Goal: Register for event/course

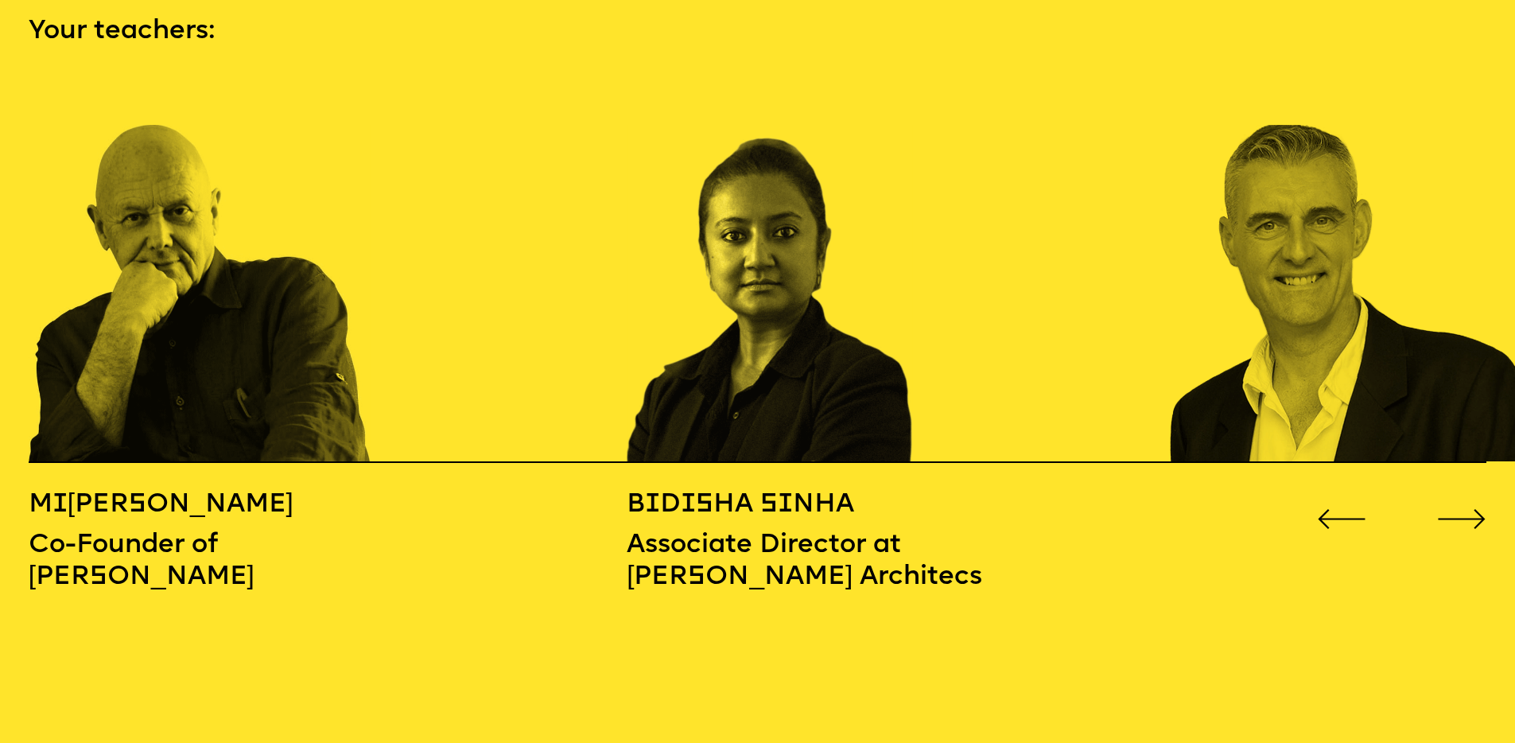
scroll to position [2211, 0]
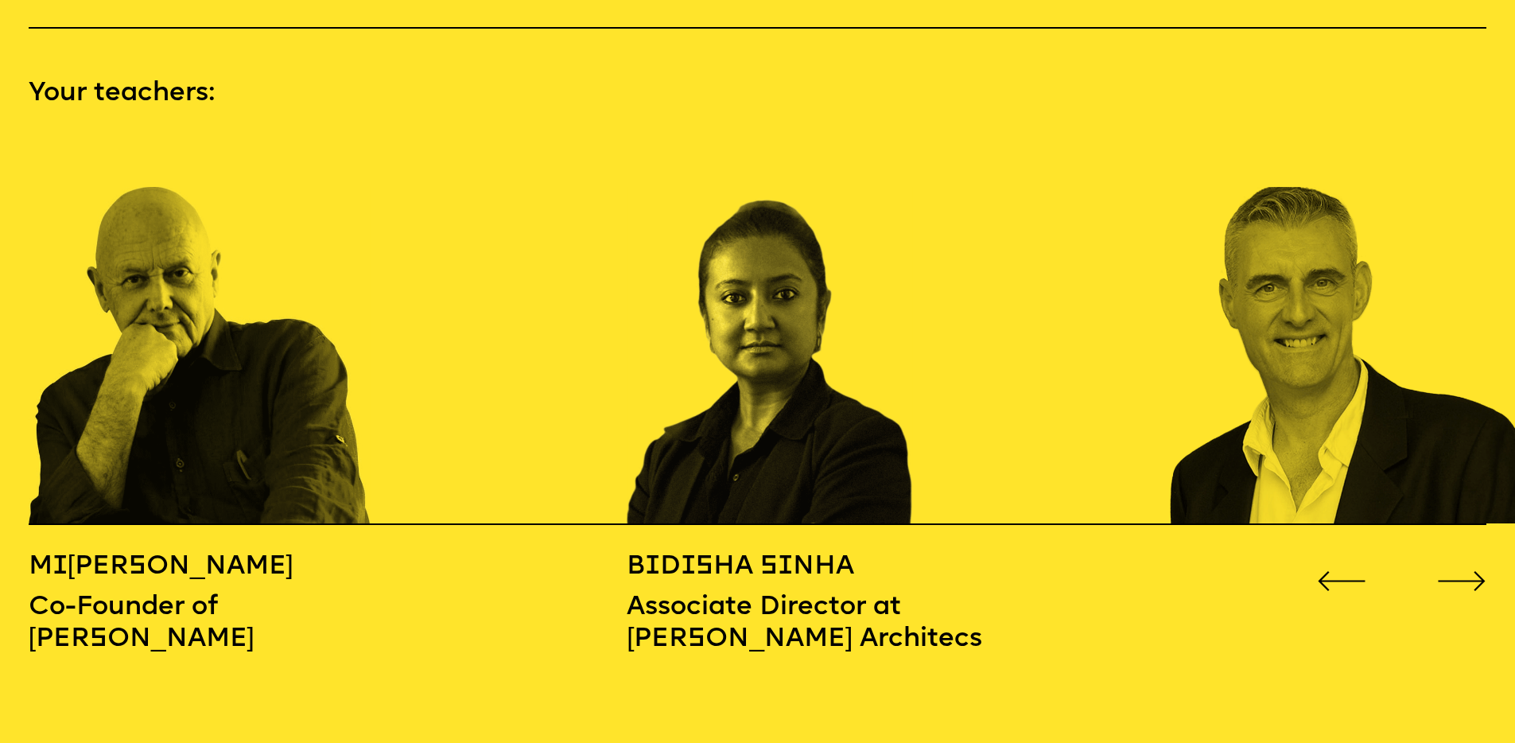
click at [1453, 571] on icon "Go to next slide" at bounding box center [1461, 581] width 49 height 20
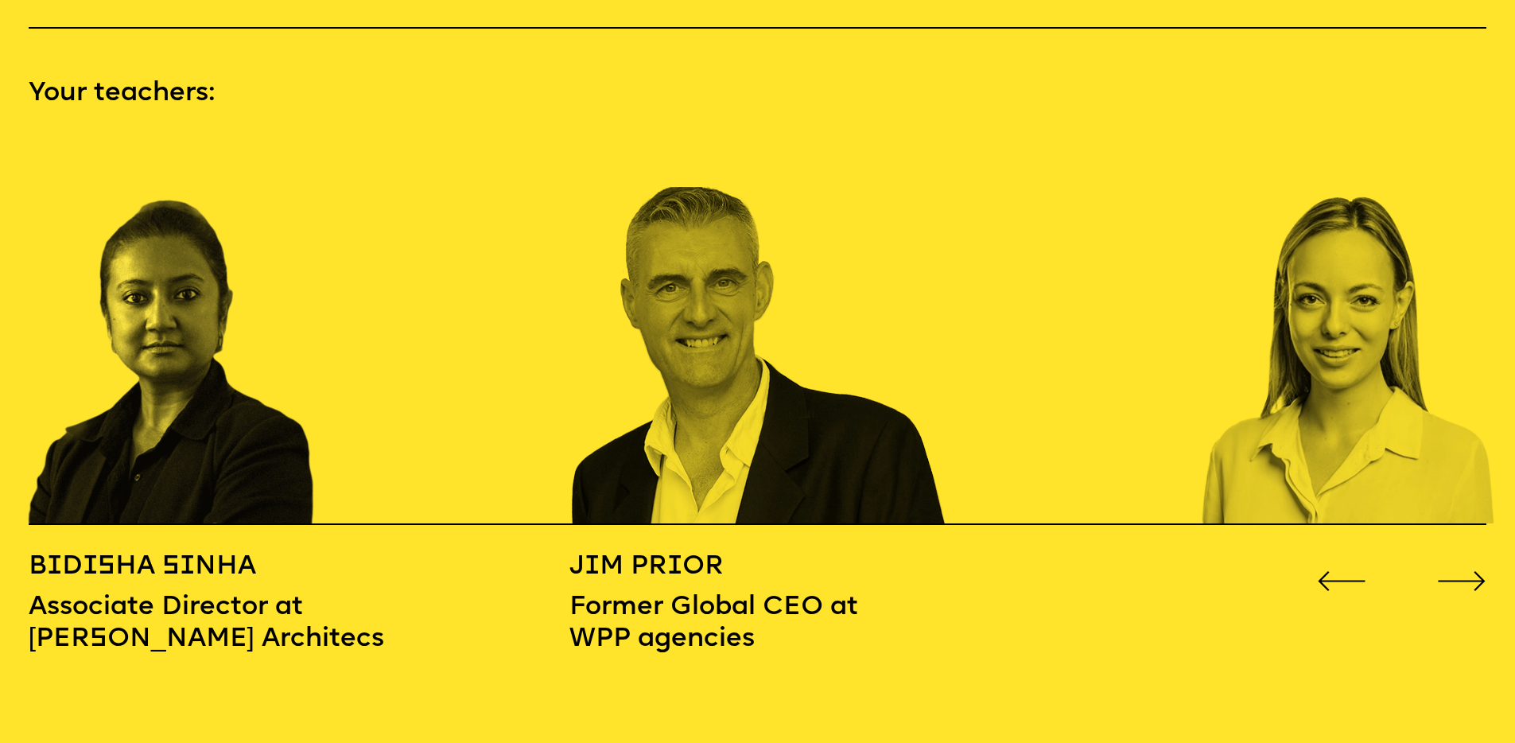
click at [1452, 571] on icon "Go to next slide" at bounding box center [1461, 581] width 49 height 20
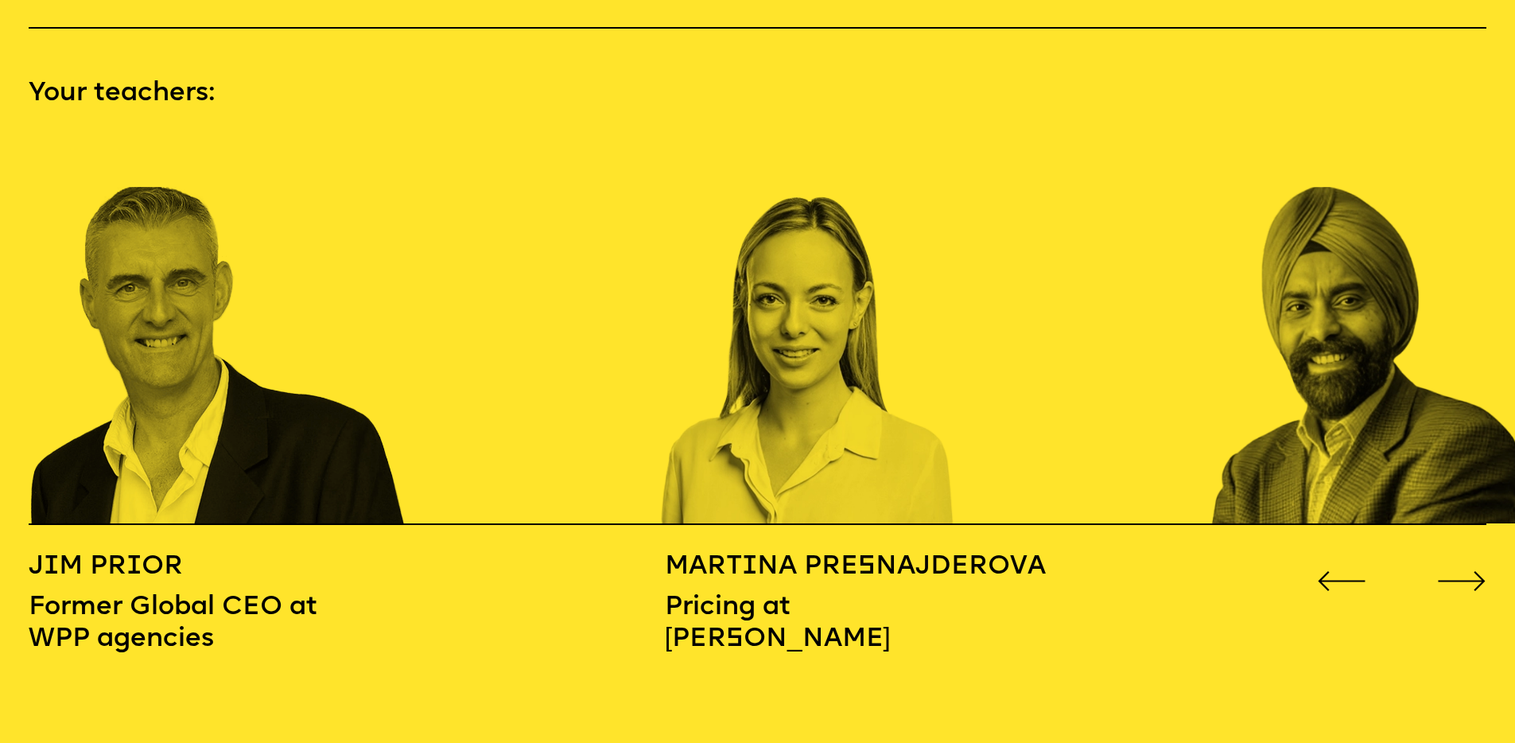
click at [1452, 571] on icon "Go to next slide" at bounding box center [1461, 581] width 49 height 20
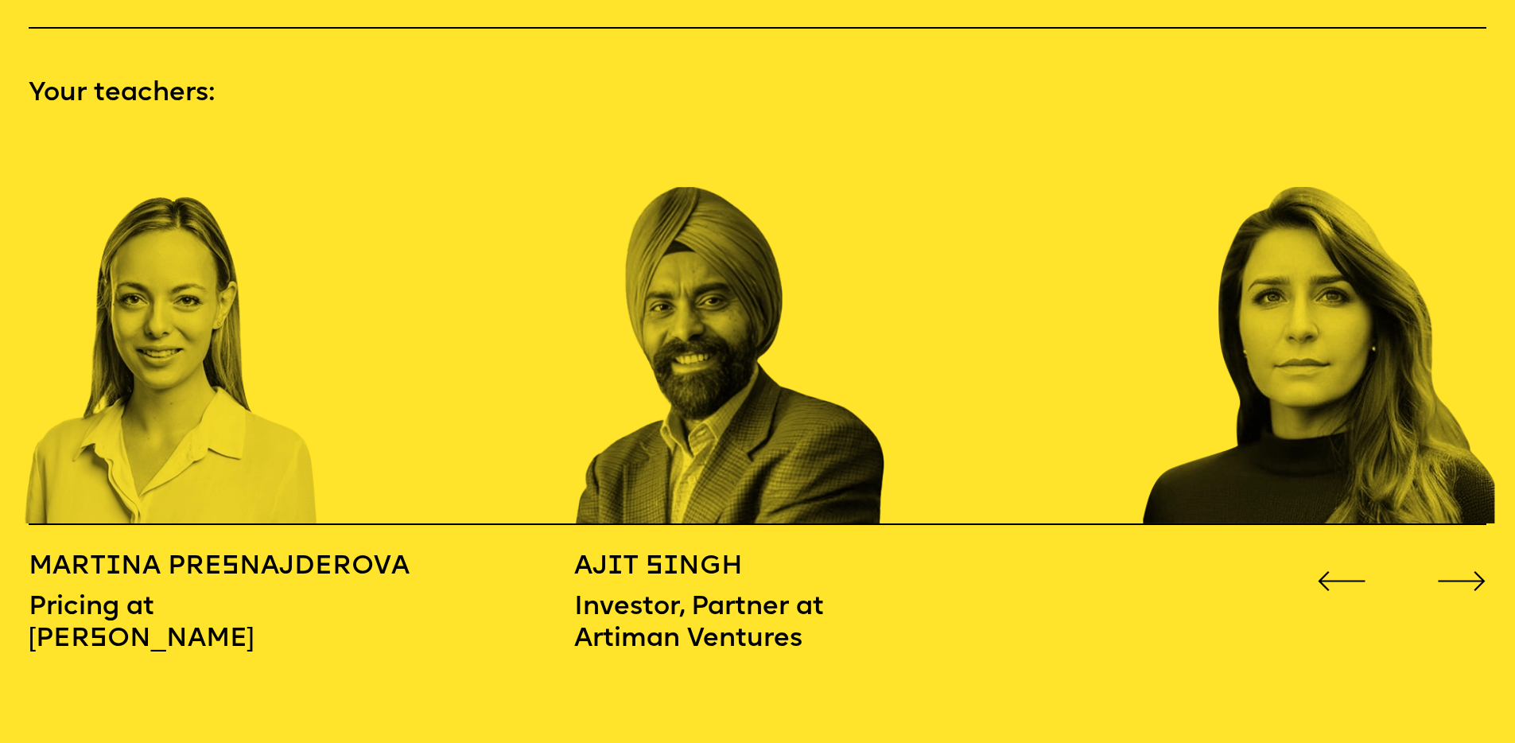
click at [1452, 571] on icon "Go to next slide" at bounding box center [1461, 581] width 49 height 20
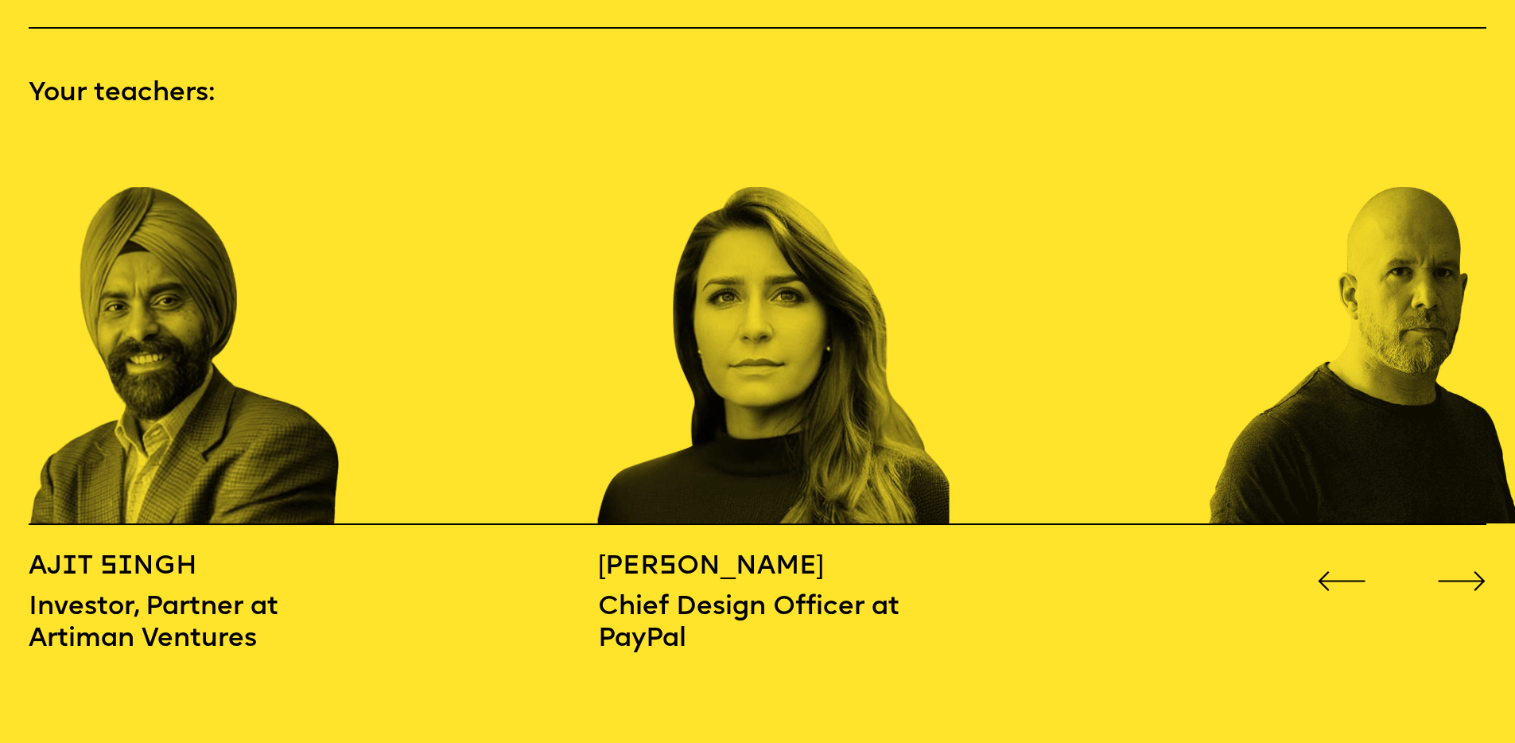
click at [1452, 571] on icon "Go to next slide" at bounding box center [1461, 581] width 49 height 20
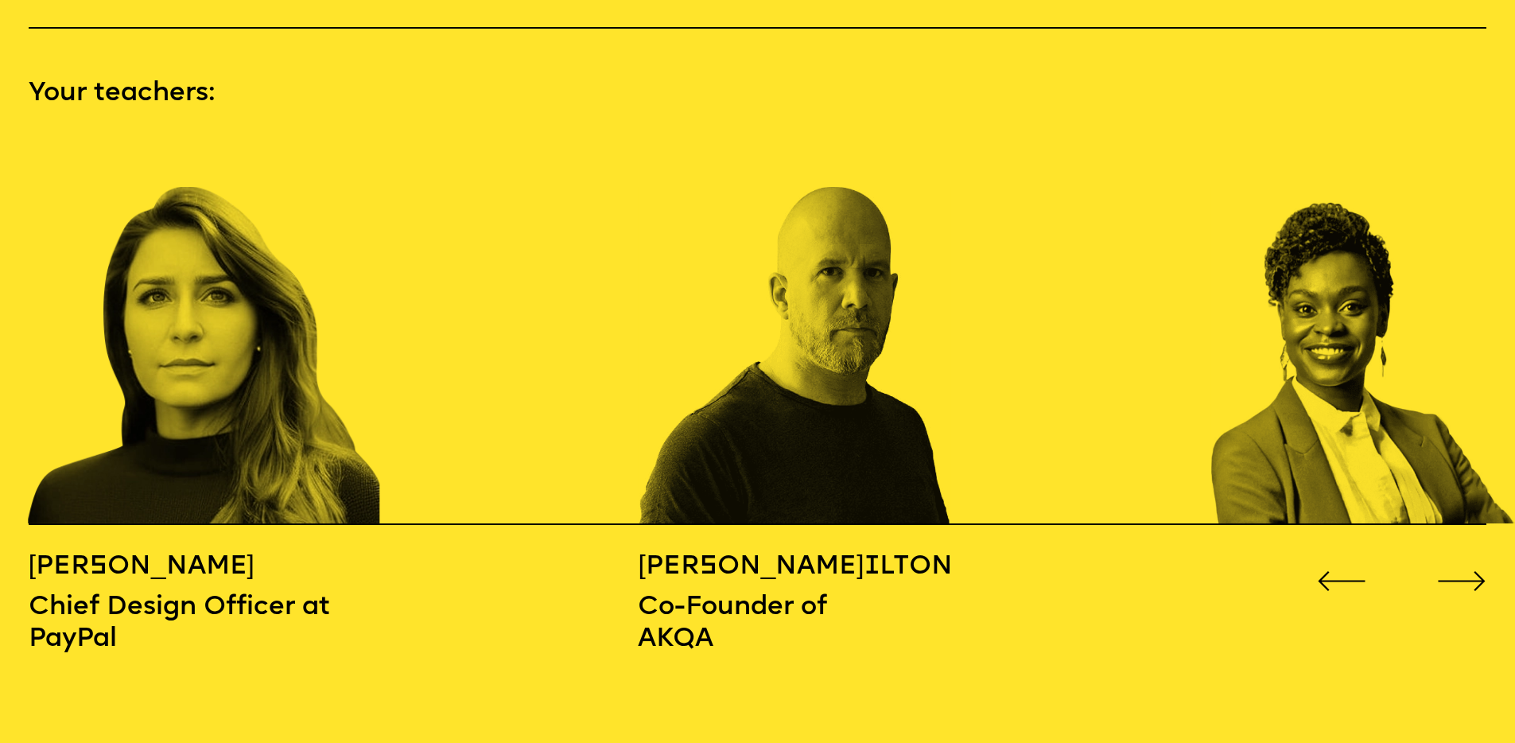
click at [1452, 571] on icon "Go to next slide" at bounding box center [1461, 581] width 49 height 20
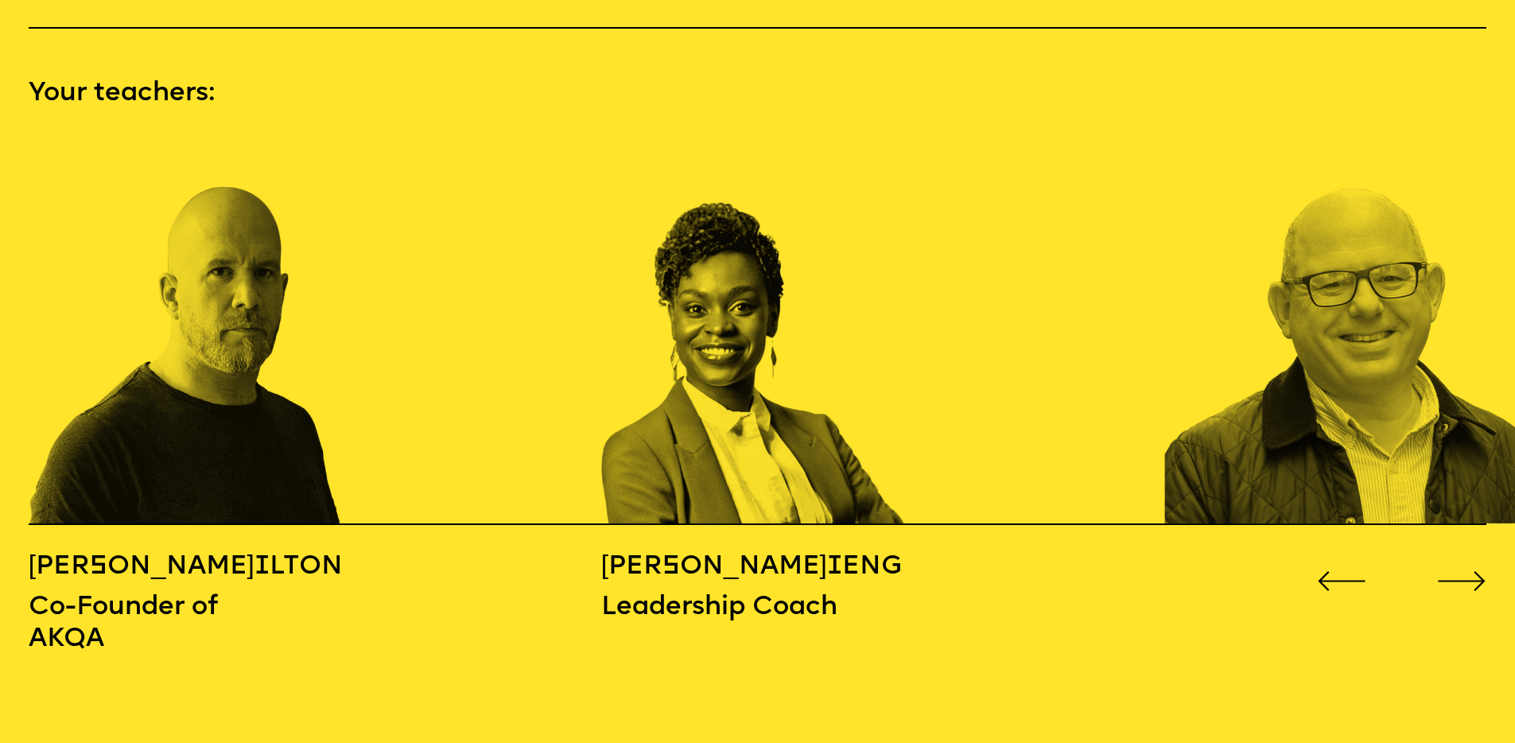
click at [1452, 571] on icon "Go to next slide" at bounding box center [1461, 581] width 49 height 20
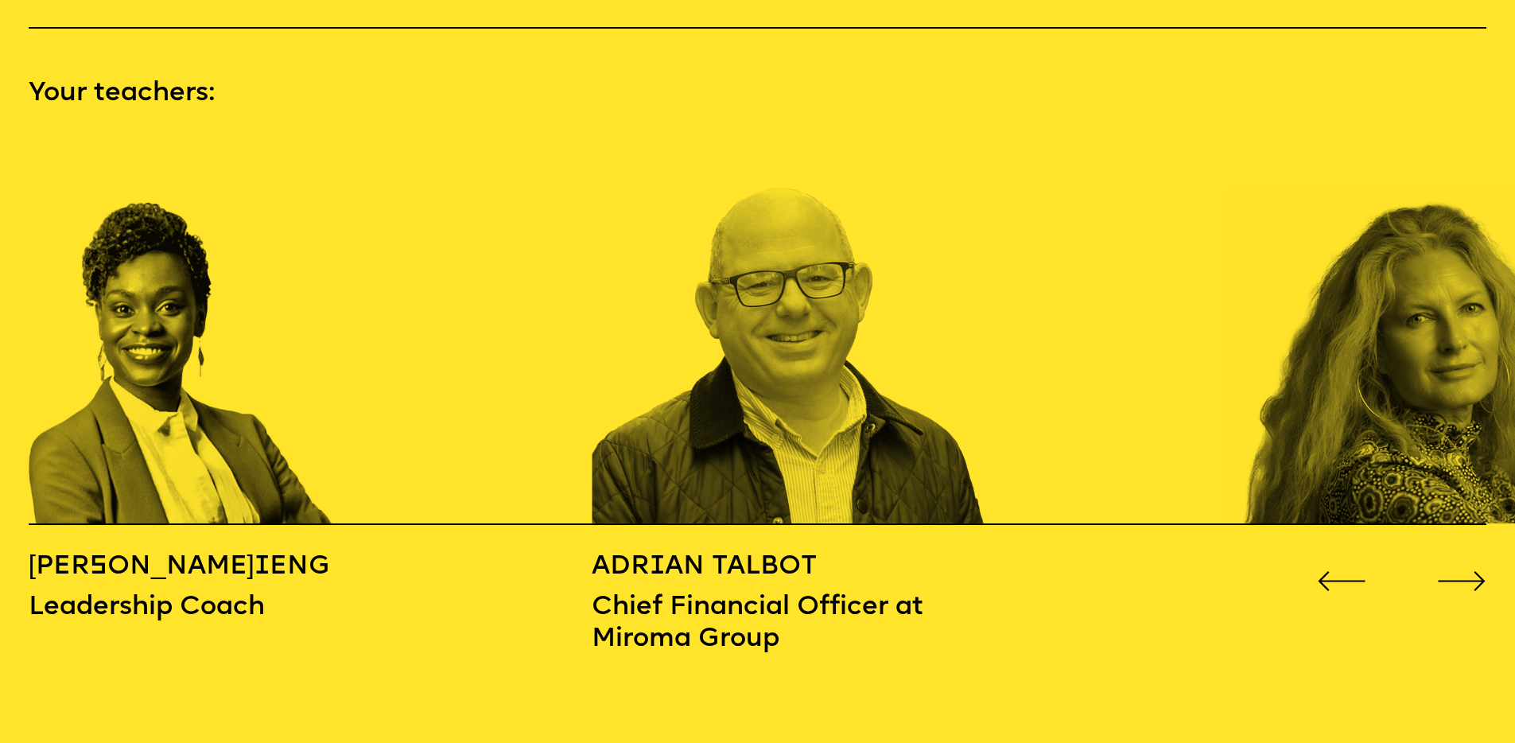
click at [1452, 571] on icon "Go to next slide" at bounding box center [1461, 581] width 49 height 20
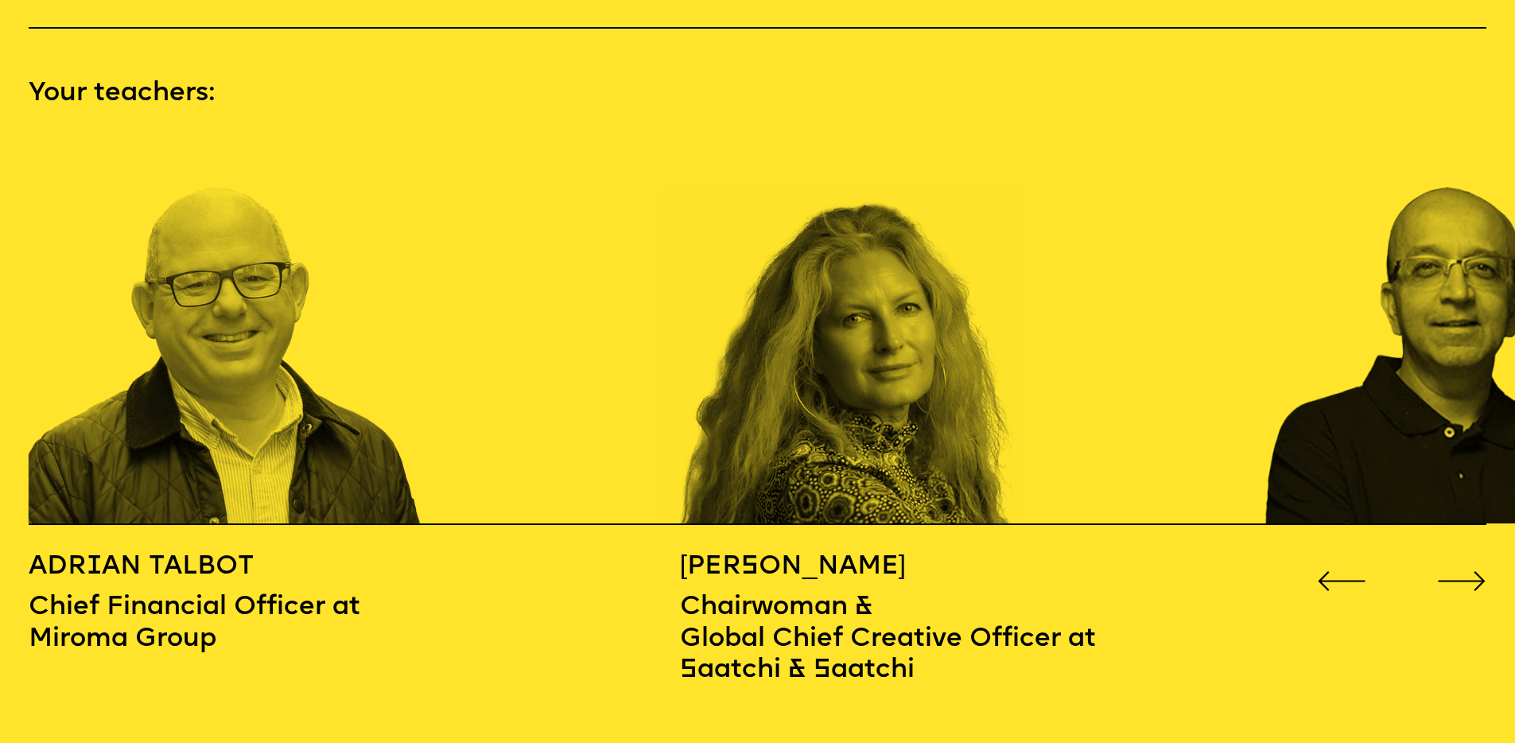
click at [1452, 571] on icon "Go to next slide" at bounding box center [1461, 581] width 49 height 20
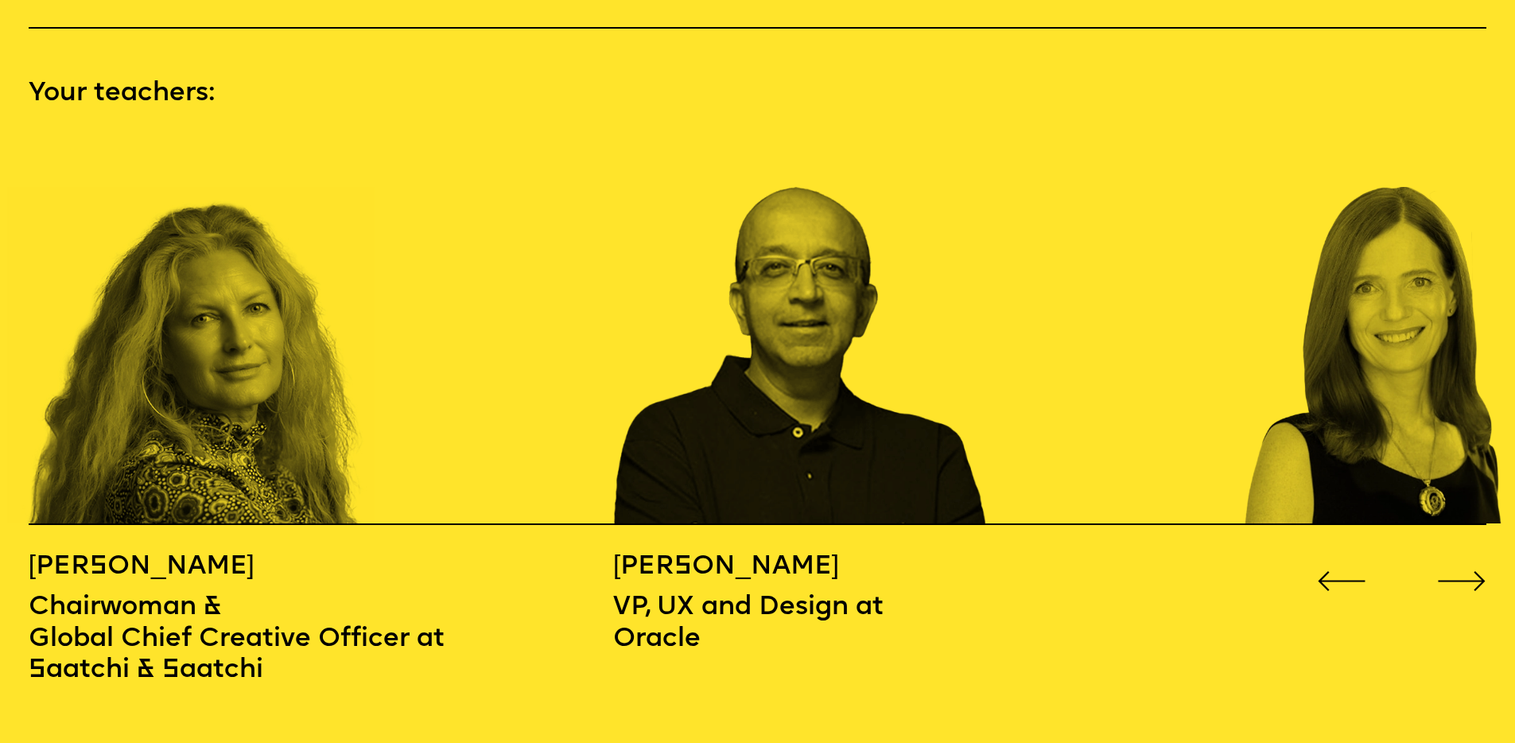
click at [1452, 571] on icon "Go to next slide" at bounding box center [1461, 581] width 49 height 20
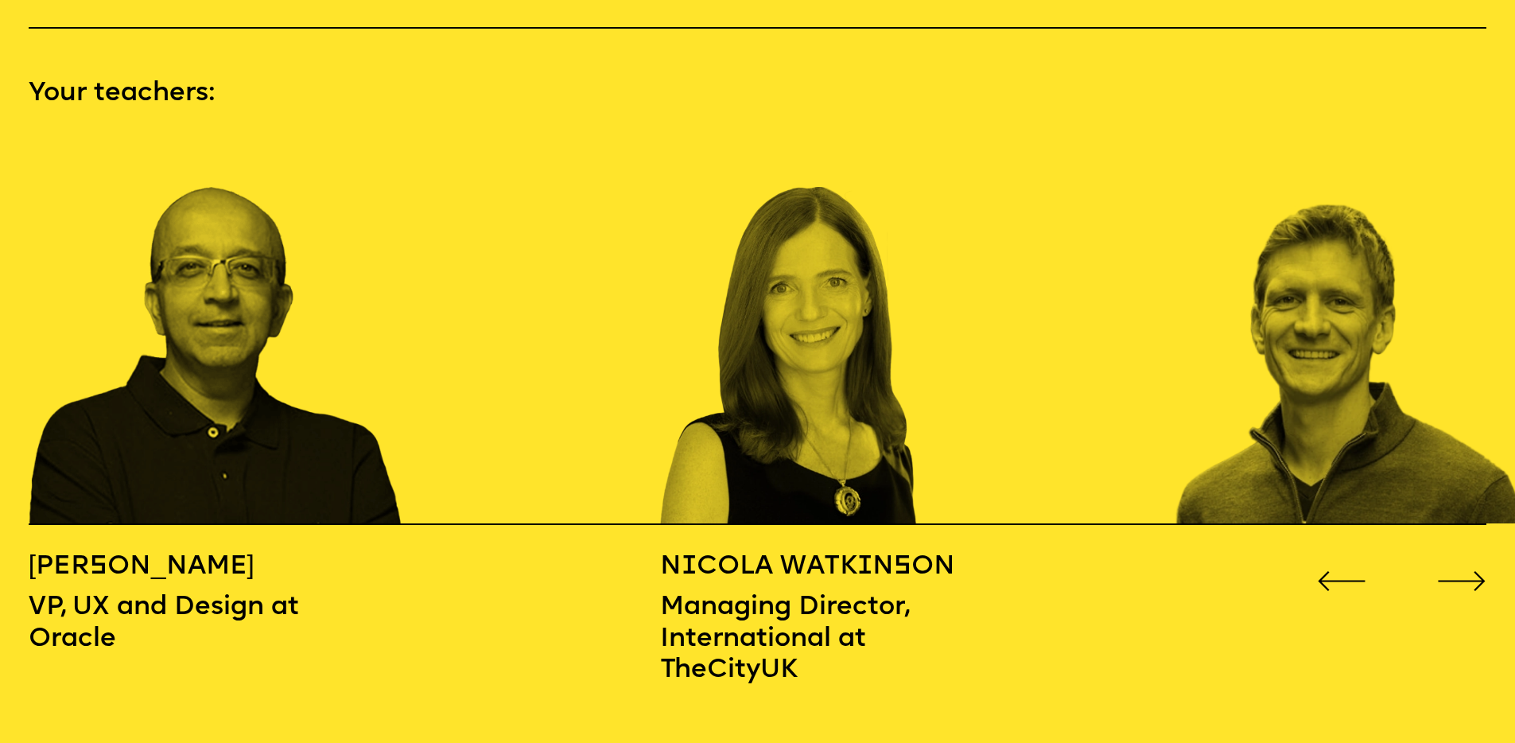
click at [1309, 567] on div "[PERSON_NAME] VP, UX and Design at Oracle N i cola Watk i nson Managing Directo…" at bounding box center [758, 604] width 1458 height 162
click at [1303, 567] on div "[PERSON_NAME] VP, UX and Design at Oracle N i cola Watk i nson Managing Directo…" at bounding box center [758, 604] width 1458 height 162
click at [1447, 572] on icon "Go to next slide" at bounding box center [1461, 581] width 45 height 18
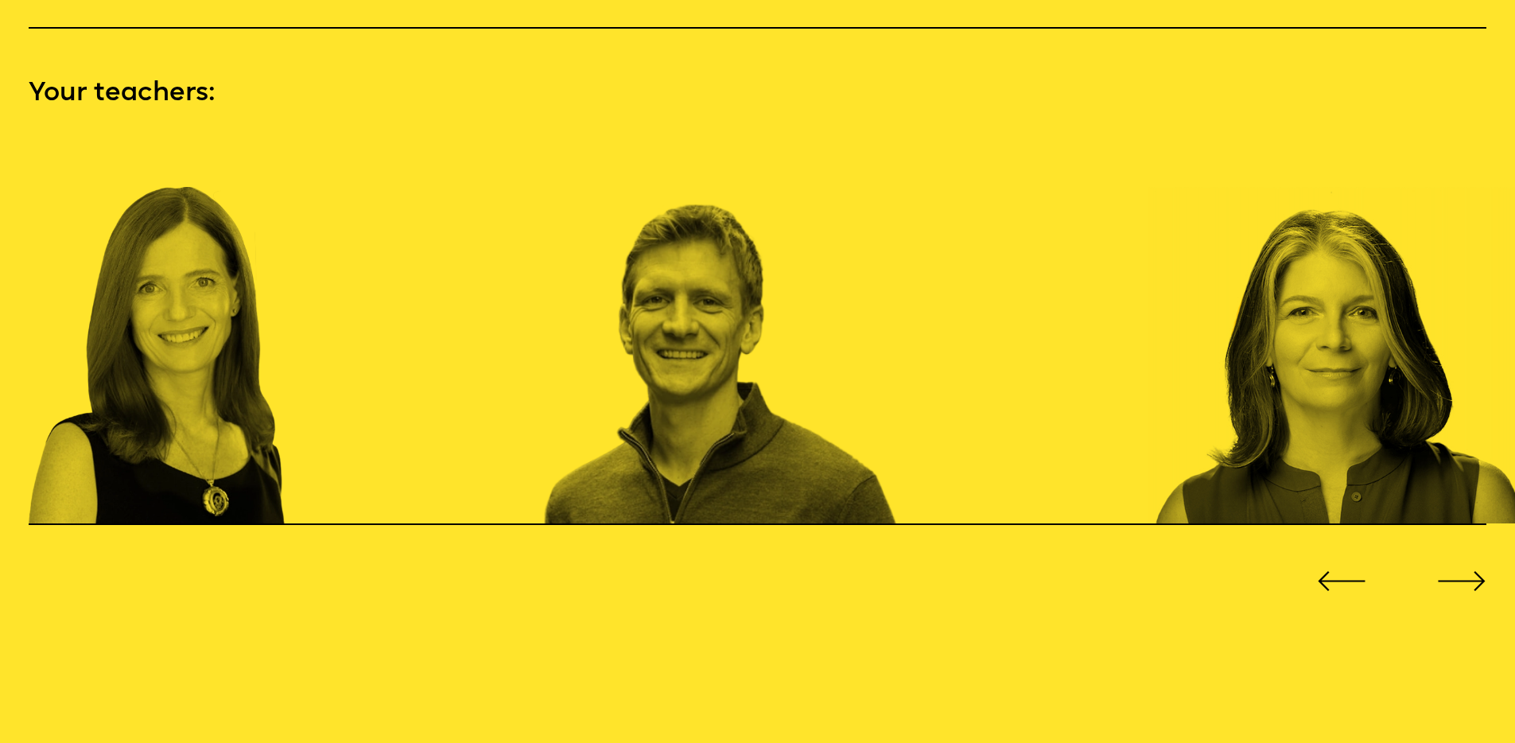
click at [1447, 572] on icon "Go to next slide" at bounding box center [1461, 581] width 45 height 18
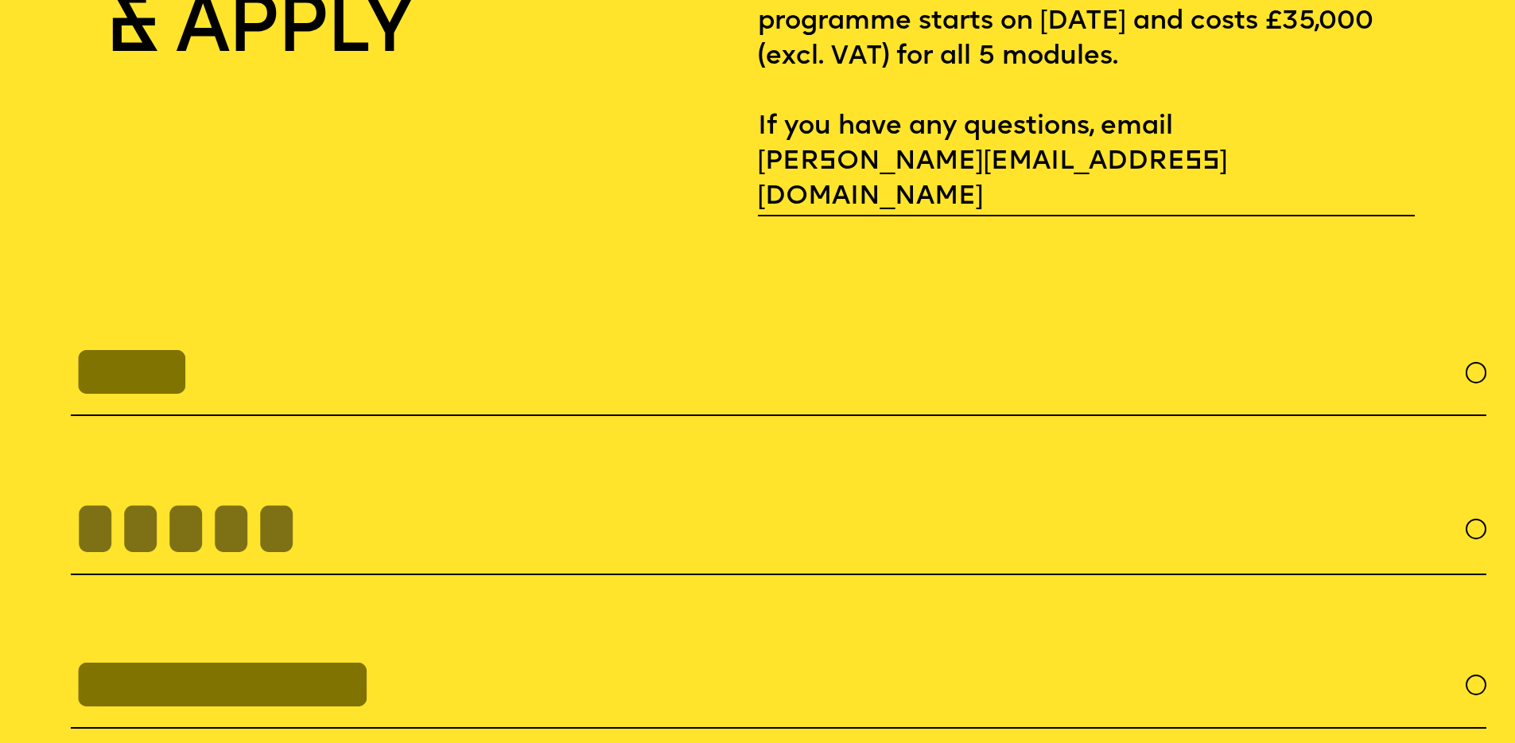
scroll to position [6203, 0]
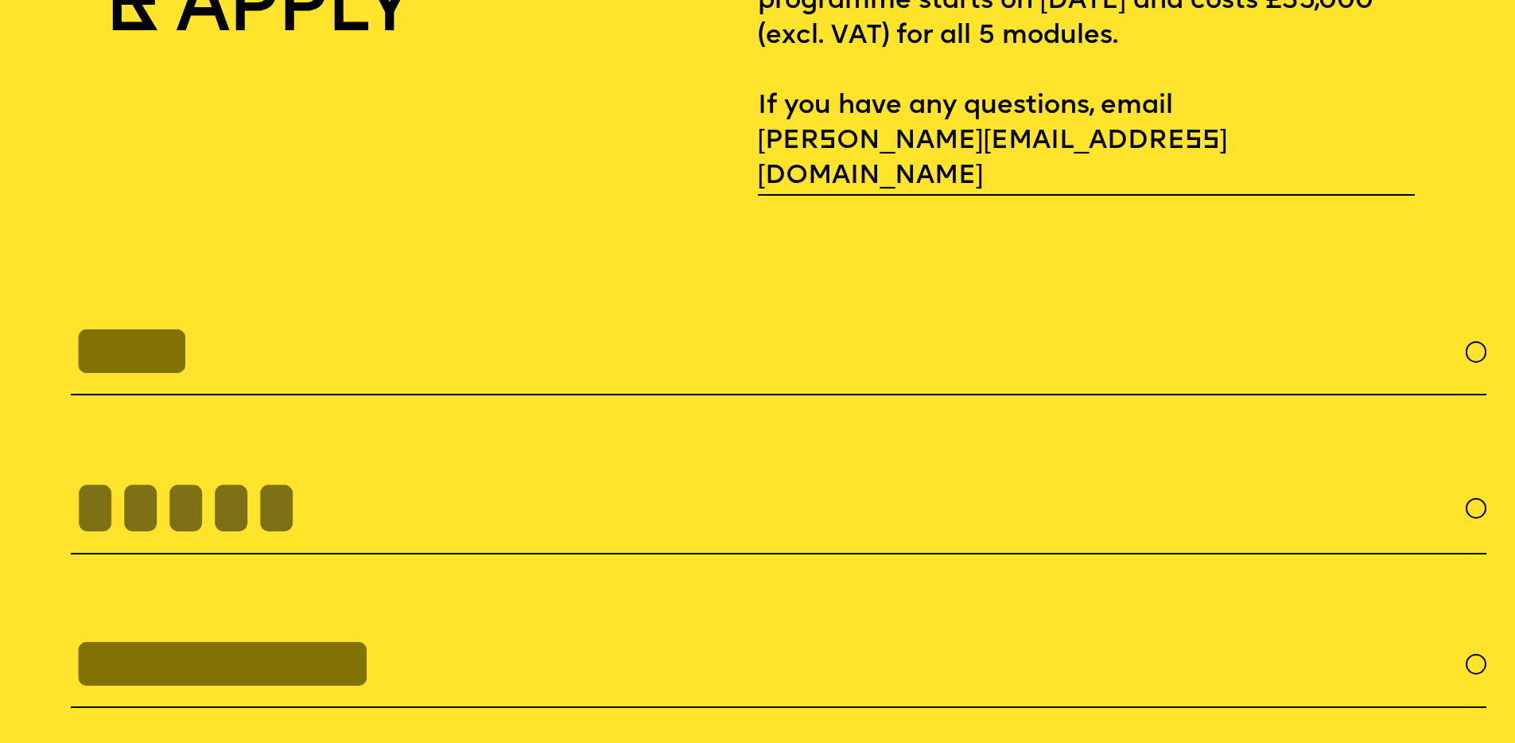
drag, startPoint x: 379, startPoint y: 286, endPoint x: 385, endPoint y: 297, distance: 12.1
click at [379, 308] on input "text" at bounding box center [778, 351] width 1415 height 87
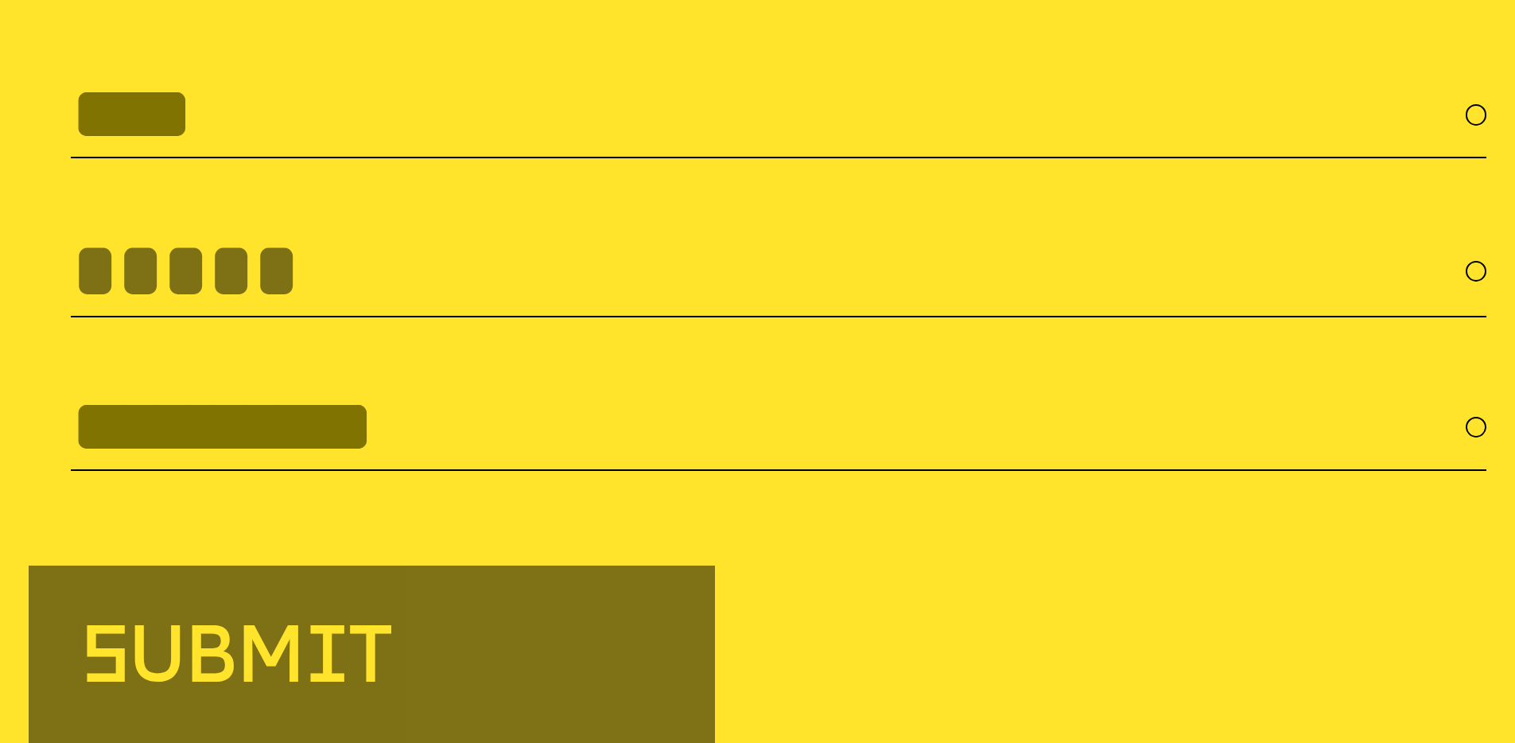
scroll to position [6450, 0]
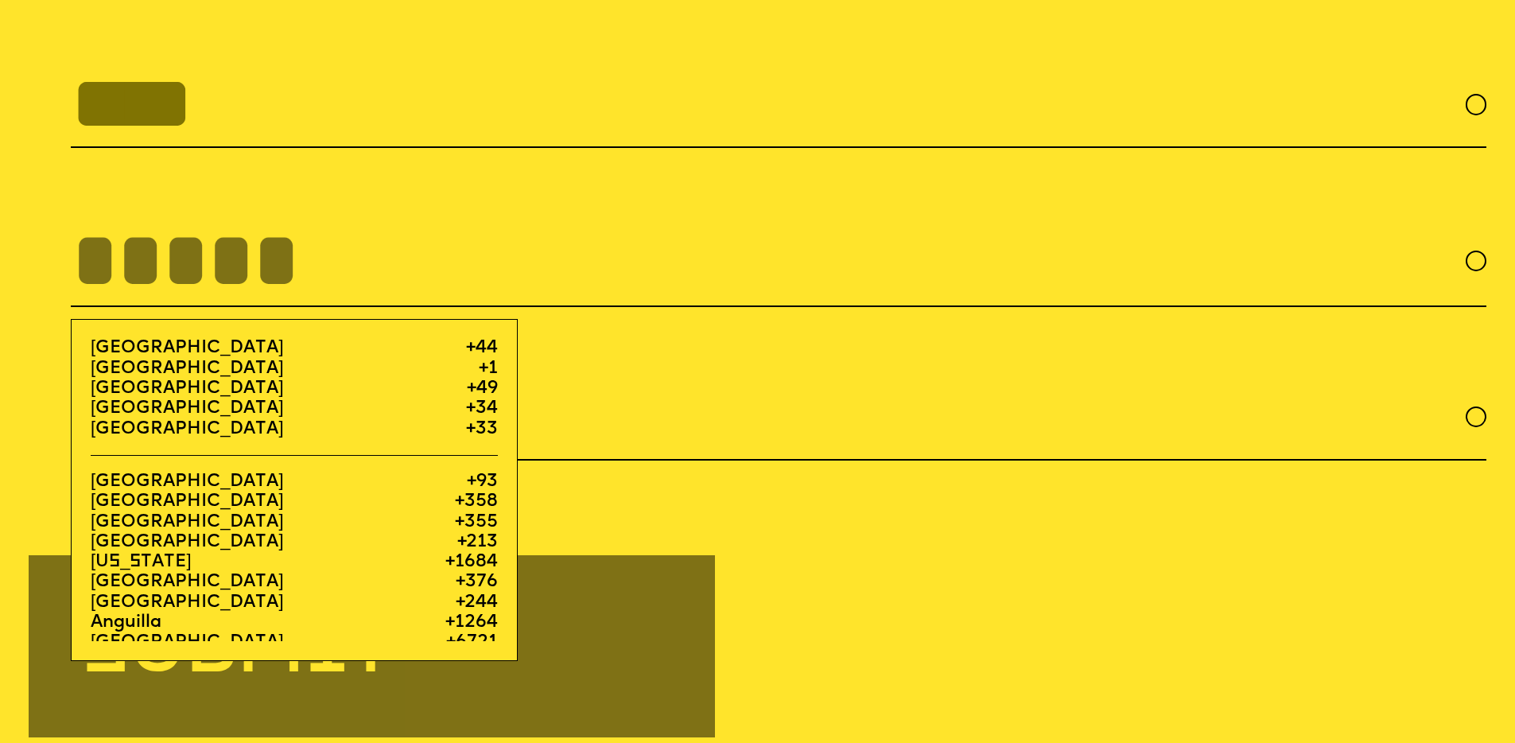
click at [455, 215] on input "tel" at bounding box center [778, 261] width 1415 height 92
click at [716, 373] on input "text" at bounding box center [778, 416] width 1415 height 87
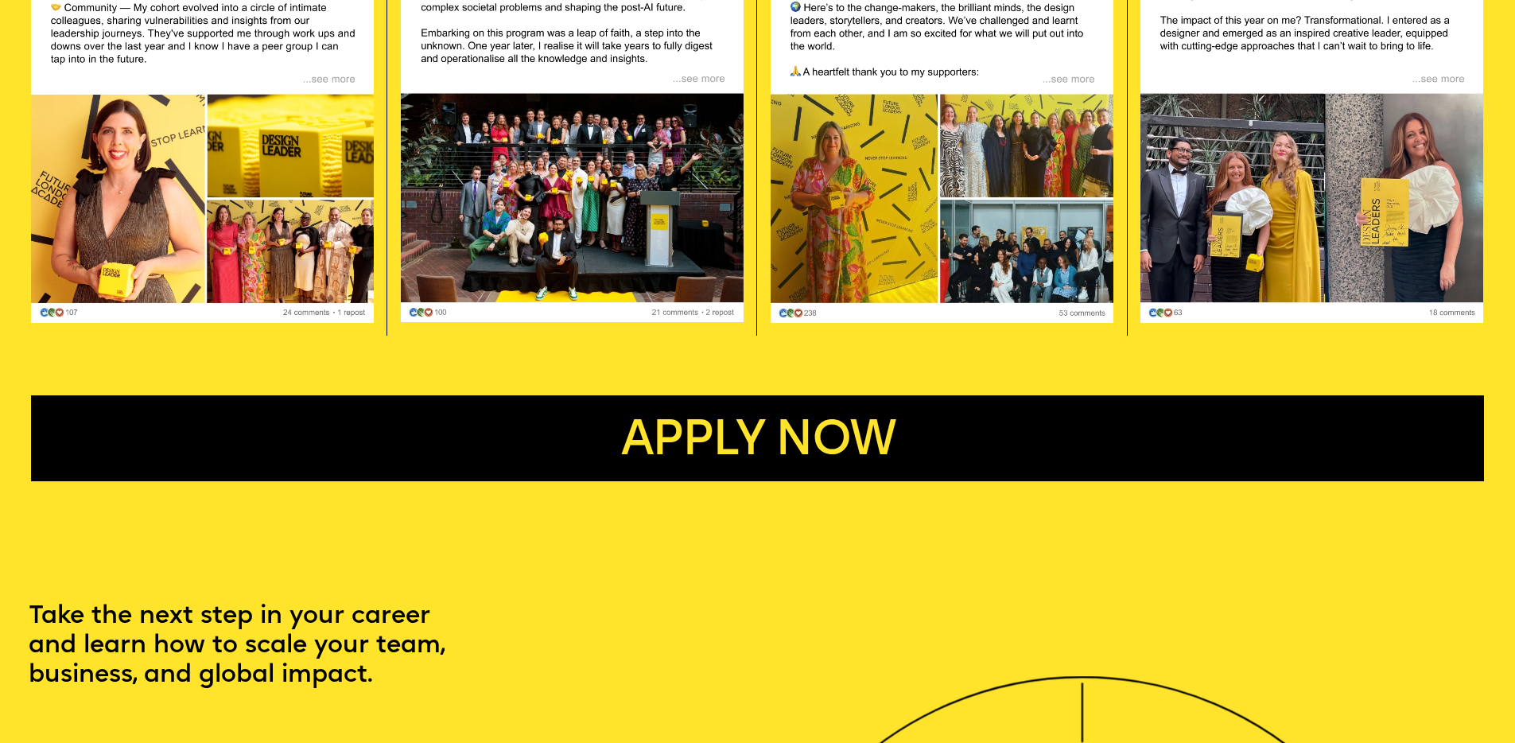
click at [670, 422] on span "Apply now" at bounding box center [758, 441] width 274 height 48
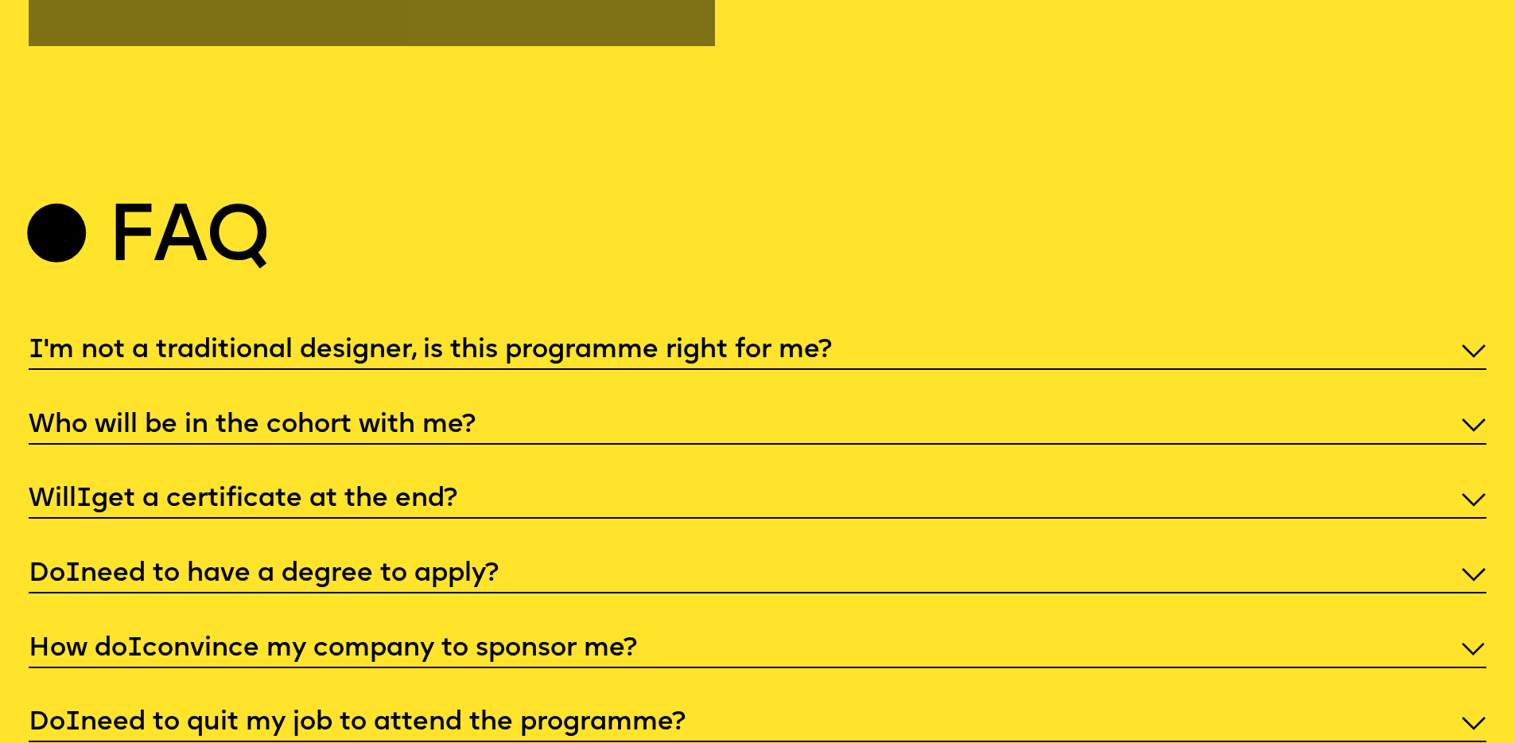
scroll to position [7138, 0]
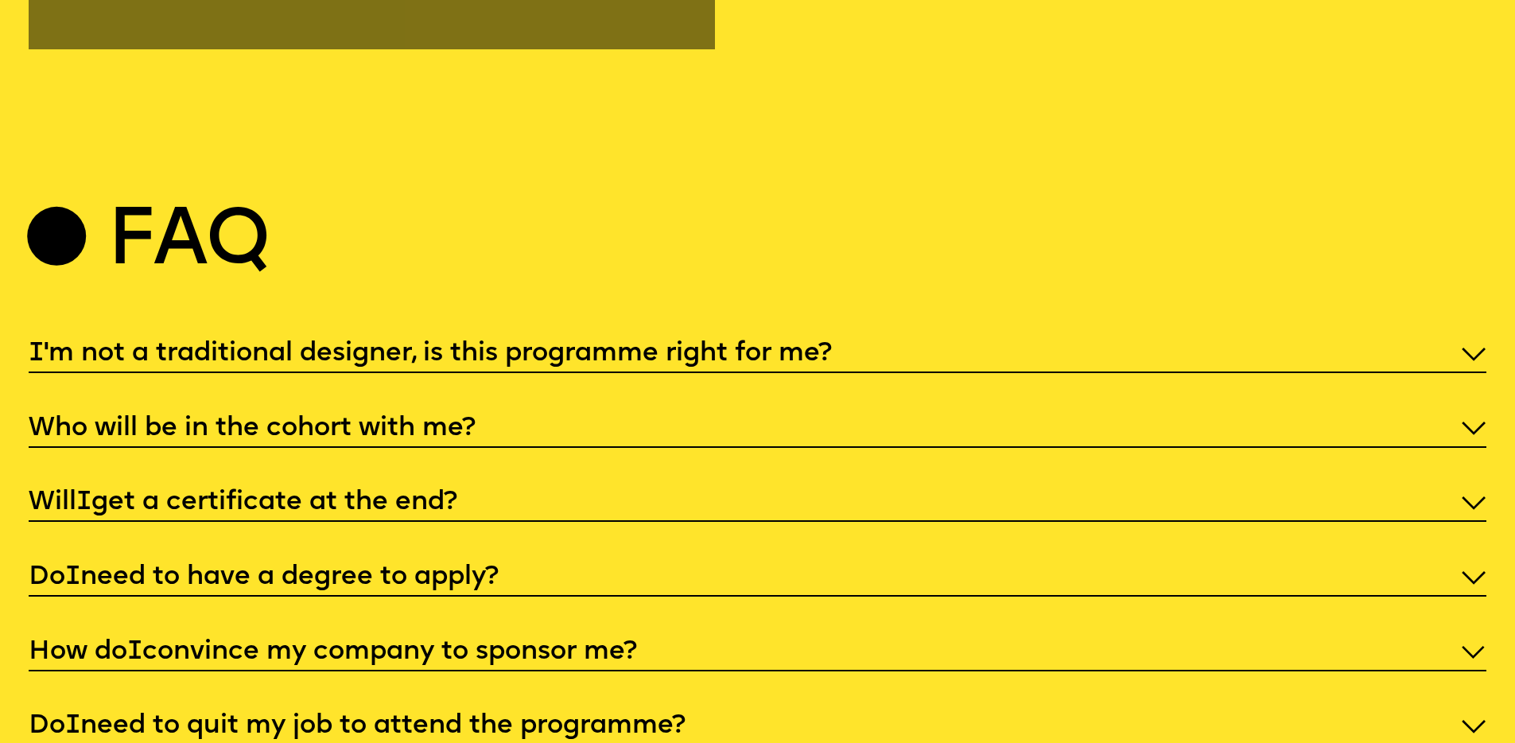
click at [513, 336] on p "I 'm not a traditional designer, is this programme right for me?" at bounding box center [758, 353] width 1458 height 35
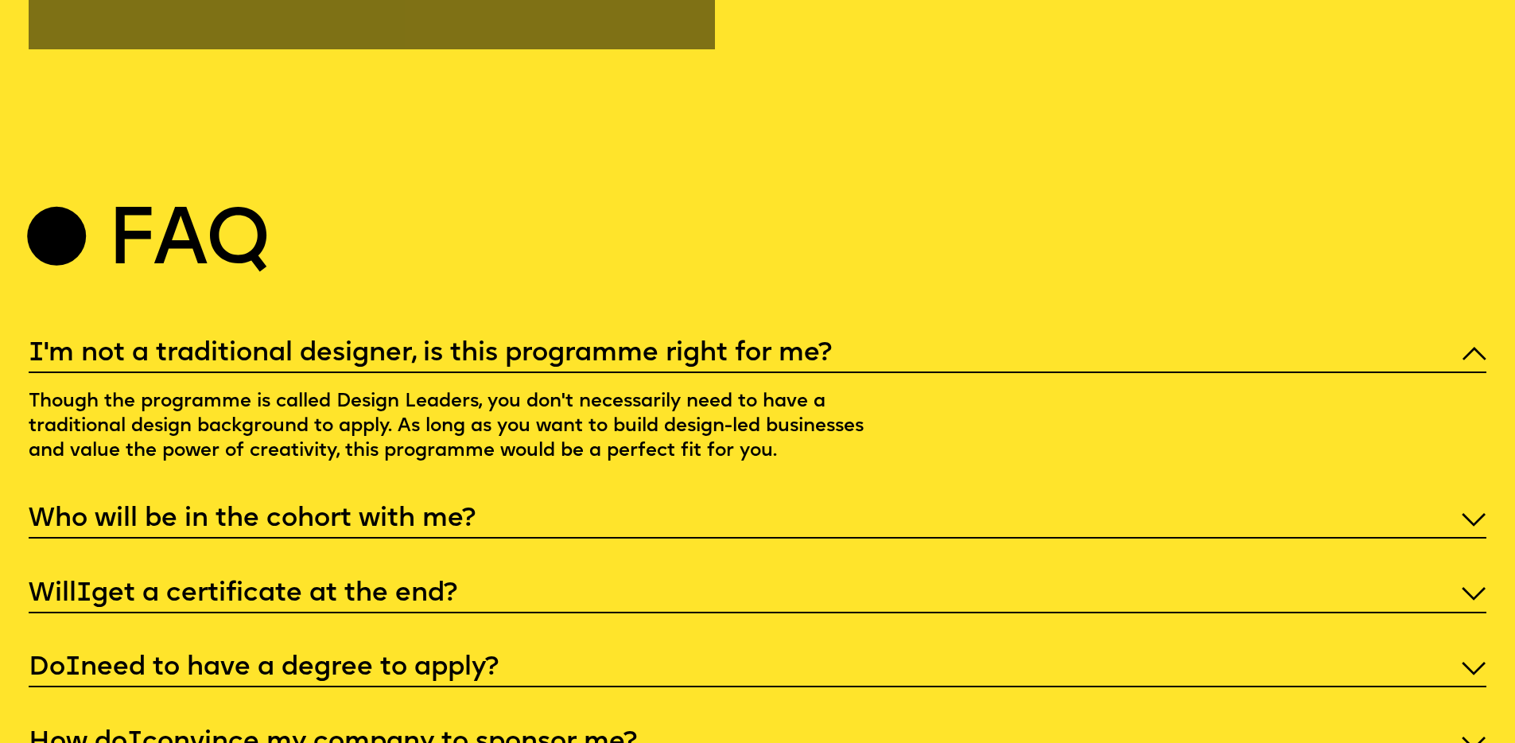
click at [513, 336] on p "I 'm not a traditional designer, is this programme right for me?" at bounding box center [758, 353] width 1458 height 35
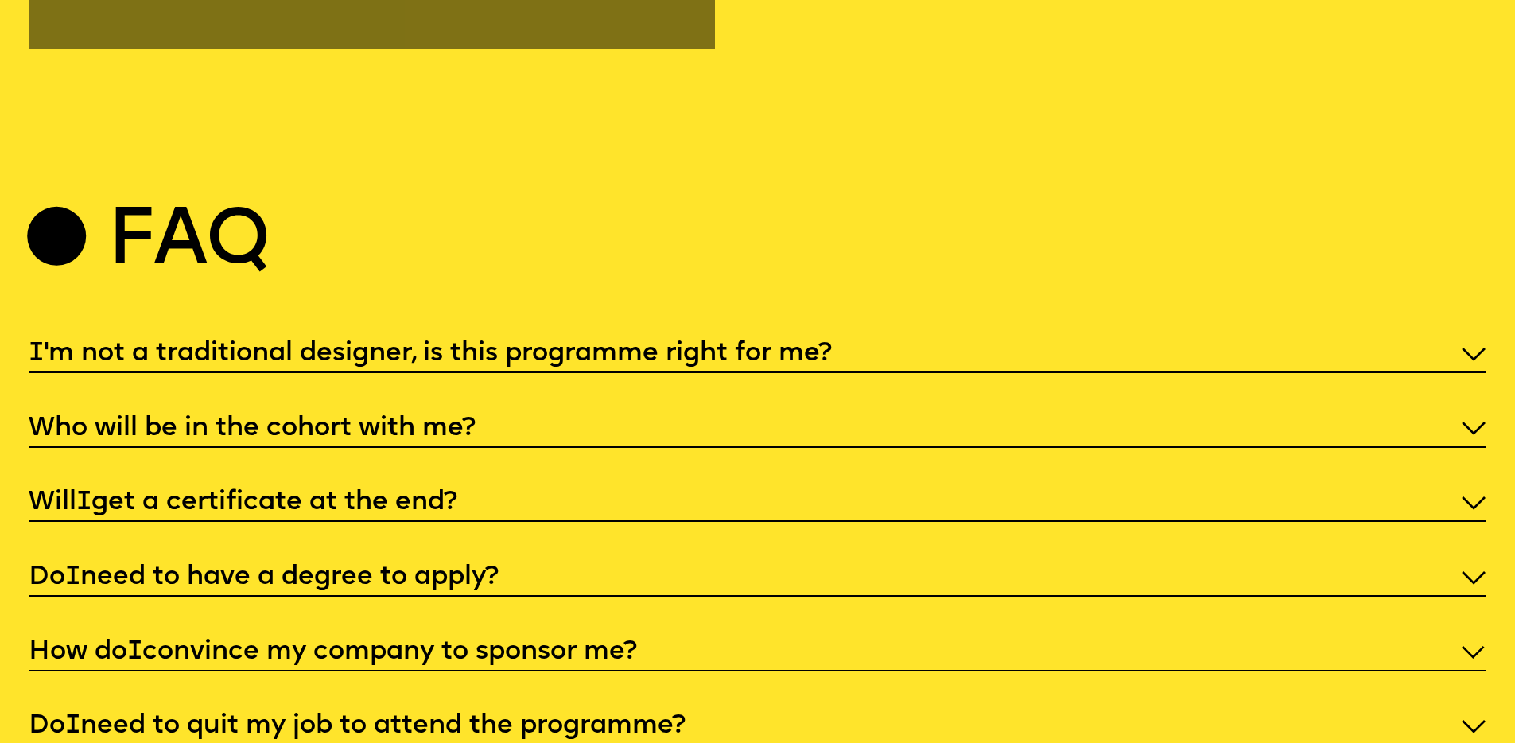
click at [491, 416] on p "Who will be in the cohort with me?" at bounding box center [758, 428] width 1458 height 35
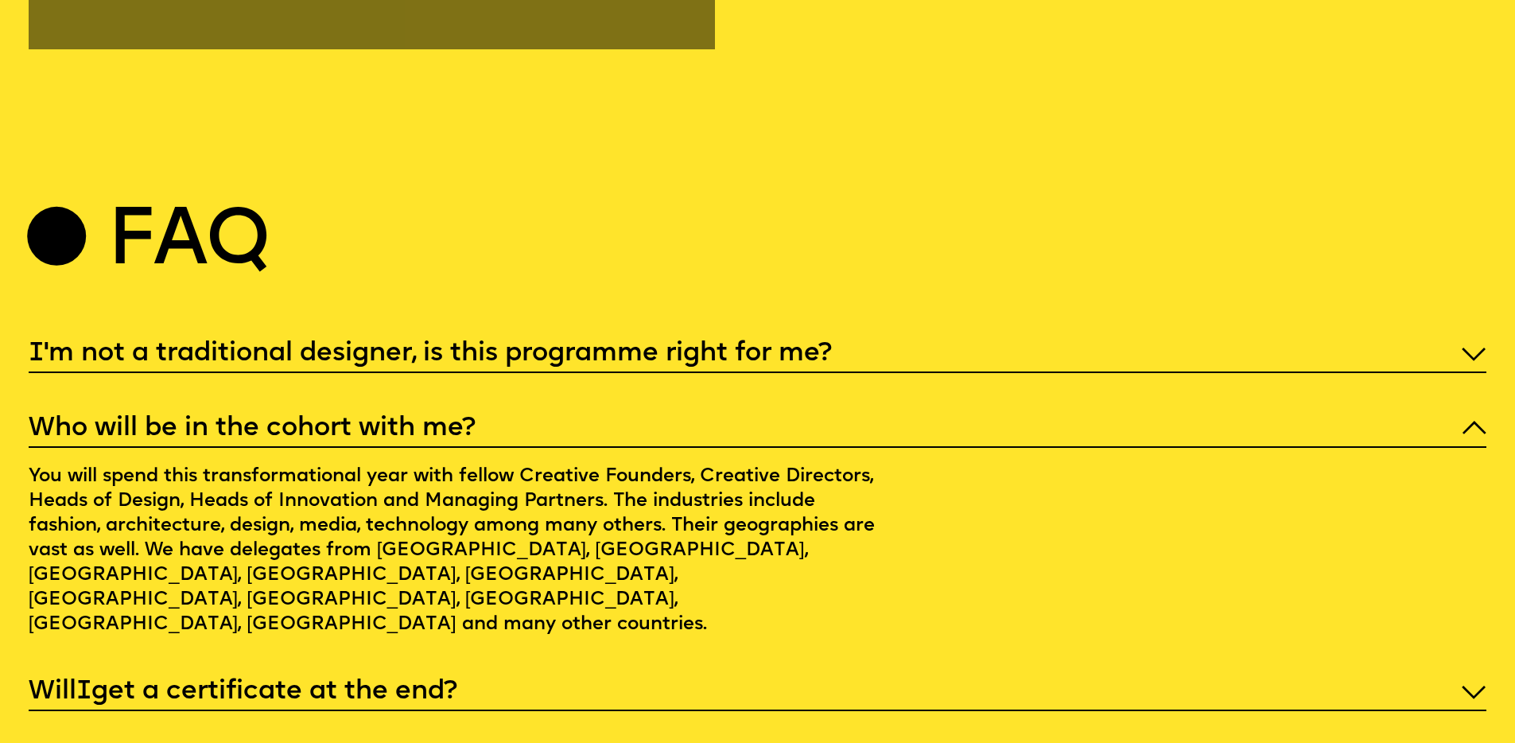
click at [491, 416] on p "Who will be in the cohort with me?" at bounding box center [758, 428] width 1458 height 35
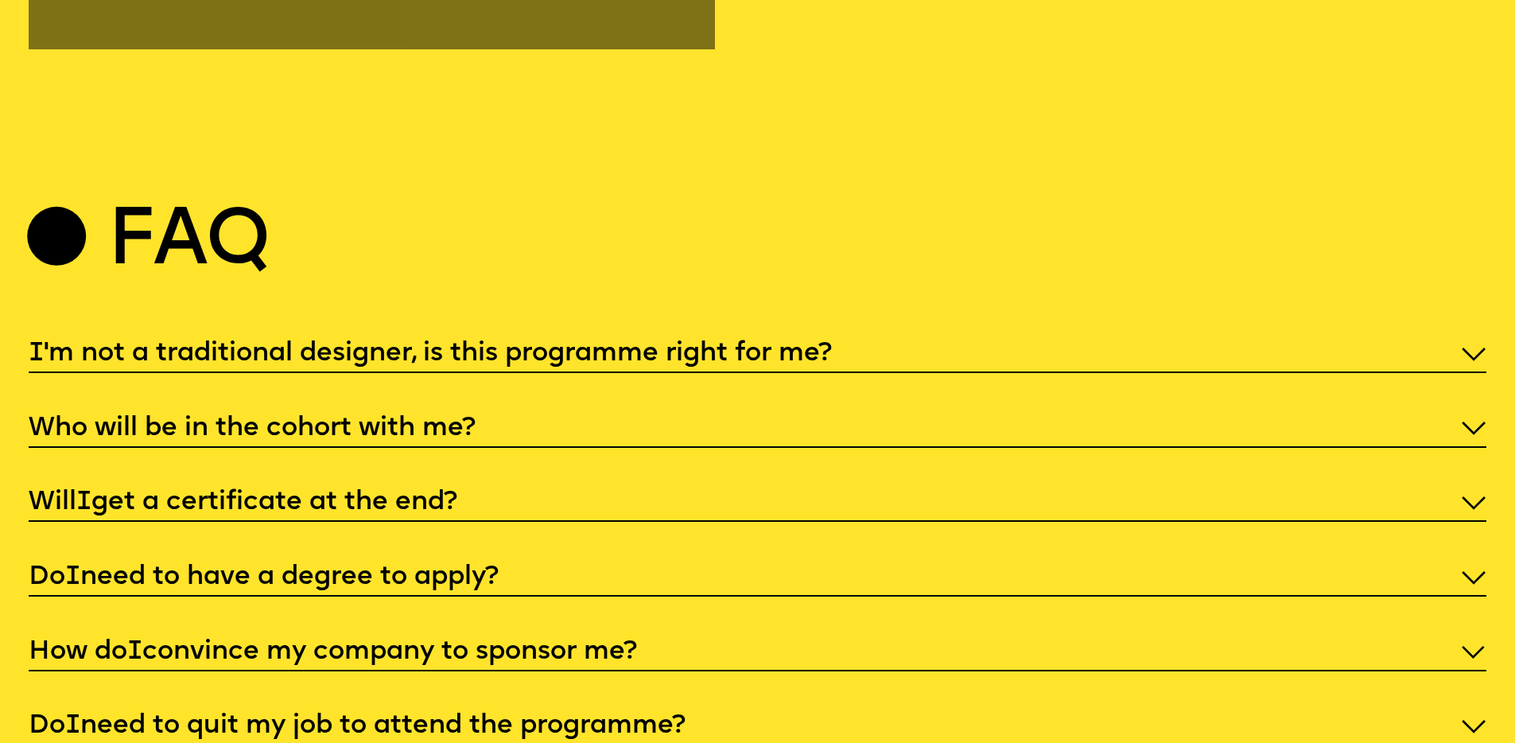
click at [495, 490] on p "Will I get a certificate at the end?" at bounding box center [758, 502] width 1458 height 35
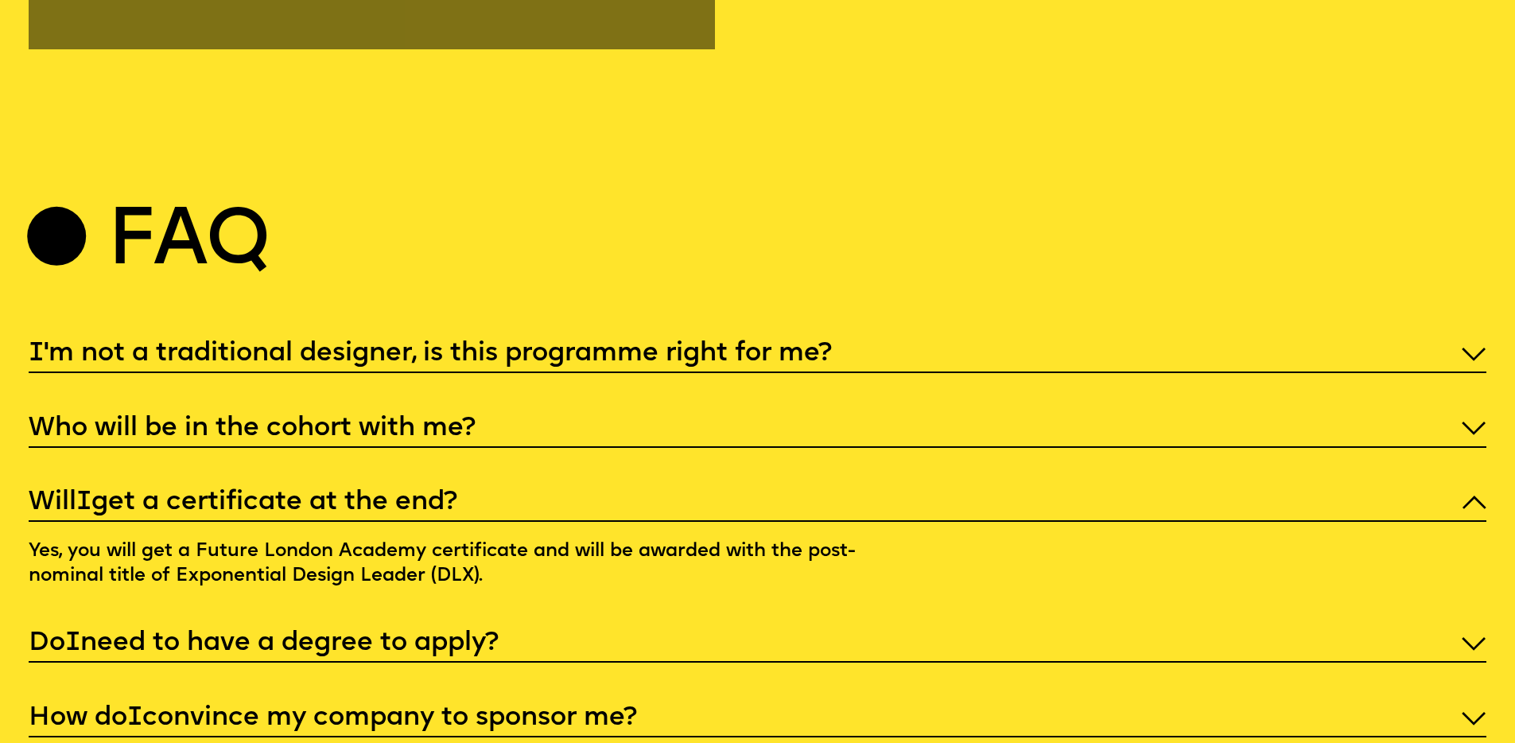
click at [495, 490] on p "Will I get a certificate at the end?" at bounding box center [758, 502] width 1458 height 35
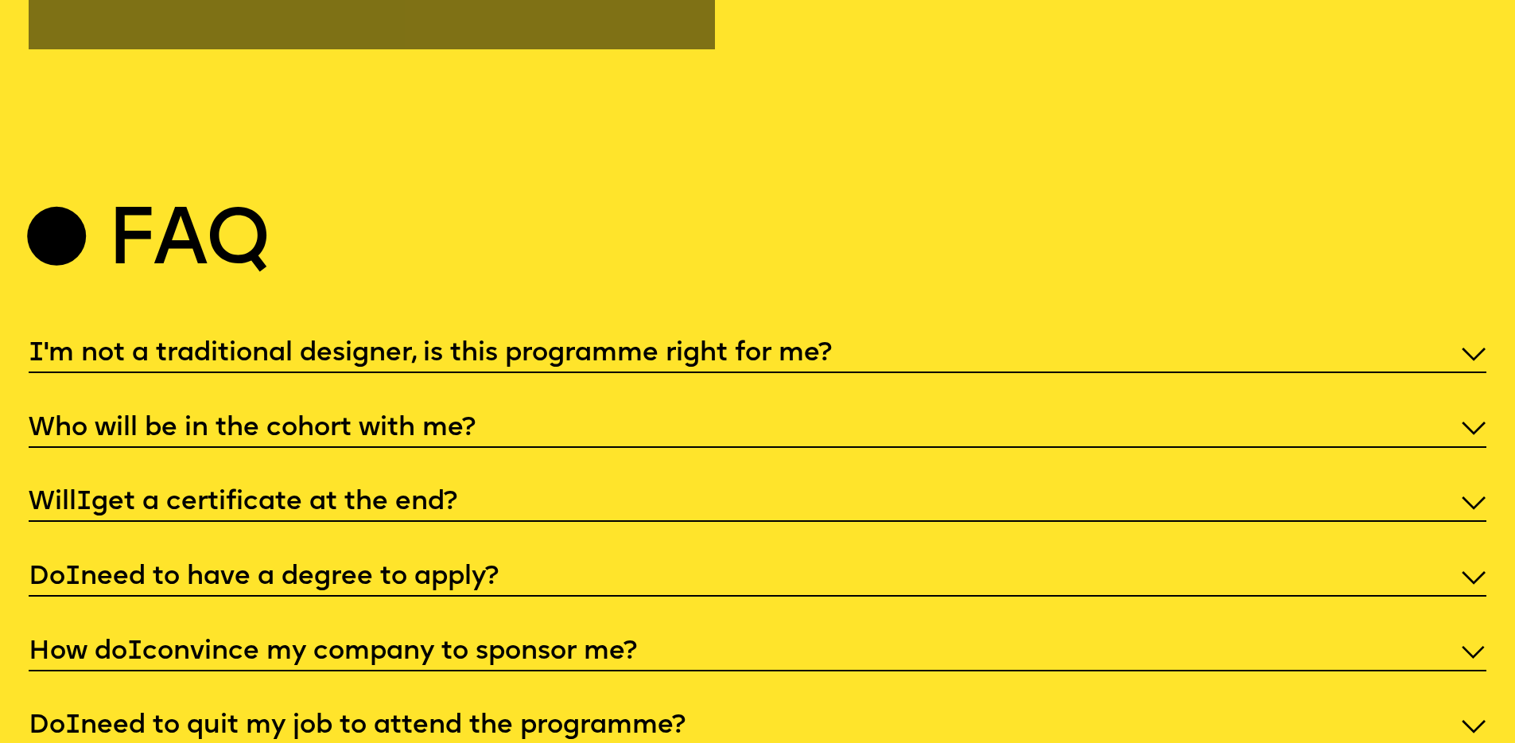
click at [500, 560] on p "Do I need to have a degree to apply?" at bounding box center [758, 577] width 1458 height 35
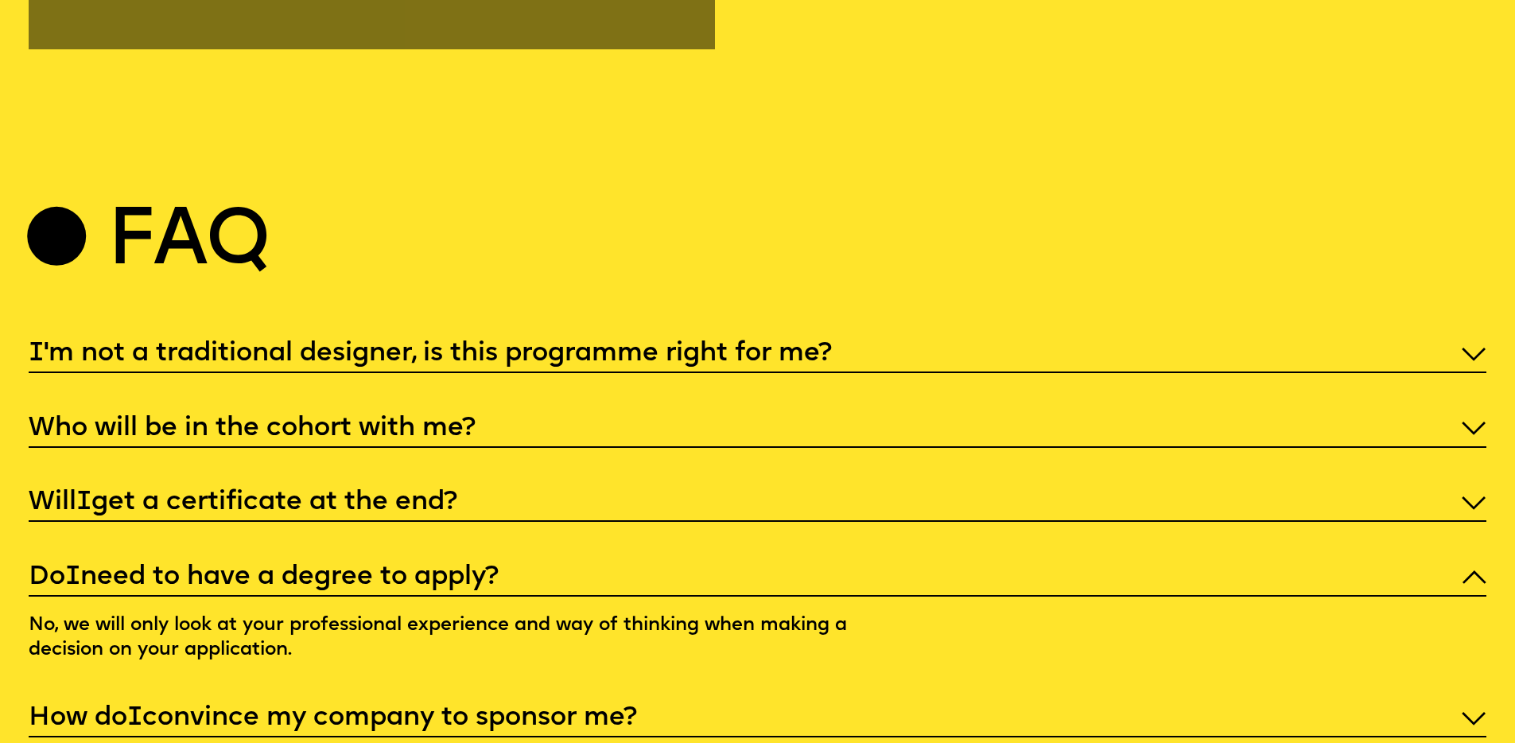
click at [500, 560] on p "Do I need to have a degree to apply?" at bounding box center [758, 577] width 1458 height 35
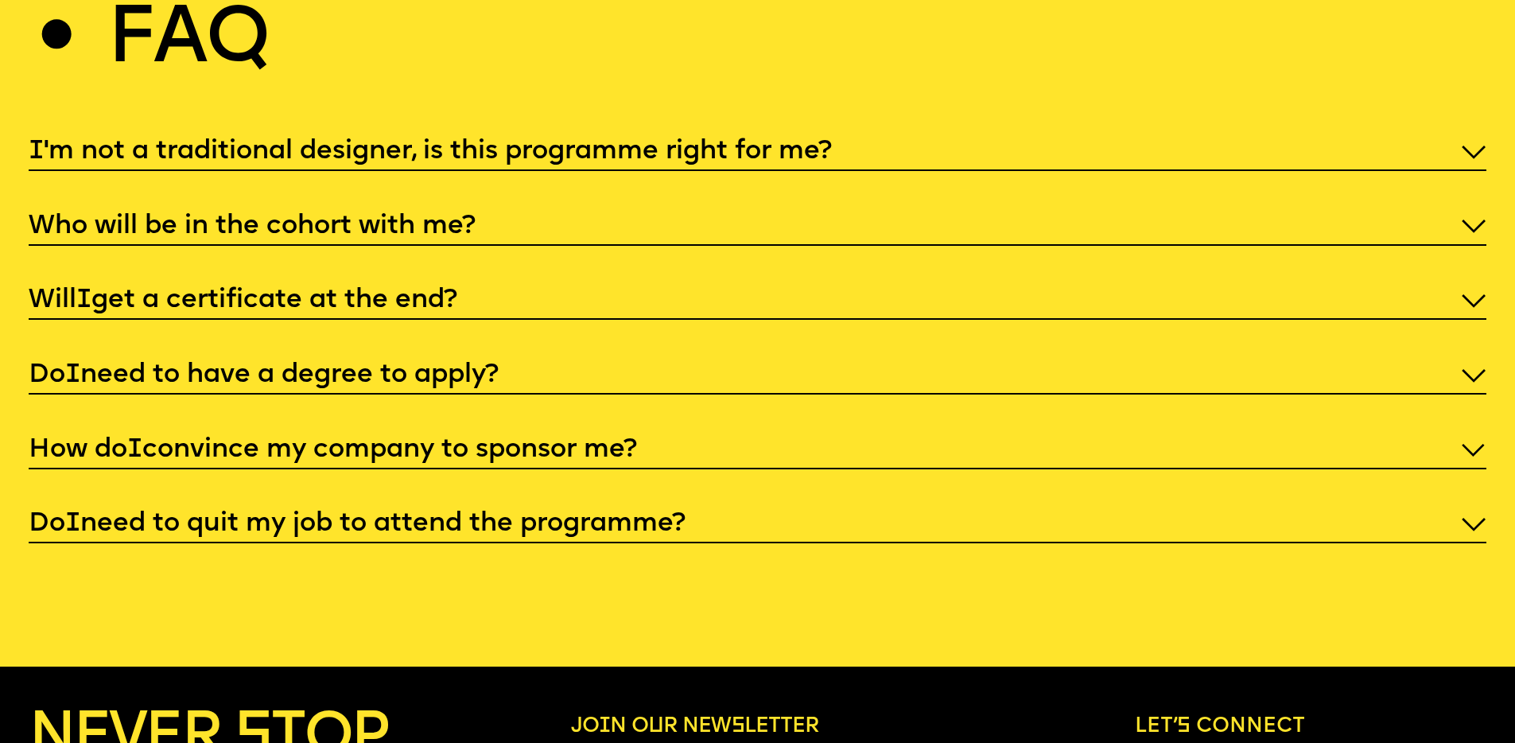
scroll to position [7367, 0]
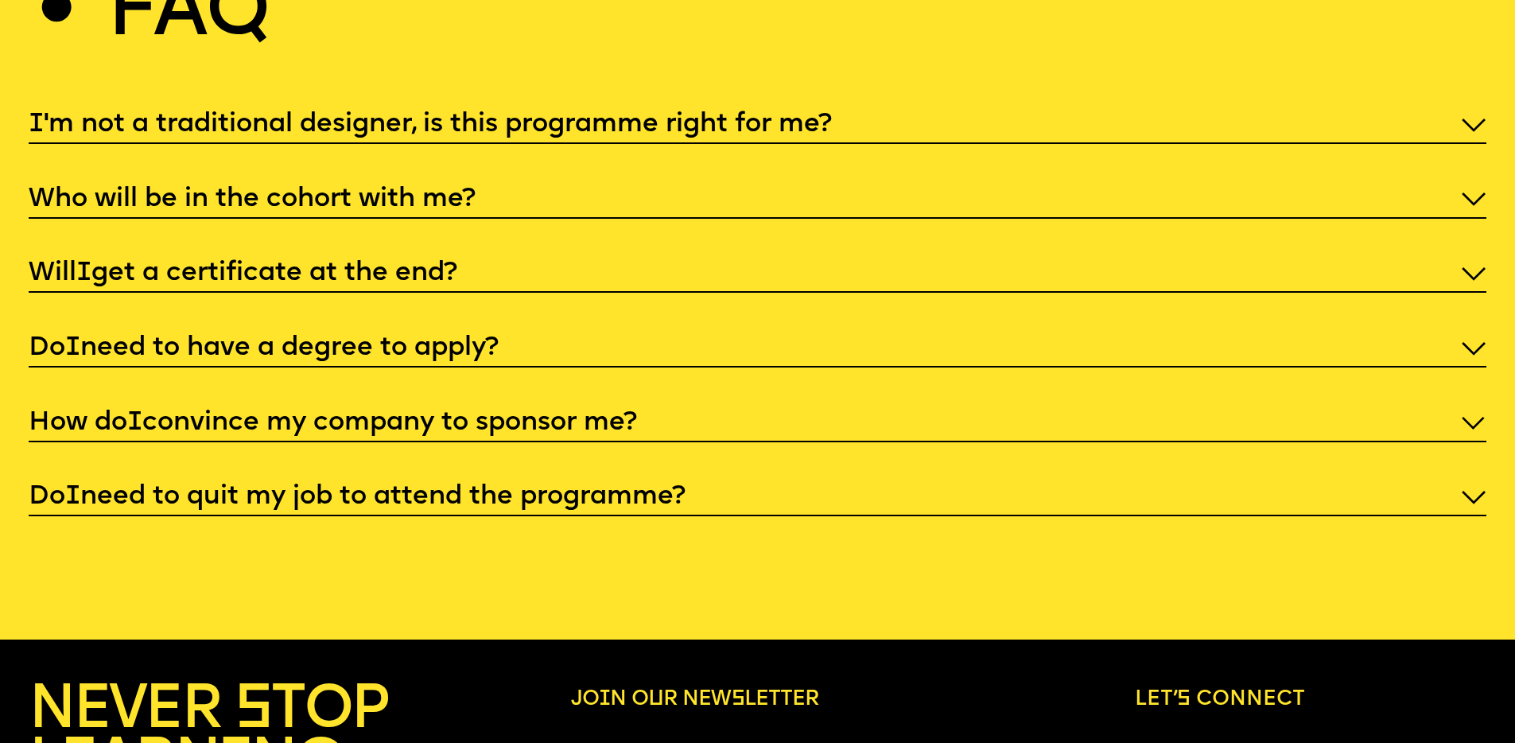
click at [480, 480] on p "Do I need to quit my job to attend the programme?" at bounding box center [758, 497] width 1458 height 35
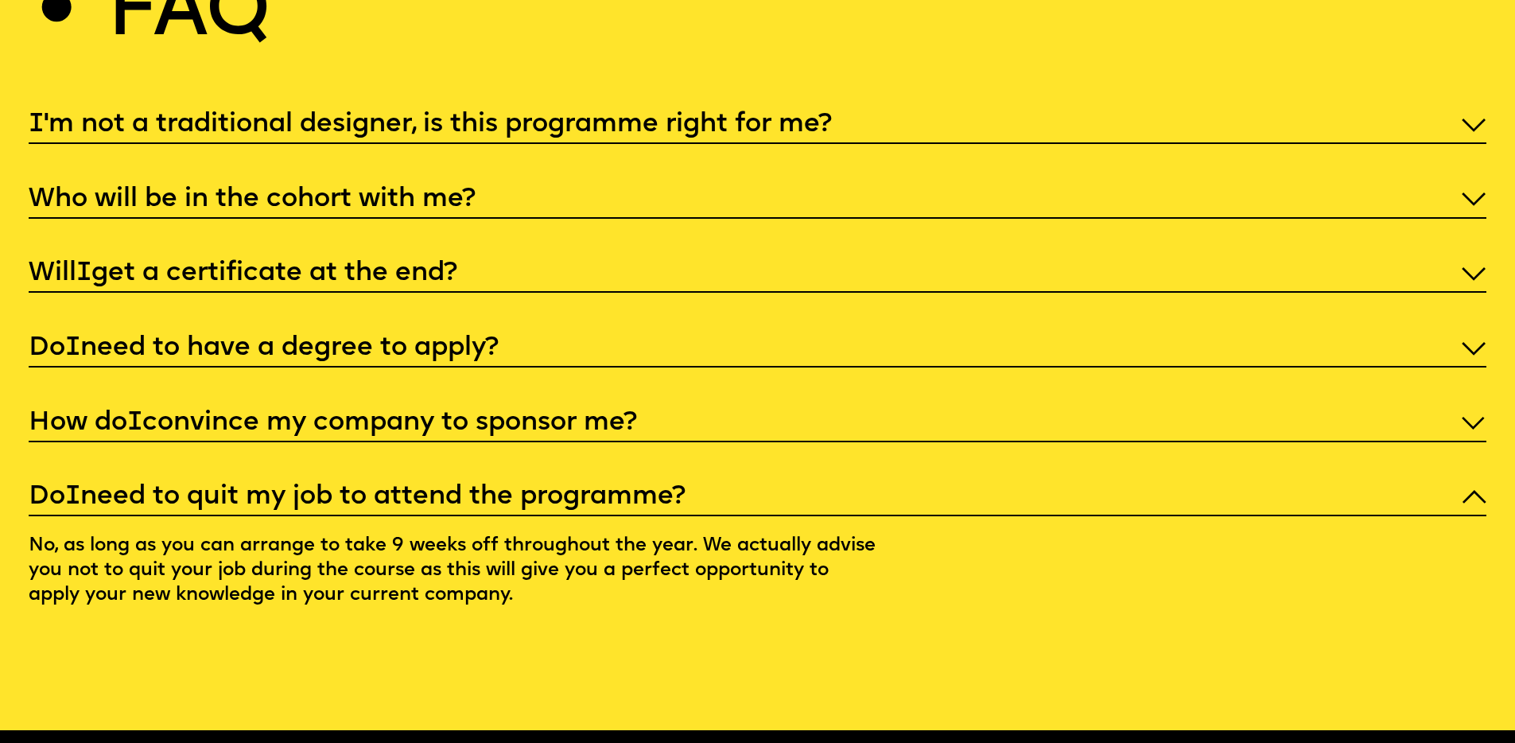
click at [480, 480] on p "Do I need to quit my job to attend the programme?" at bounding box center [758, 497] width 1458 height 35
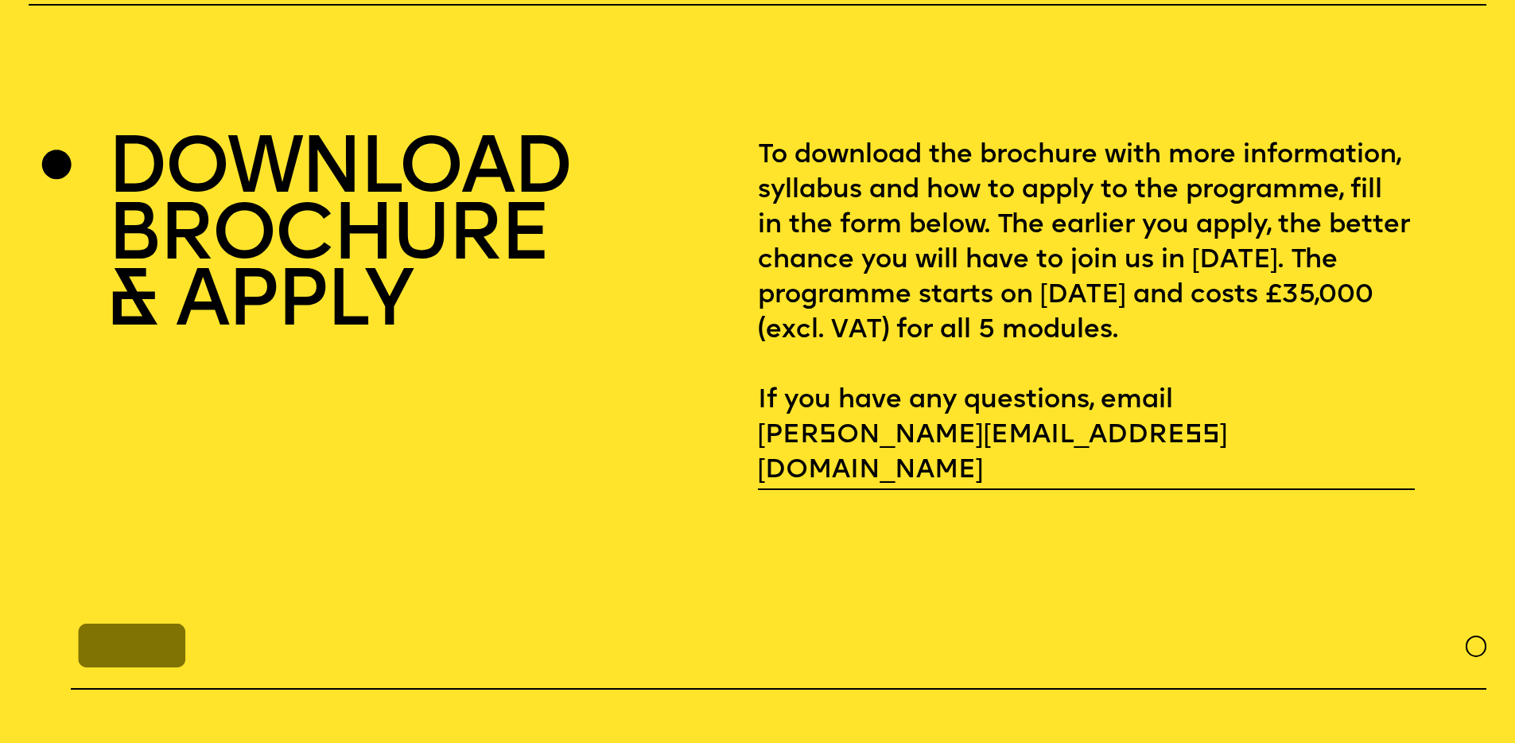
scroll to position [6072, 0]
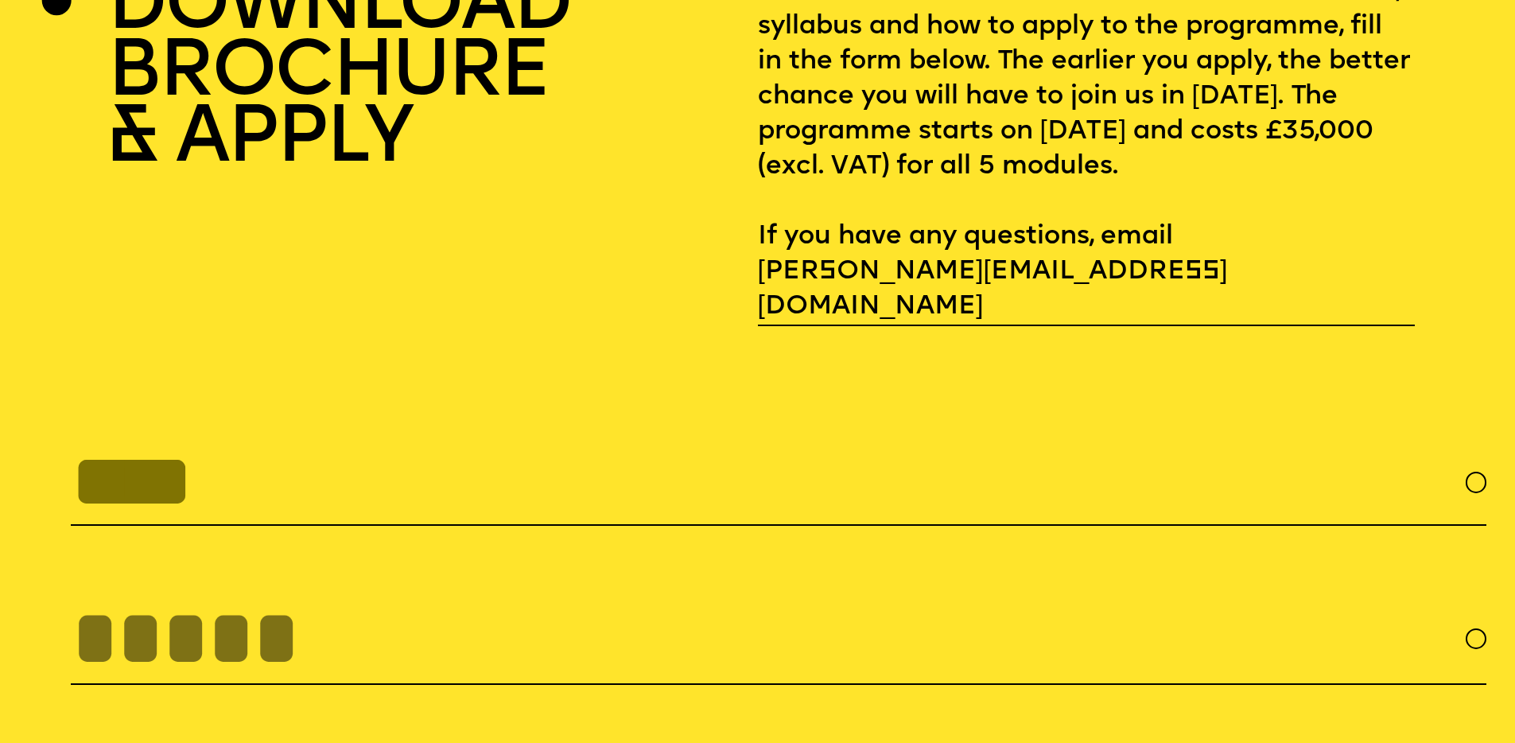
click at [493, 440] on input "text" at bounding box center [778, 481] width 1415 height 87
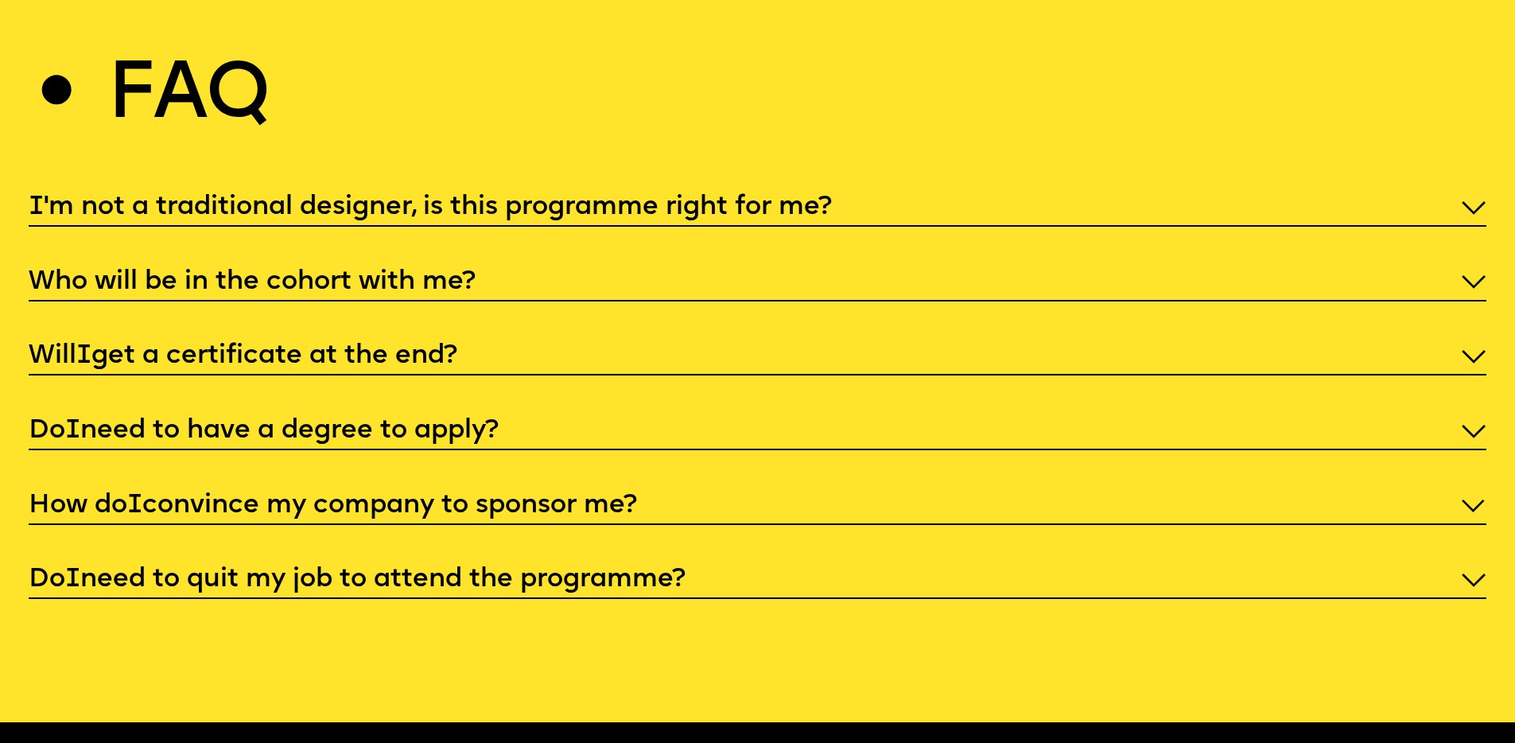
scroll to position [7131, 0]
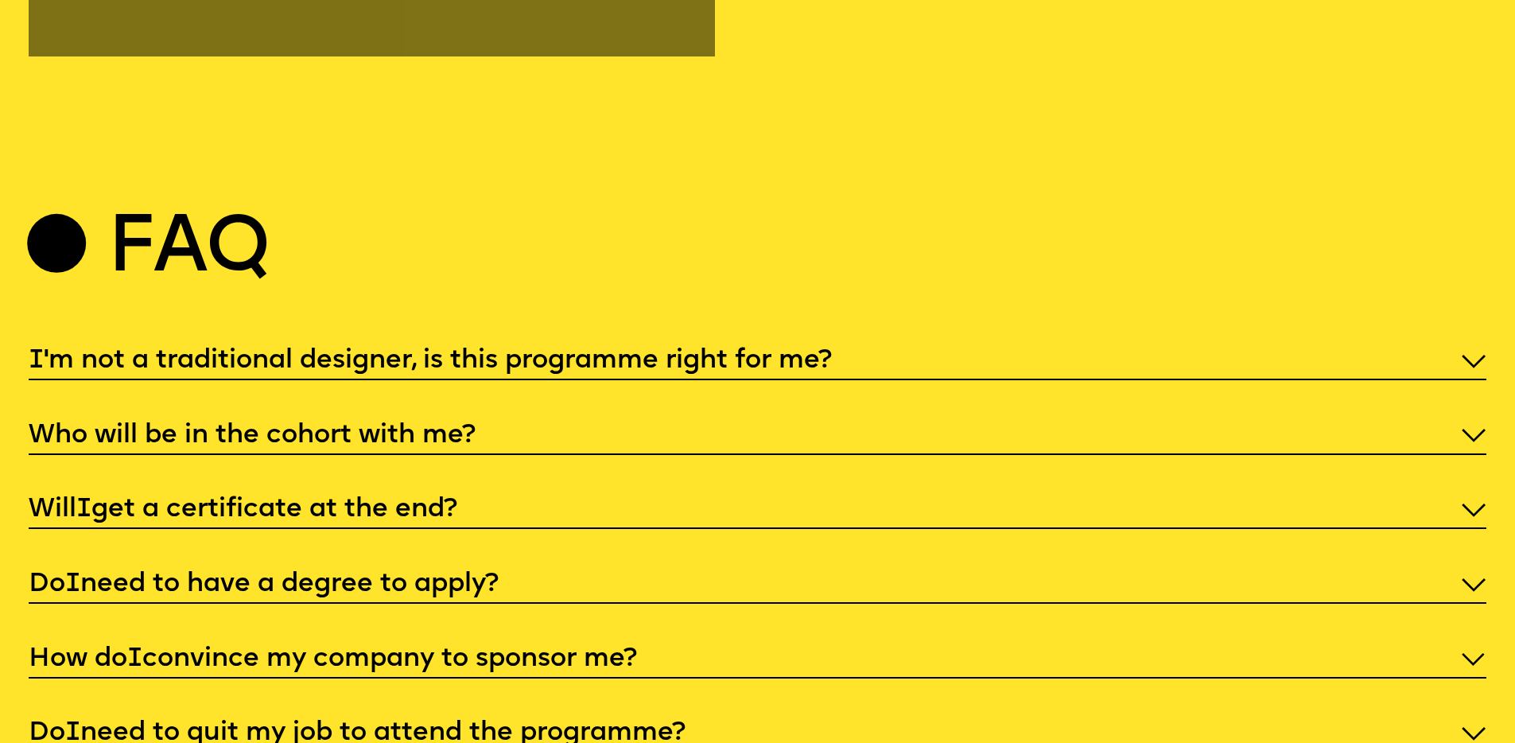
click at [384, 425] on p "Who will be in the cohort with me?" at bounding box center [758, 435] width 1458 height 35
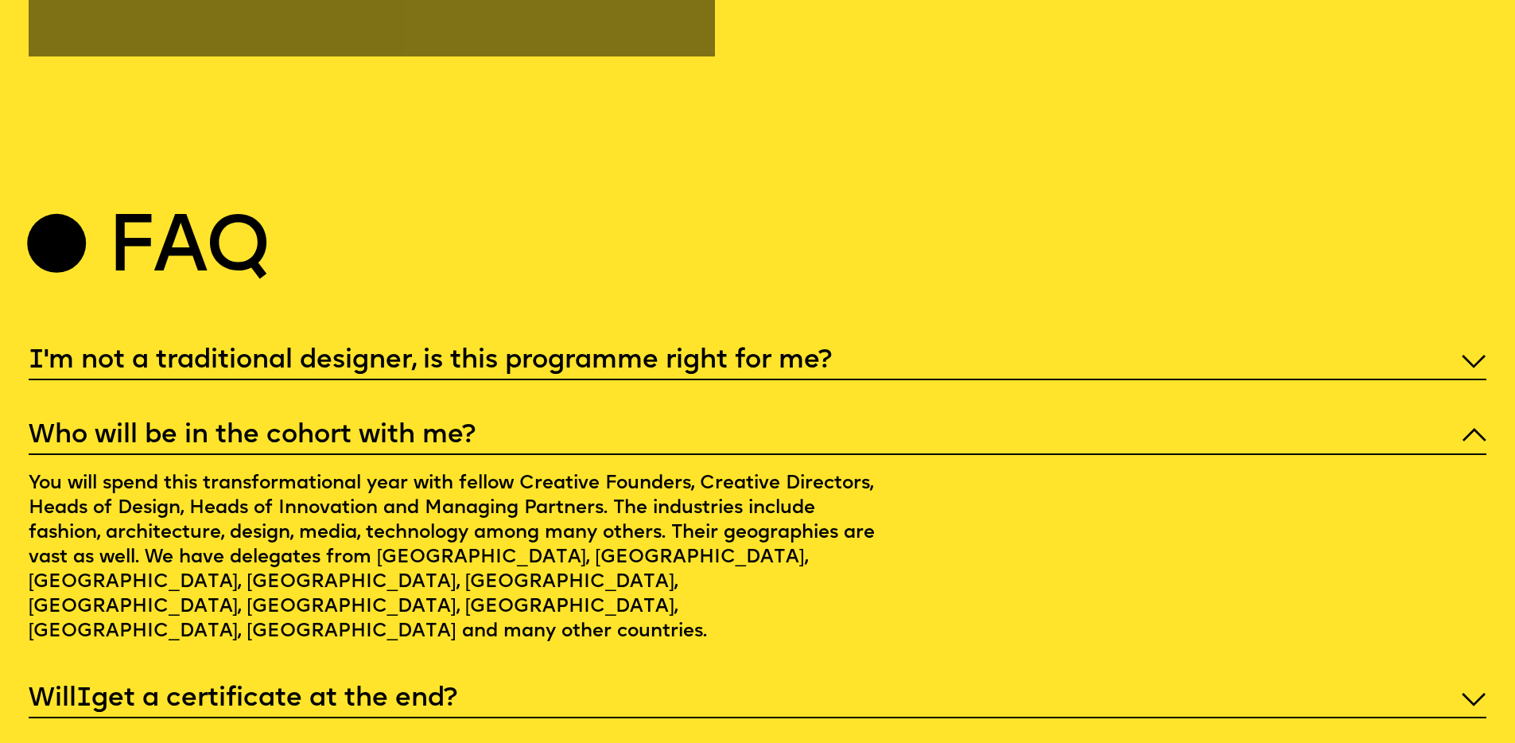
click at [451, 418] on p "Who will be in the cohort with me?" at bounding box center [758, 435] width 1458 height 35
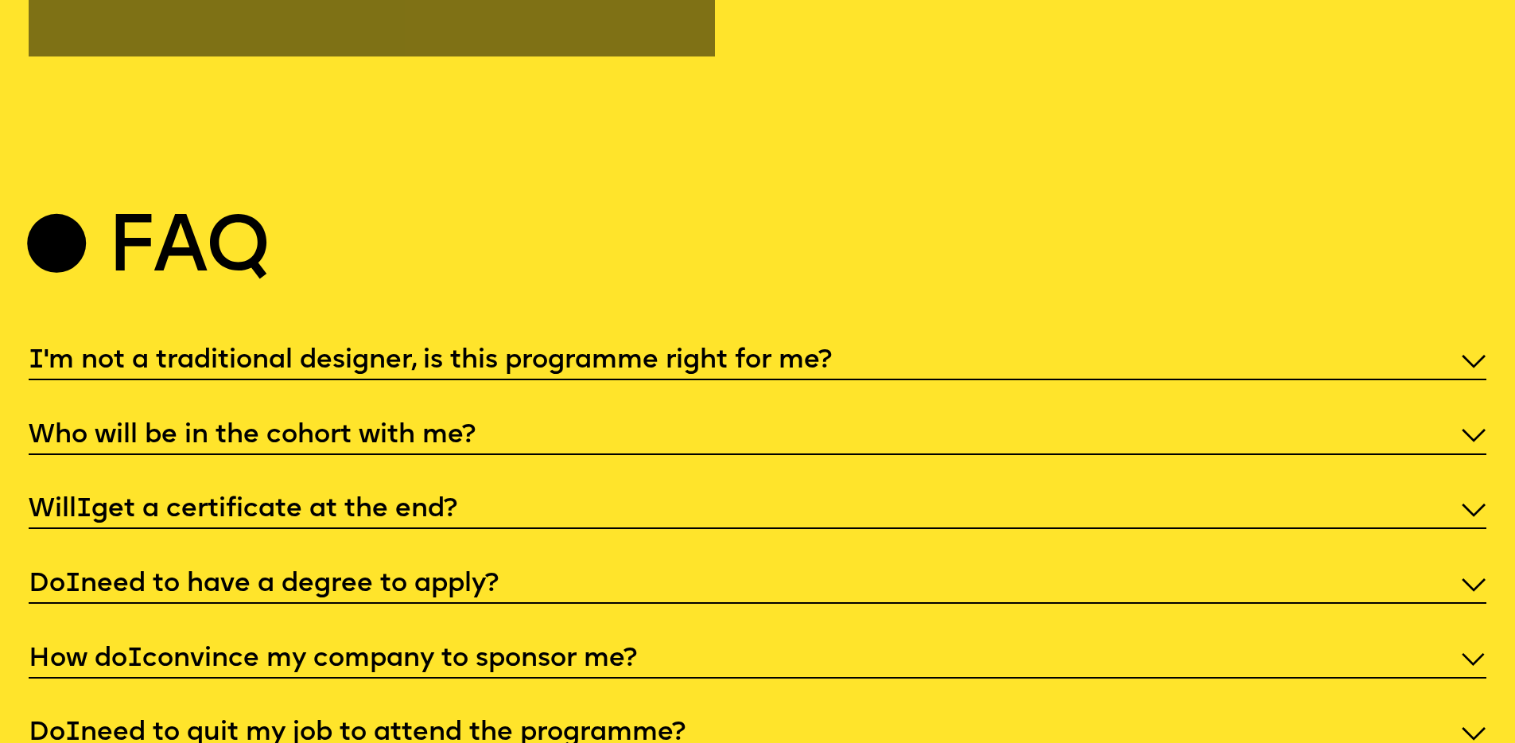
click at [421, 418] on p "Who will be in the cohort with me?" at bounding box center [758, 435] width 1458 height 35
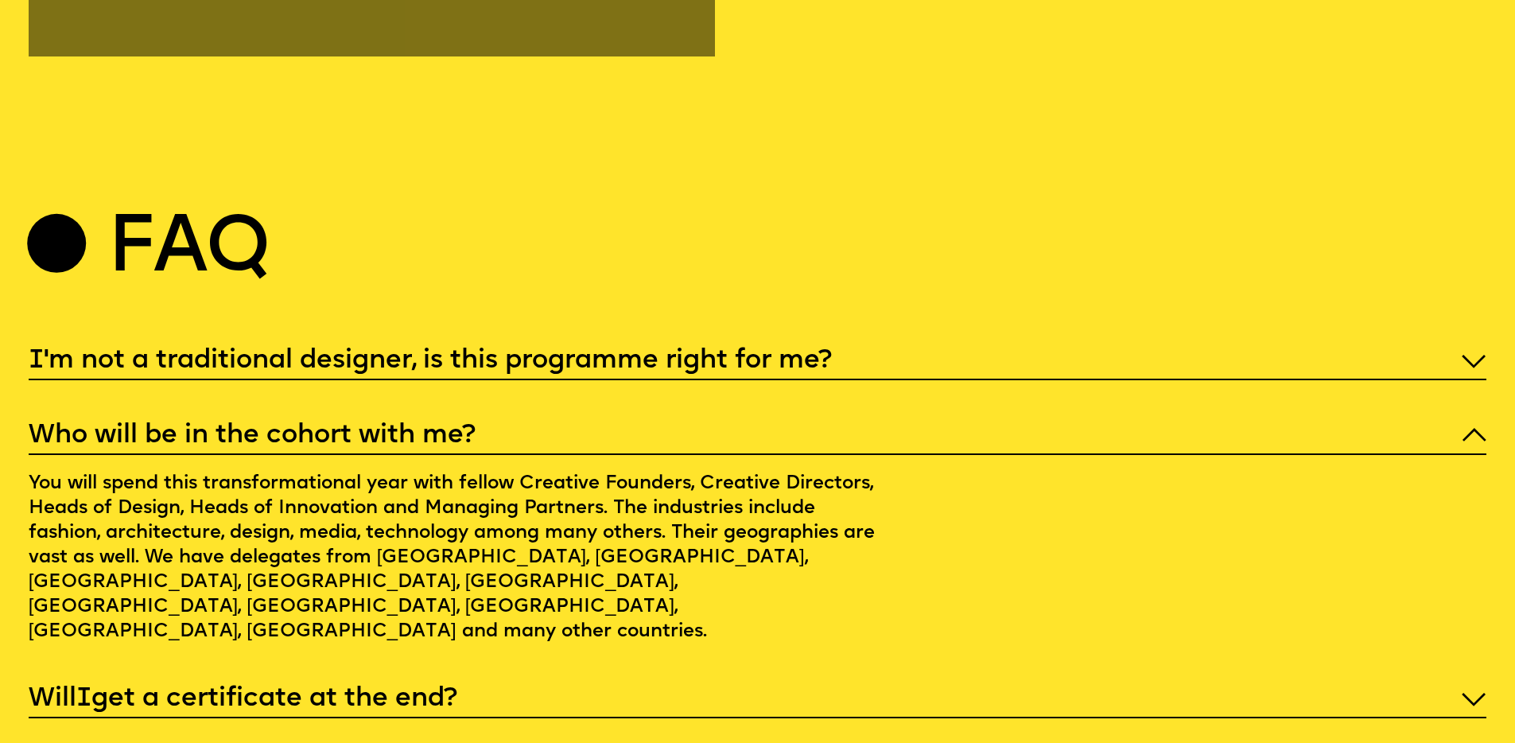
click at [431, 418] on p "Who will be in the cohort with me?" at bounding box center [758, 435] width 1458 height 35
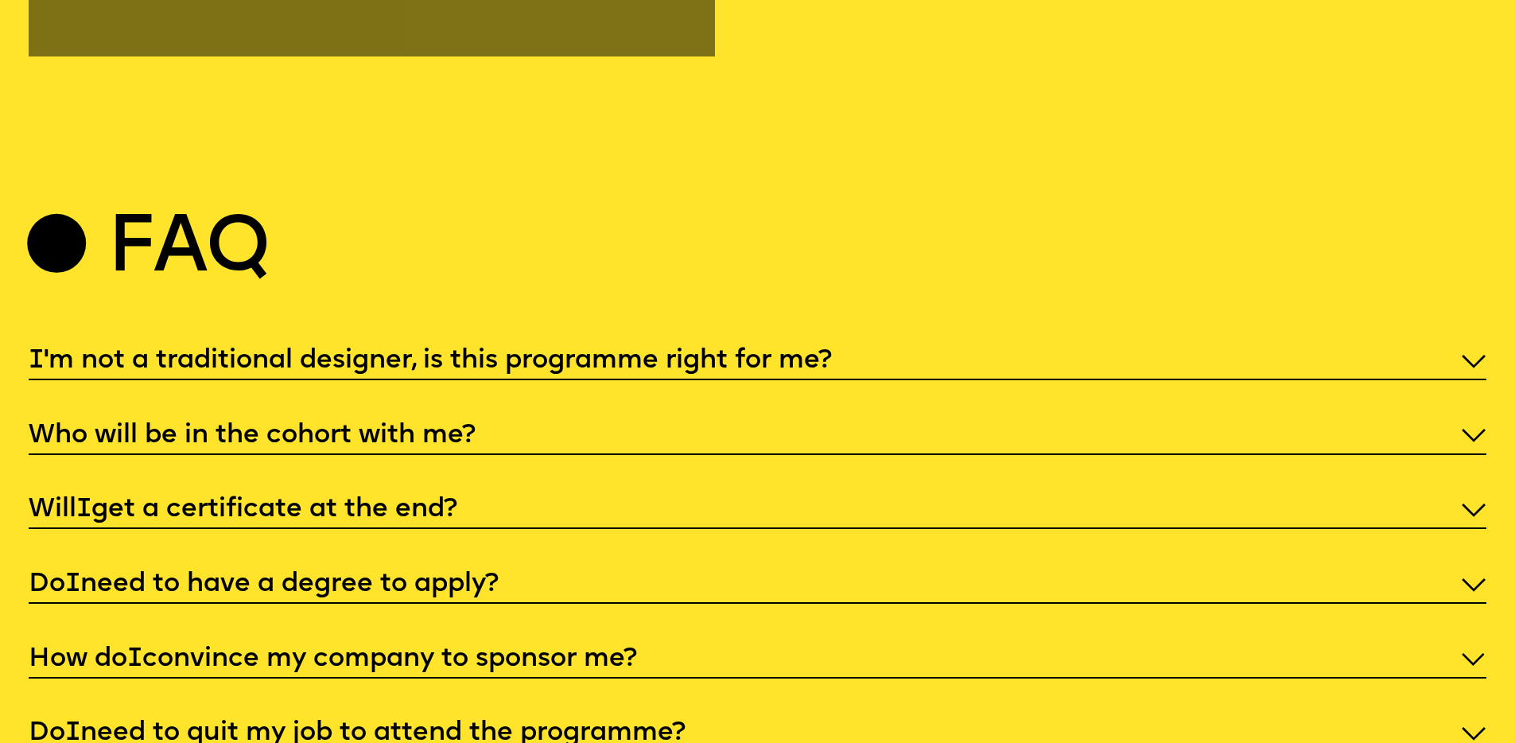
click at [542, 344] on p "I 'm not a traditional designer, is this programme right for me?" at bounding box center [758, 361] width 1458 height 35
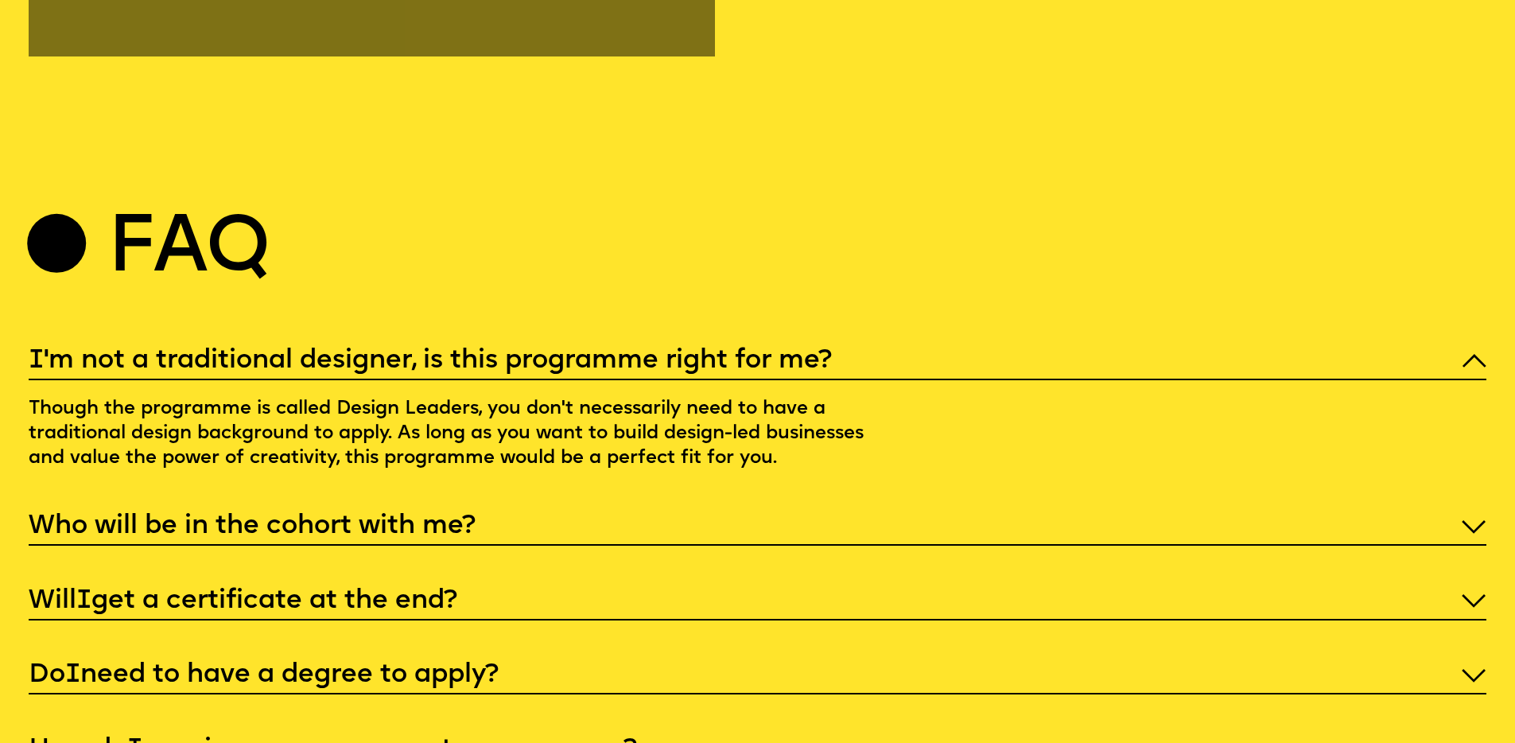
click at [540, 344] on p "I 'm not a traditional designer, is this programme right for me?" at bounding box center [758, 361] width 1458 height 35
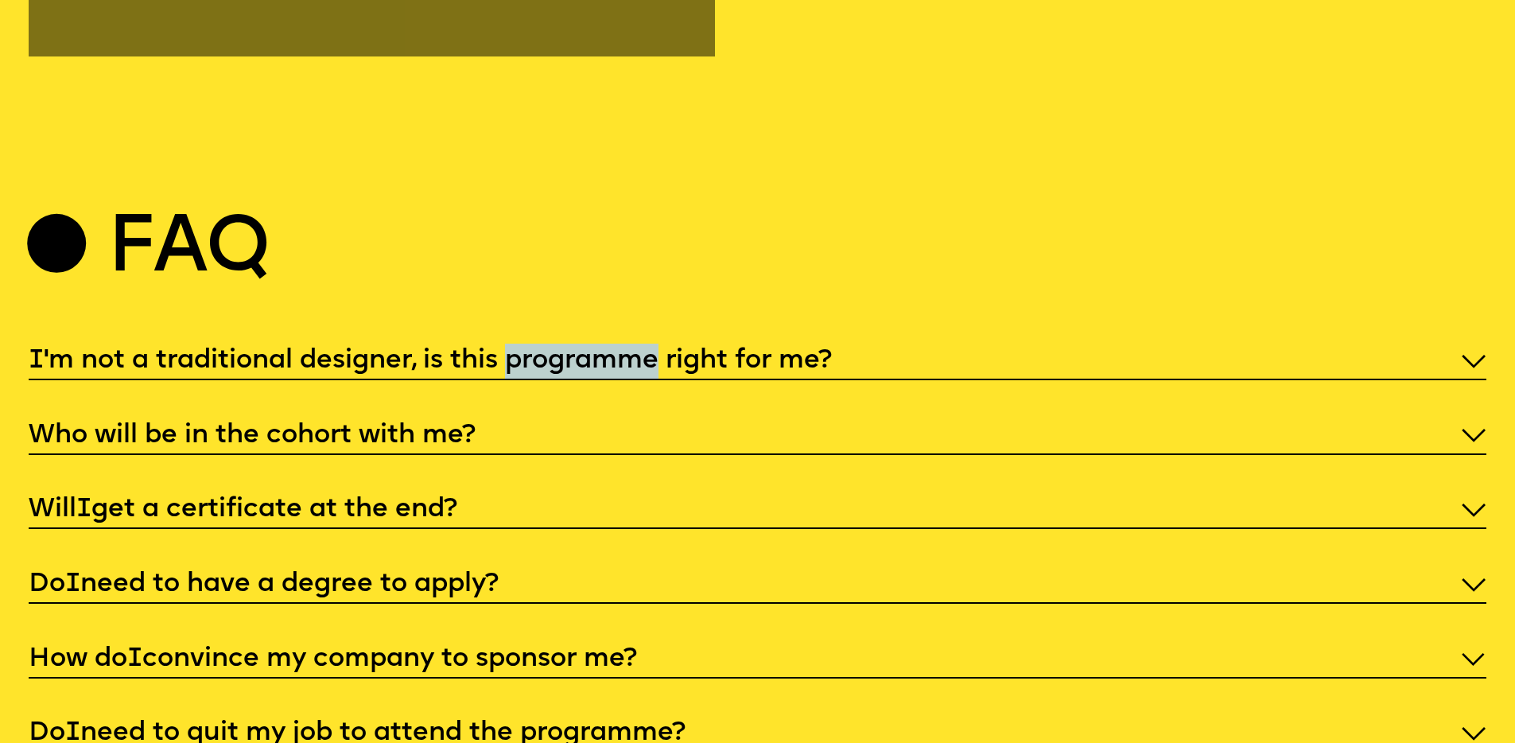
click at [540, 344] on p "I 'm not a traditional designer, is this programme right for me?" at bounding box center [758, 361] width 1458 height 35
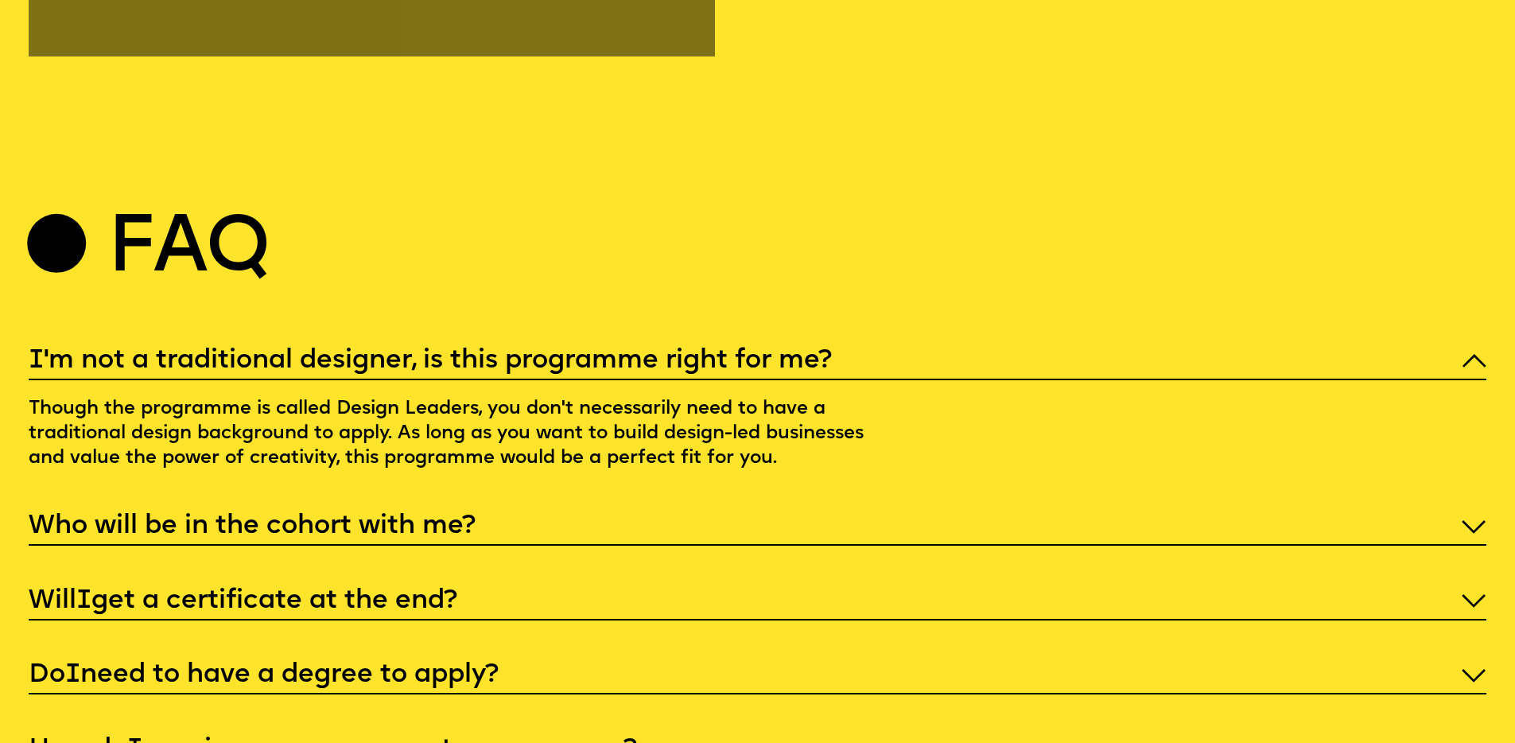
click at [540, 344] on p "I 'm not a traditional designer, is this programme right for me?" at bounding box center [758, 361] width 1458 height 35
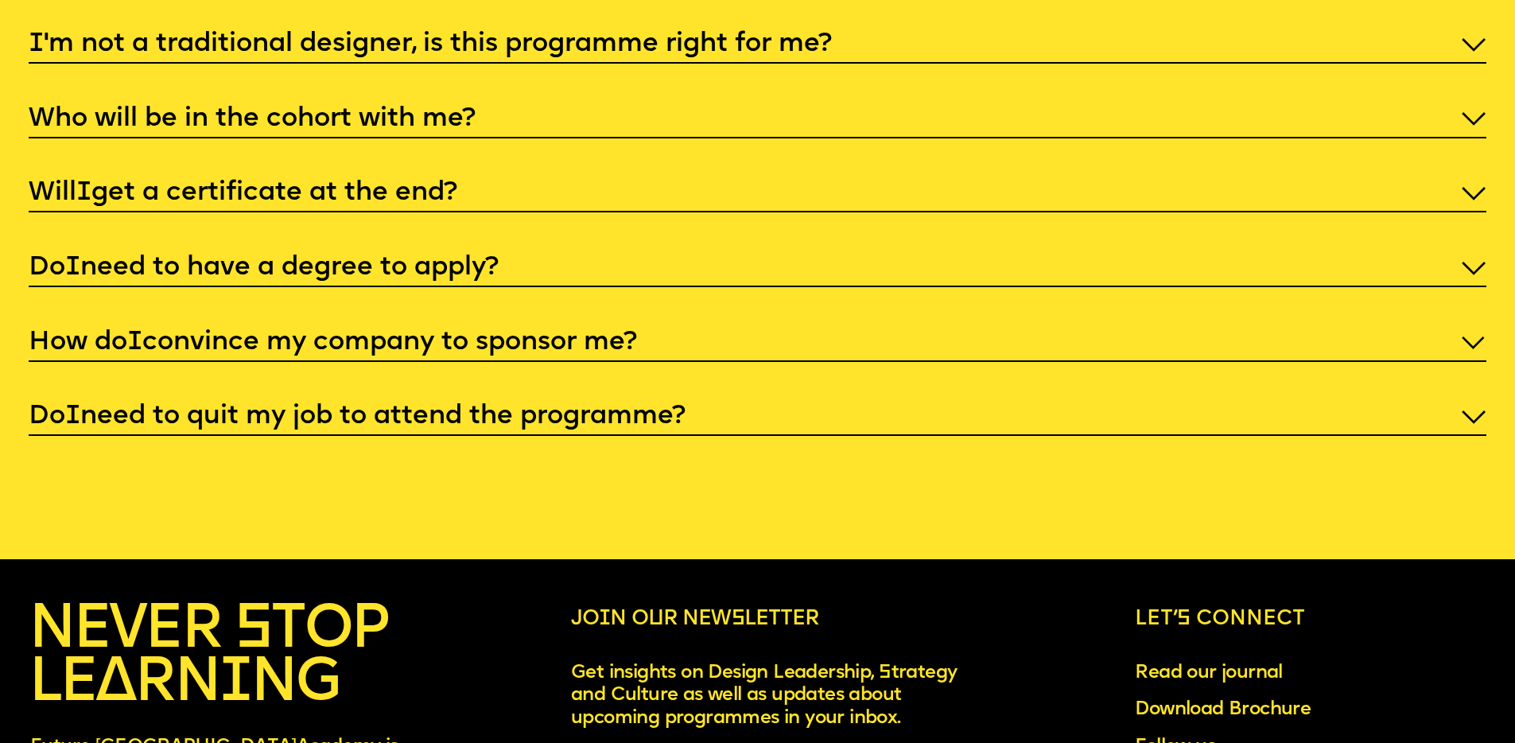
scroll to position [7391, 0]
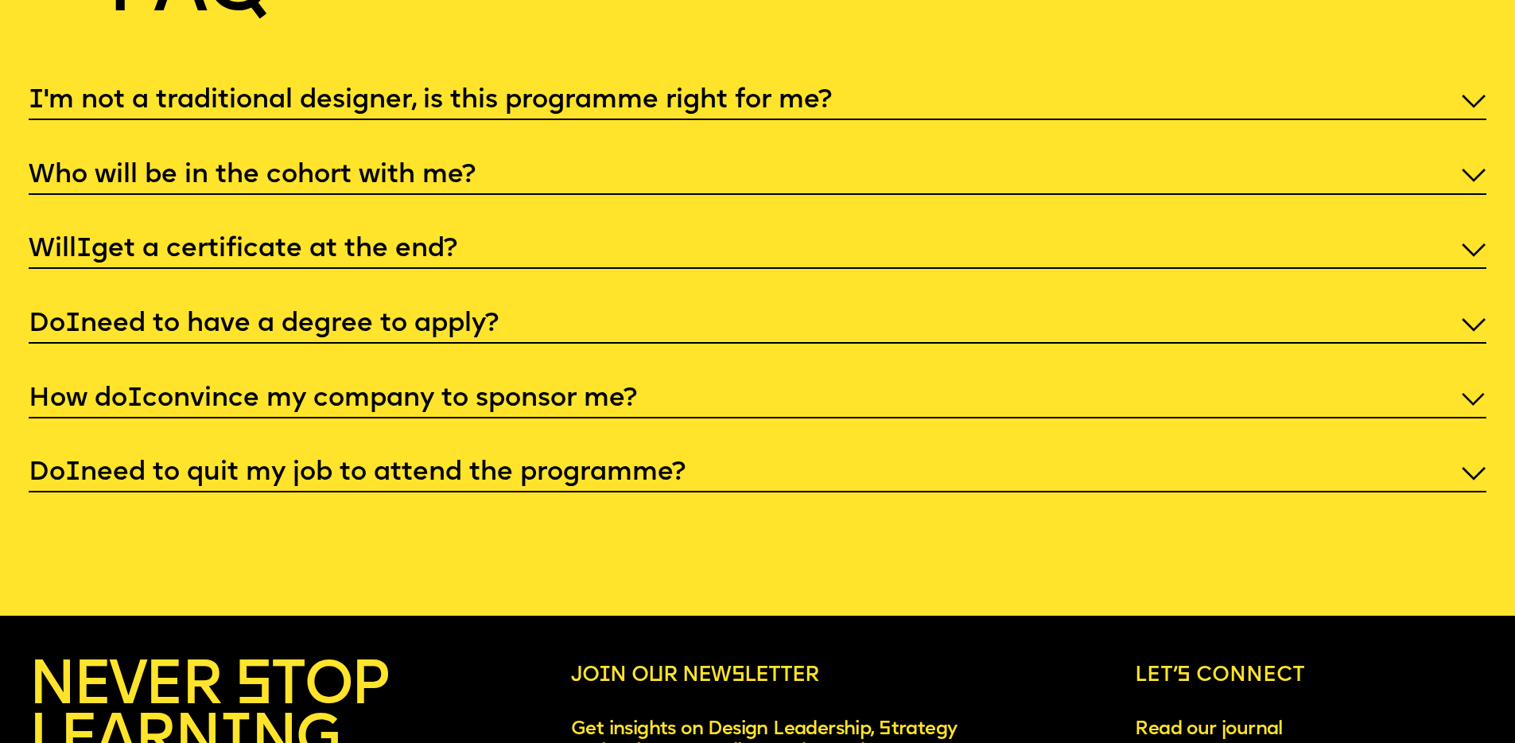
click at [485, 456] on p "Do I need to quit my job to attend the programme?" at bounding box center [758, 473] width 1458 height 35
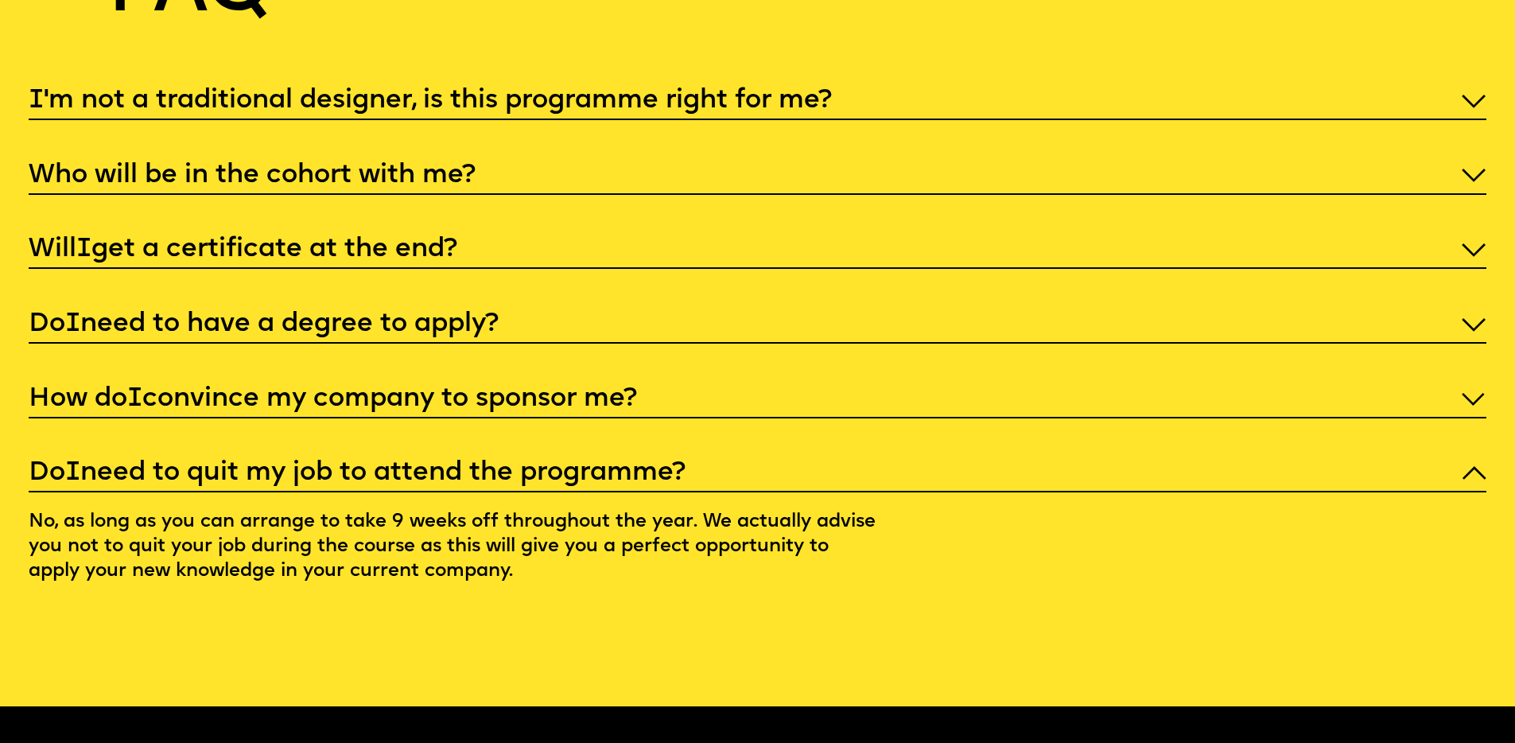
click at [483, 456] on p "Do I need to quit my job to attend the programme?" at bounding box center [758, 473] width 1458 height 35
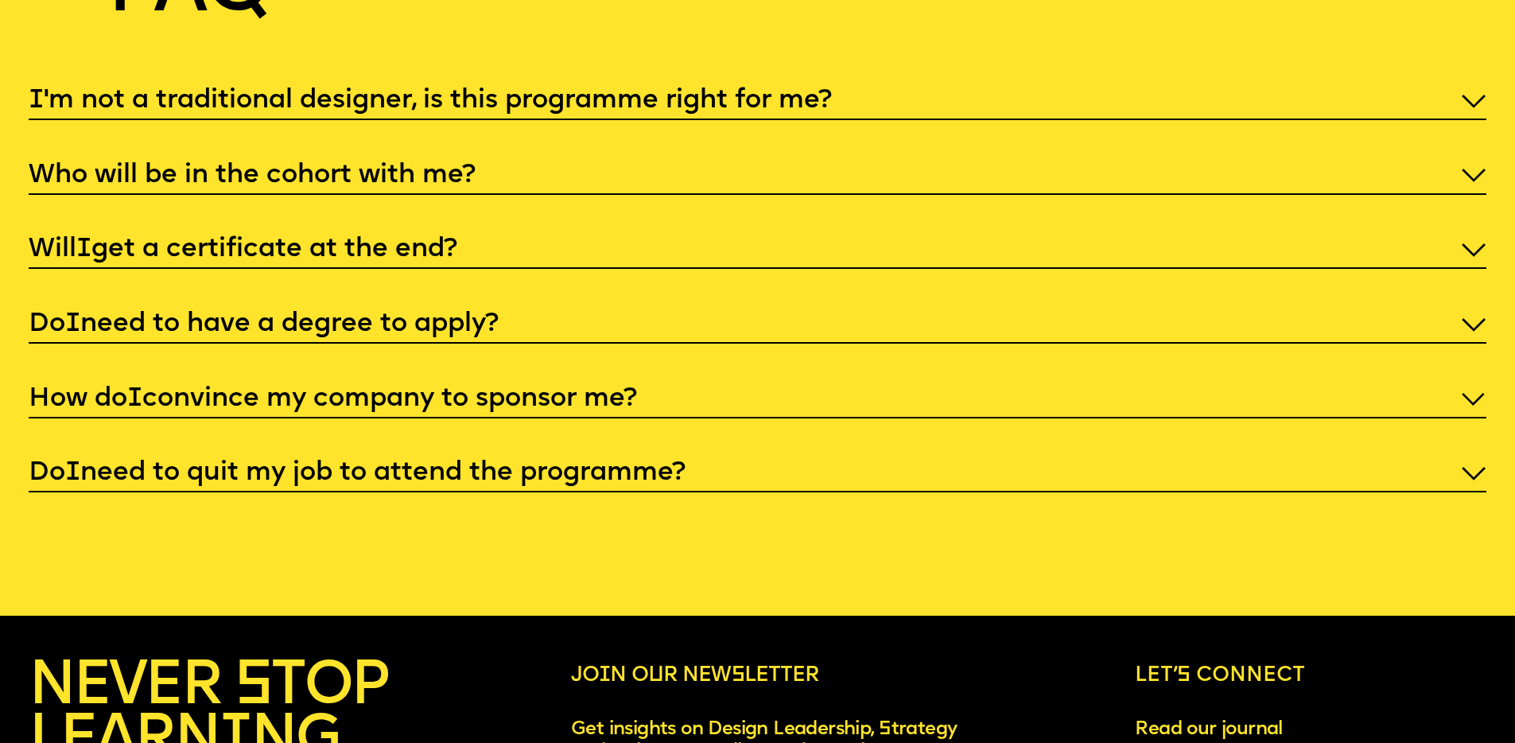
click at [483, 456] on p "Do I need to quit my job to attend the programme?" at bounding box center [758, 473] width 1458 height 35
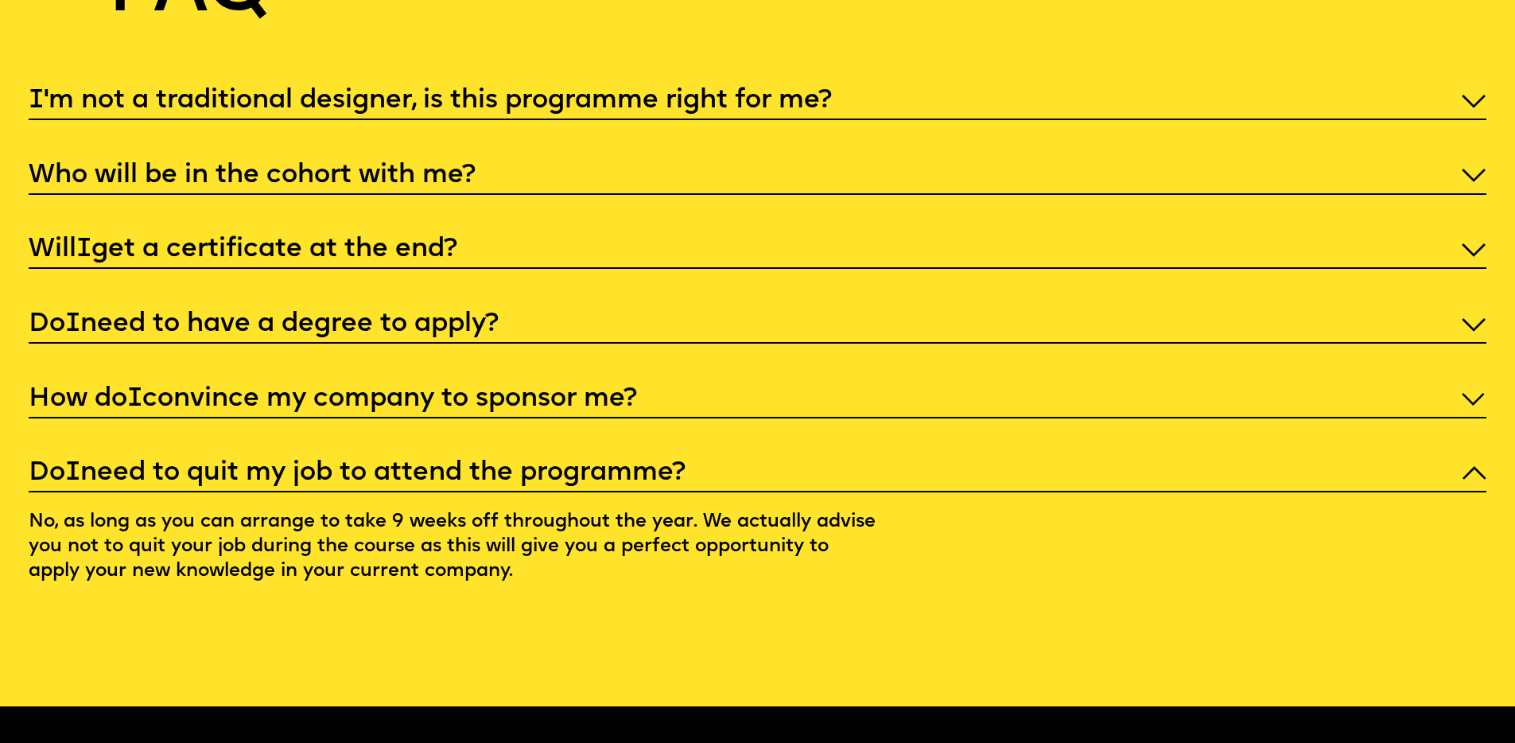
click at [483, 456] on p "Do I need to quit my job to attend the programme?" at bounding box center [758, 473] width 1458 height 35
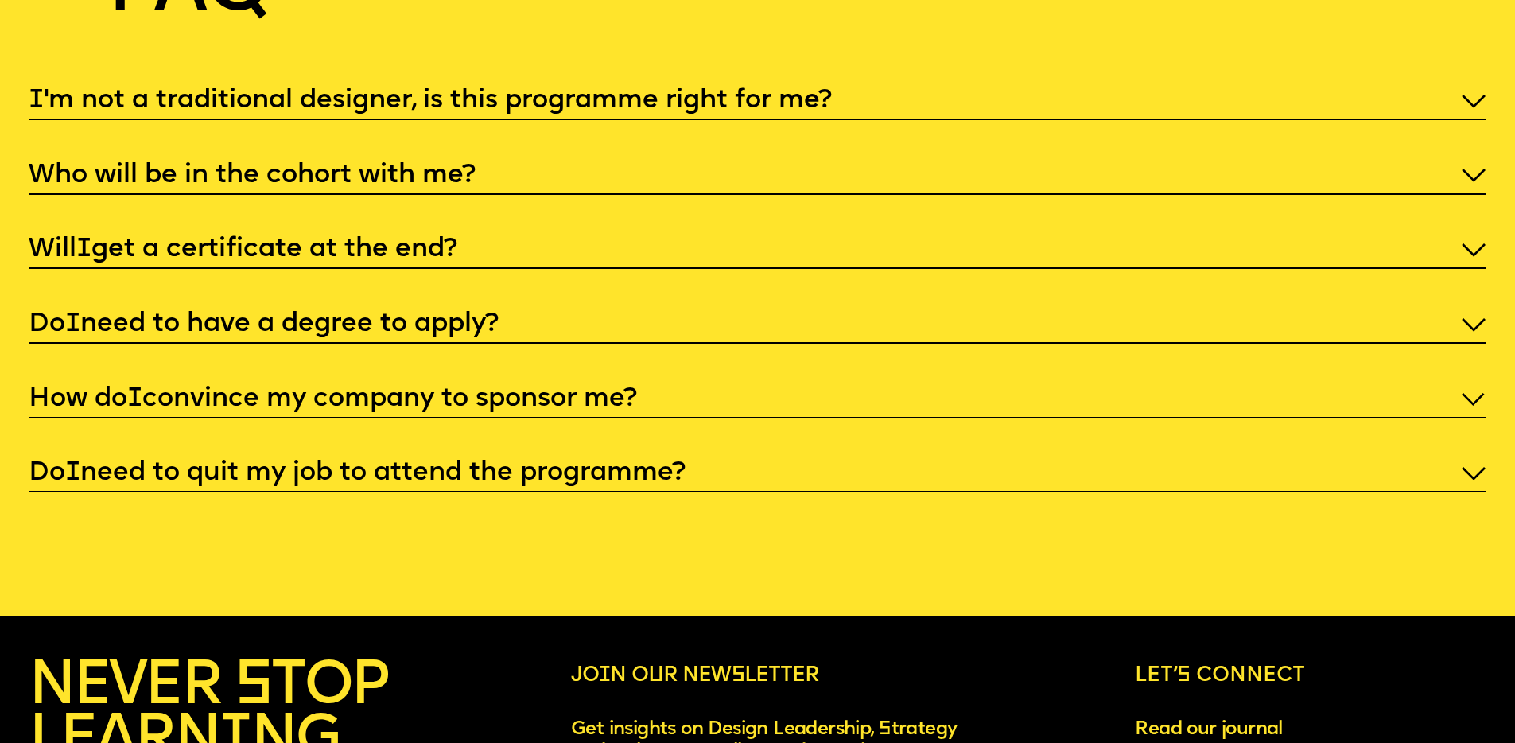
click at [483, 456] on p "Do I need to quit my job to attend the programme?" at bounding box center [758, 473] width 1458 height 35
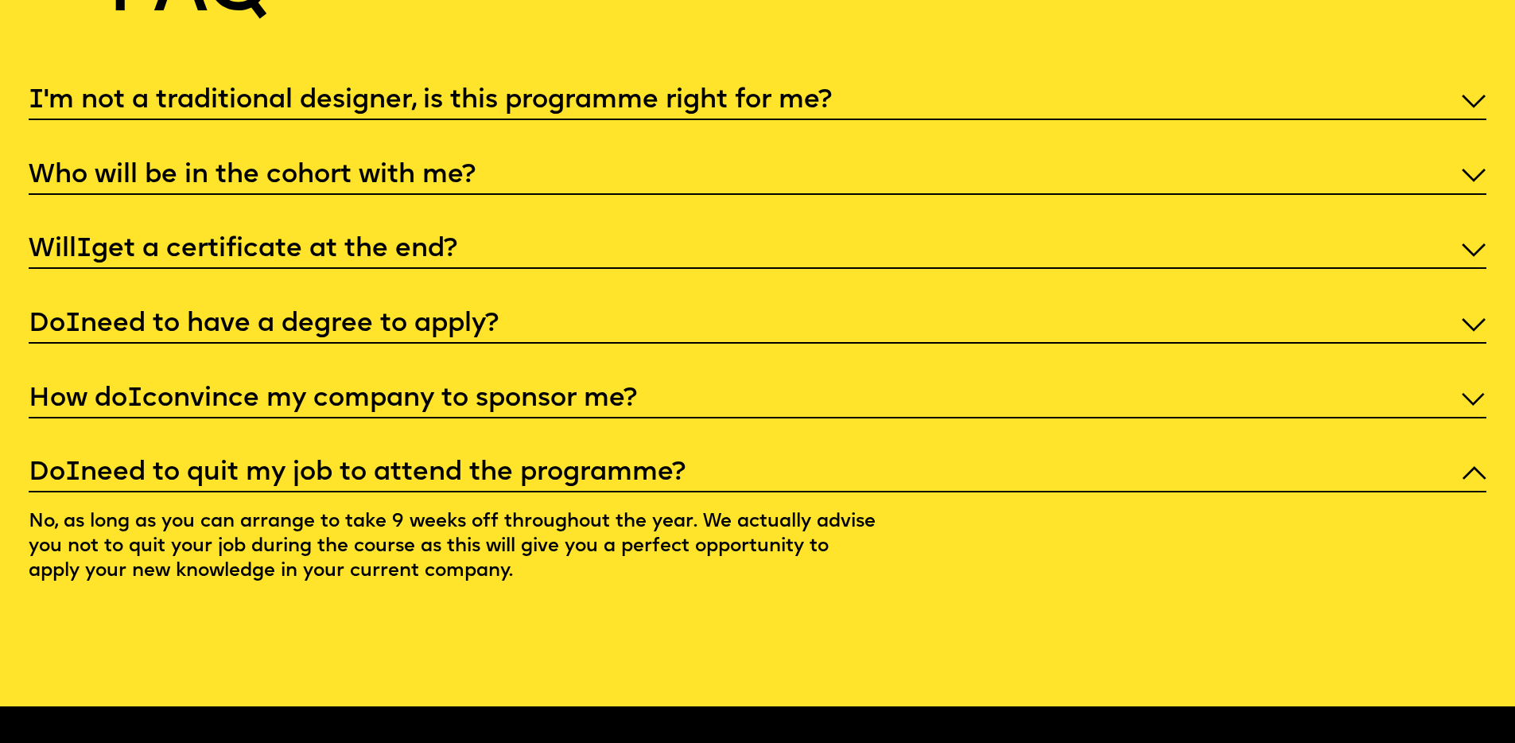
click at [483, 456] on p "Do I need to quit my job to attend the programme?" at bounding box center [758, 473] width 1458 height 35
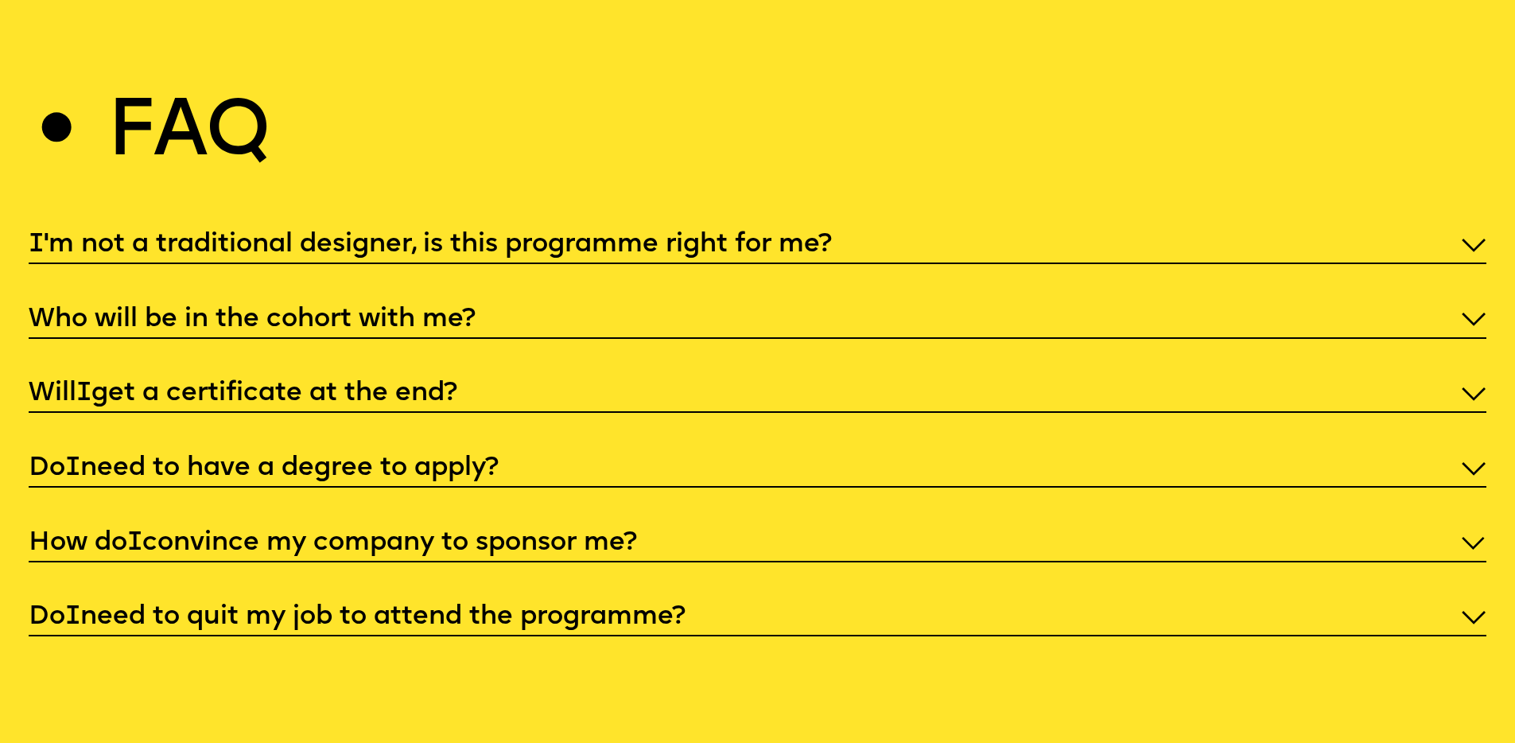
scroll to position [7236, 0]
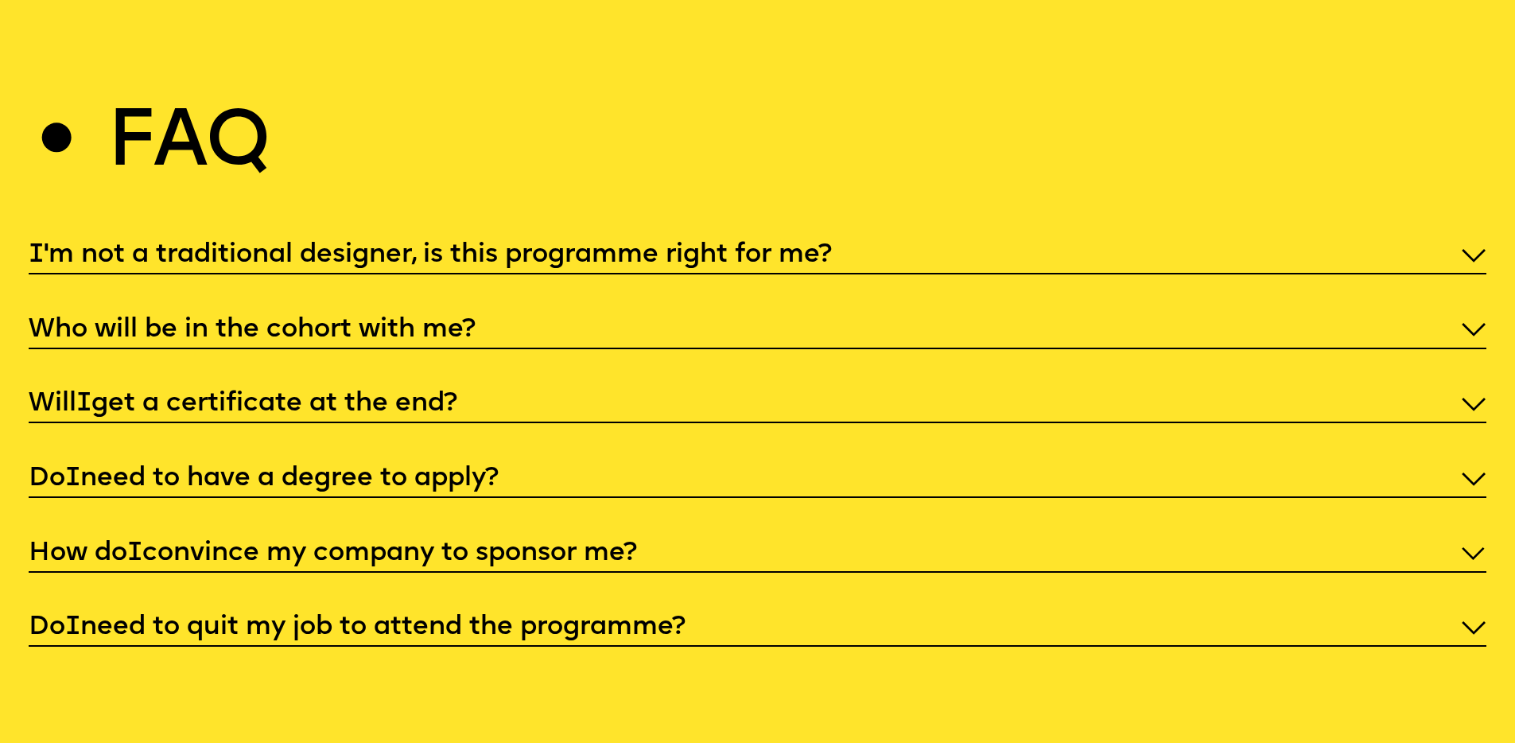
click at [373, 539] on p "How do I convince my company to sponsor me?" at bounding box center [758, 553] width 1458 height 35
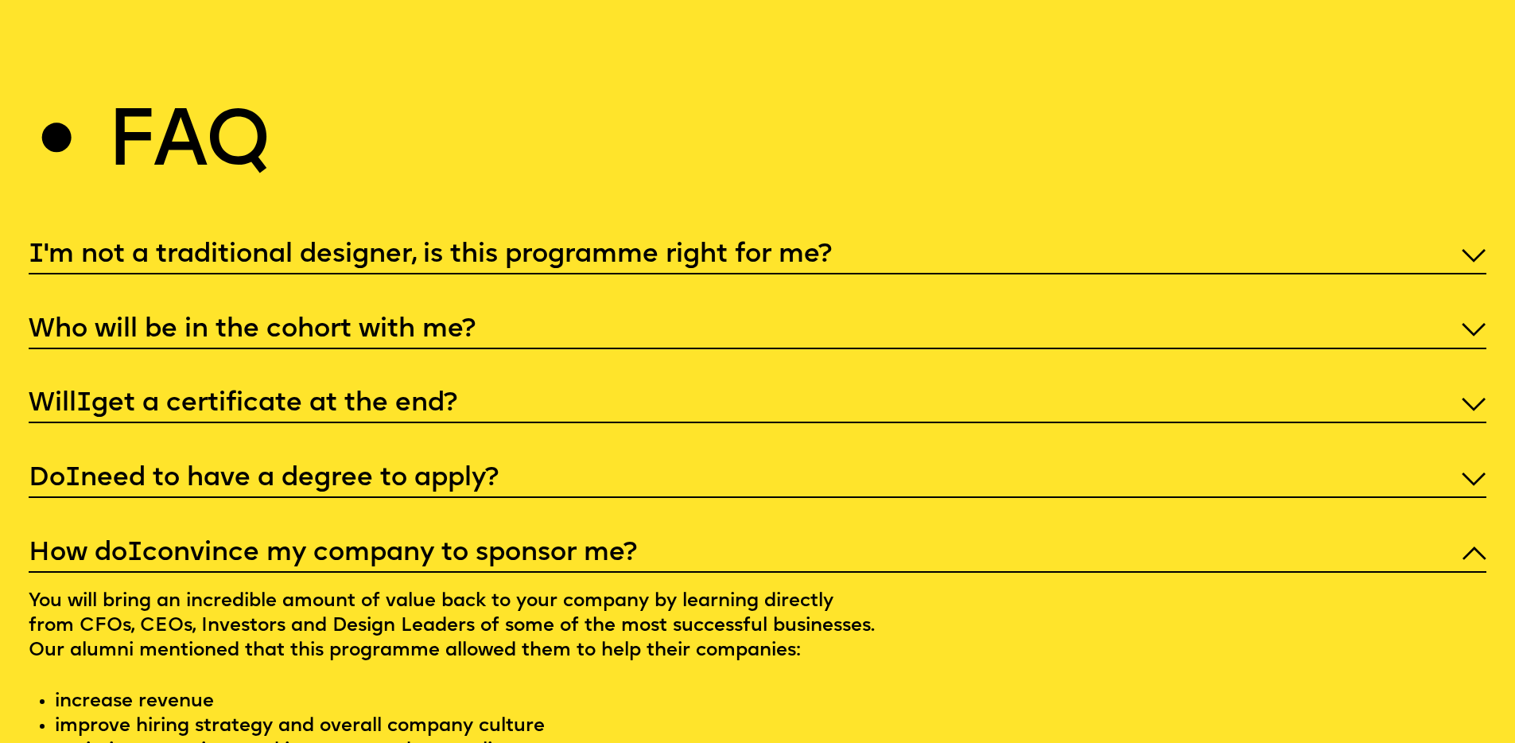
click at [313, 536] on p "How do I convince my company to sponsor me?" at bounding box center [758, 553] width 1458 height 35
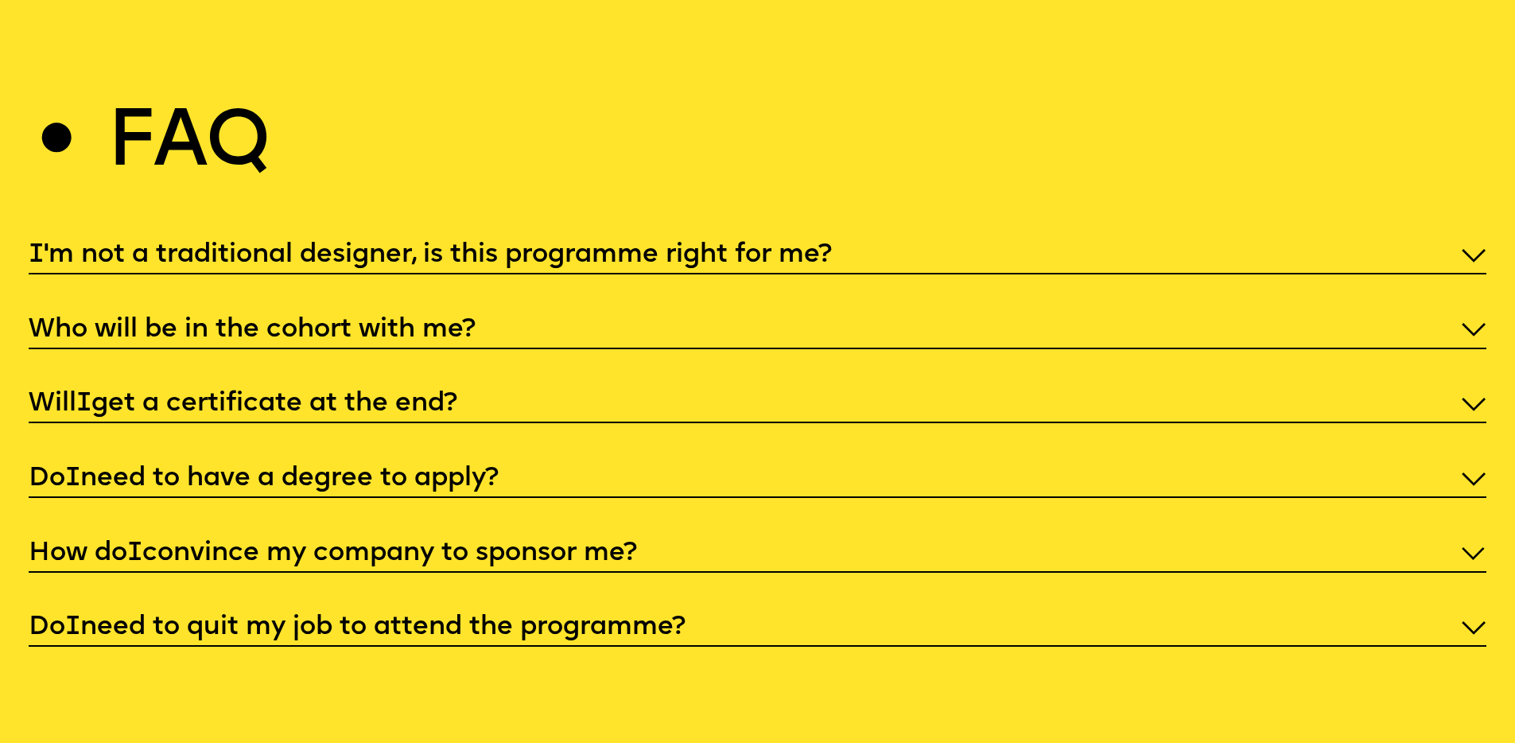
click at [318, 536] on p "How do I convince my company to sponsor me?" at bounding box center [758, 553] width 1458 height 35
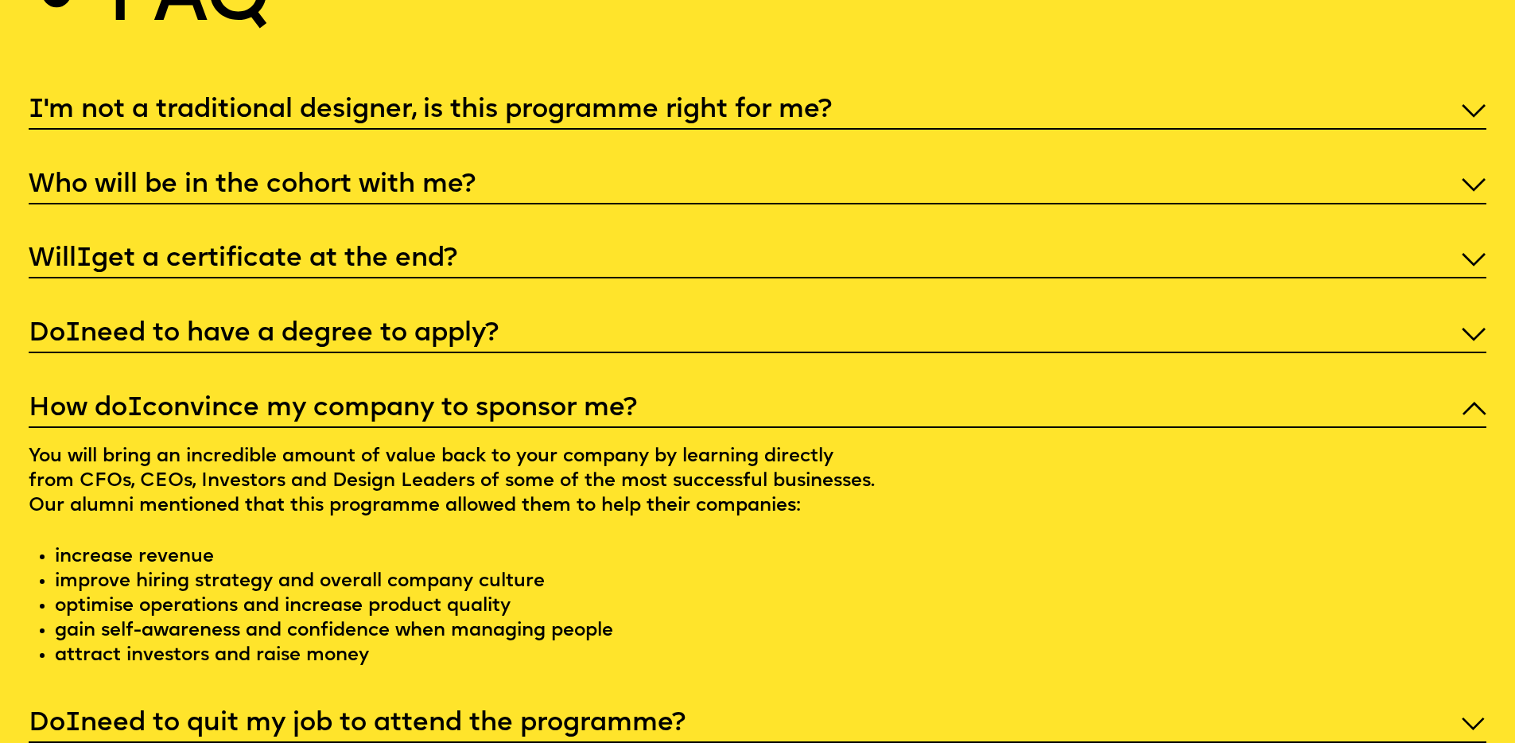
scroll to position [7240, 0]
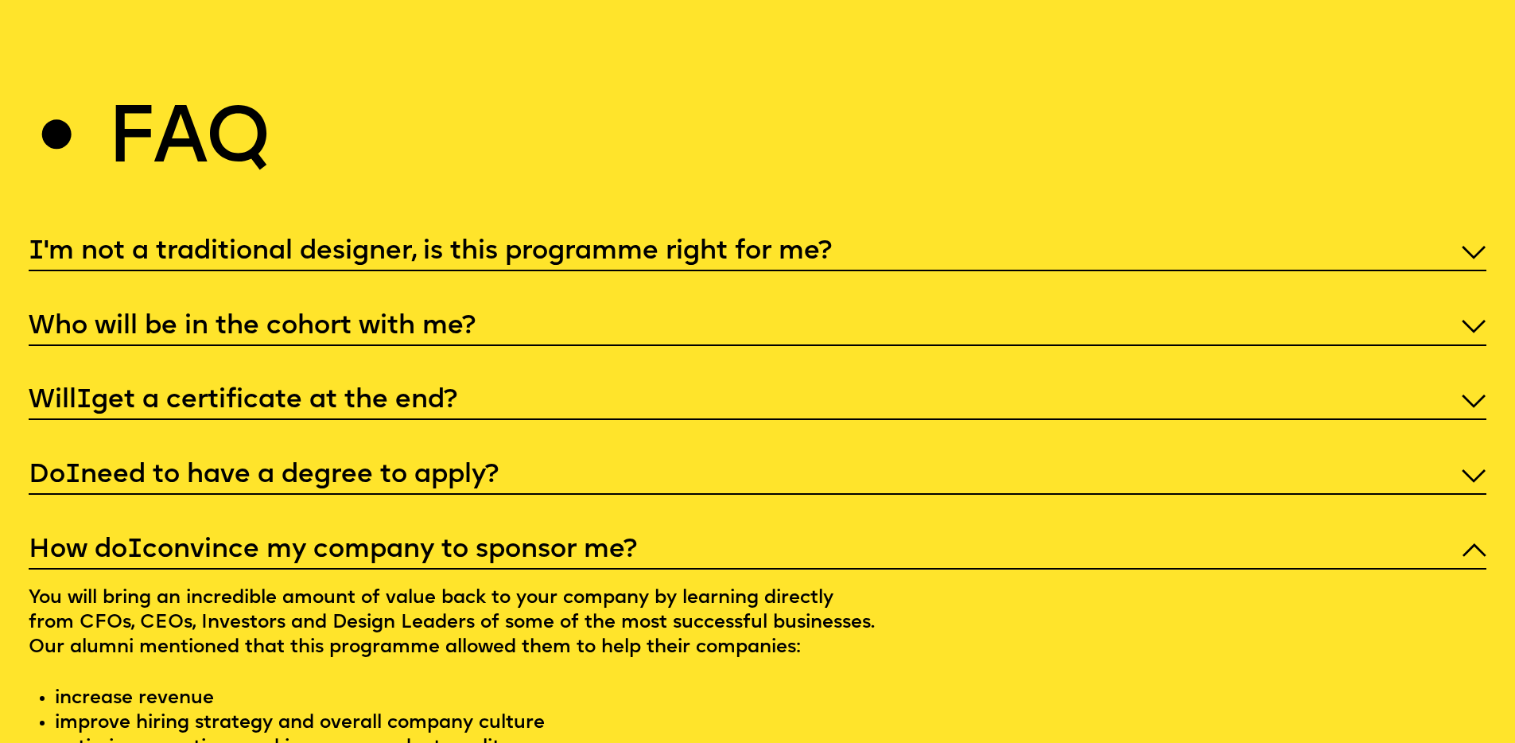
click at [323, 534] on p "How do I convince my company to sponsor me?" at bounding box center [758, 550] width 1458 height 35
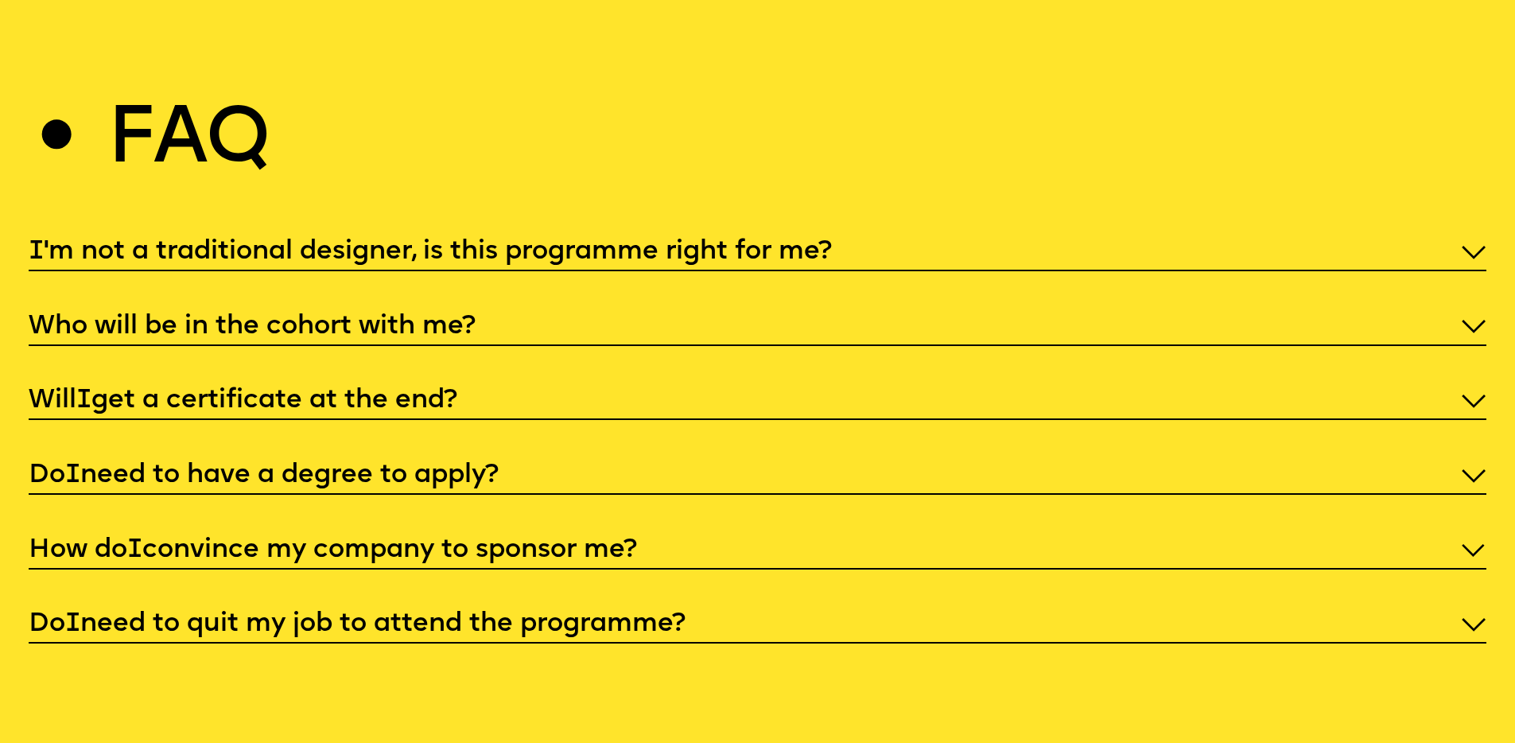
click at [425, 458] on p "Do I need to have a degree to apply?" at bounding box center [758, 475] width 1458 height 35
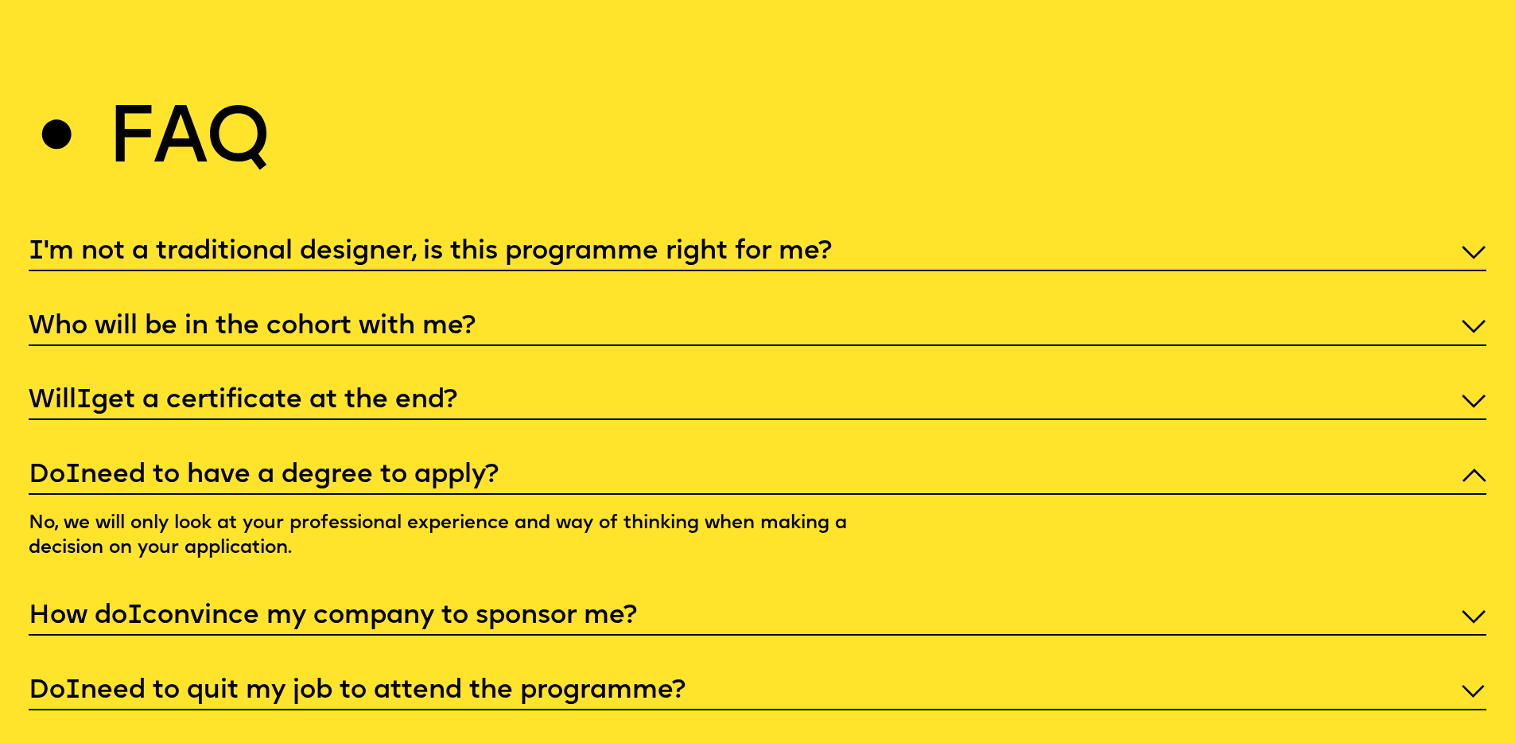
click at [401, 458] on p "Do I need to have a degree to apply?" at bounding box center [758, 475] width 1458 height 35
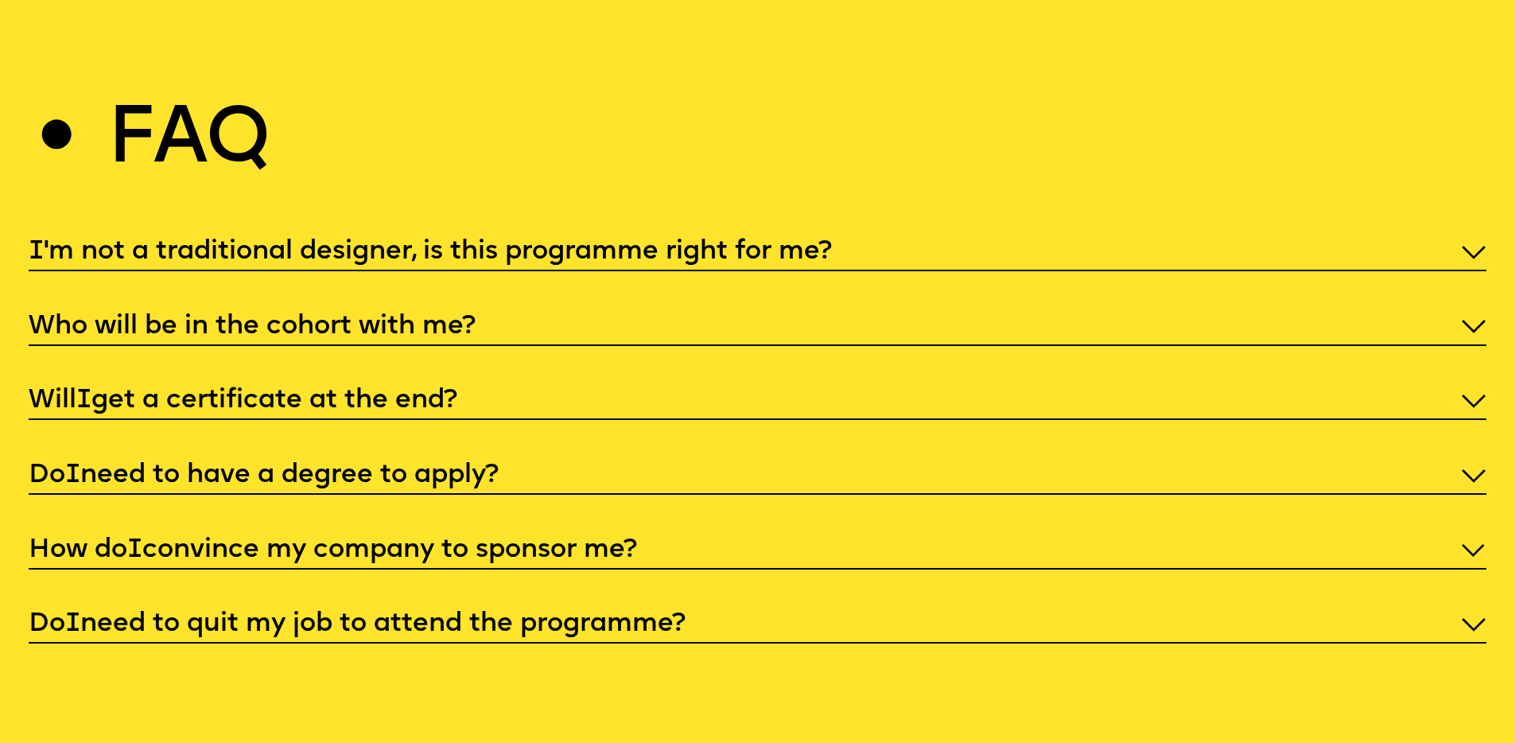
click at [357, 400] on div "I 'm not a traditional designer, is this programme right for me? Who will be in…" at bounding box center [758, 439] width 1458 height 409
click at [378, 383] on p "Will I get a certificate at the end?" at bounding box center [758, 400] width 1458 height 35
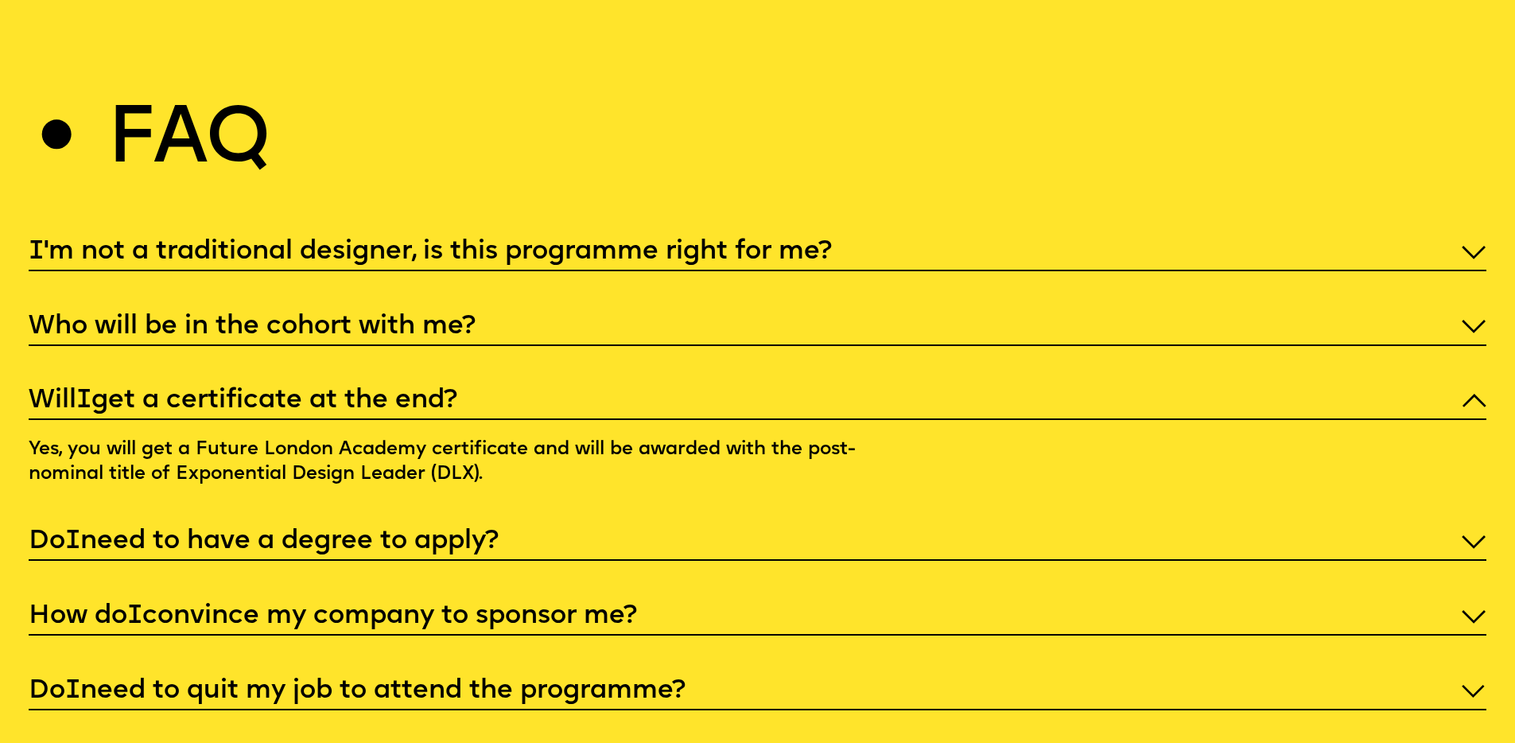
click at [378, 383] on p "Will I get a certificate at the end?" at bounding box center [758, 400] width 1458 height 35
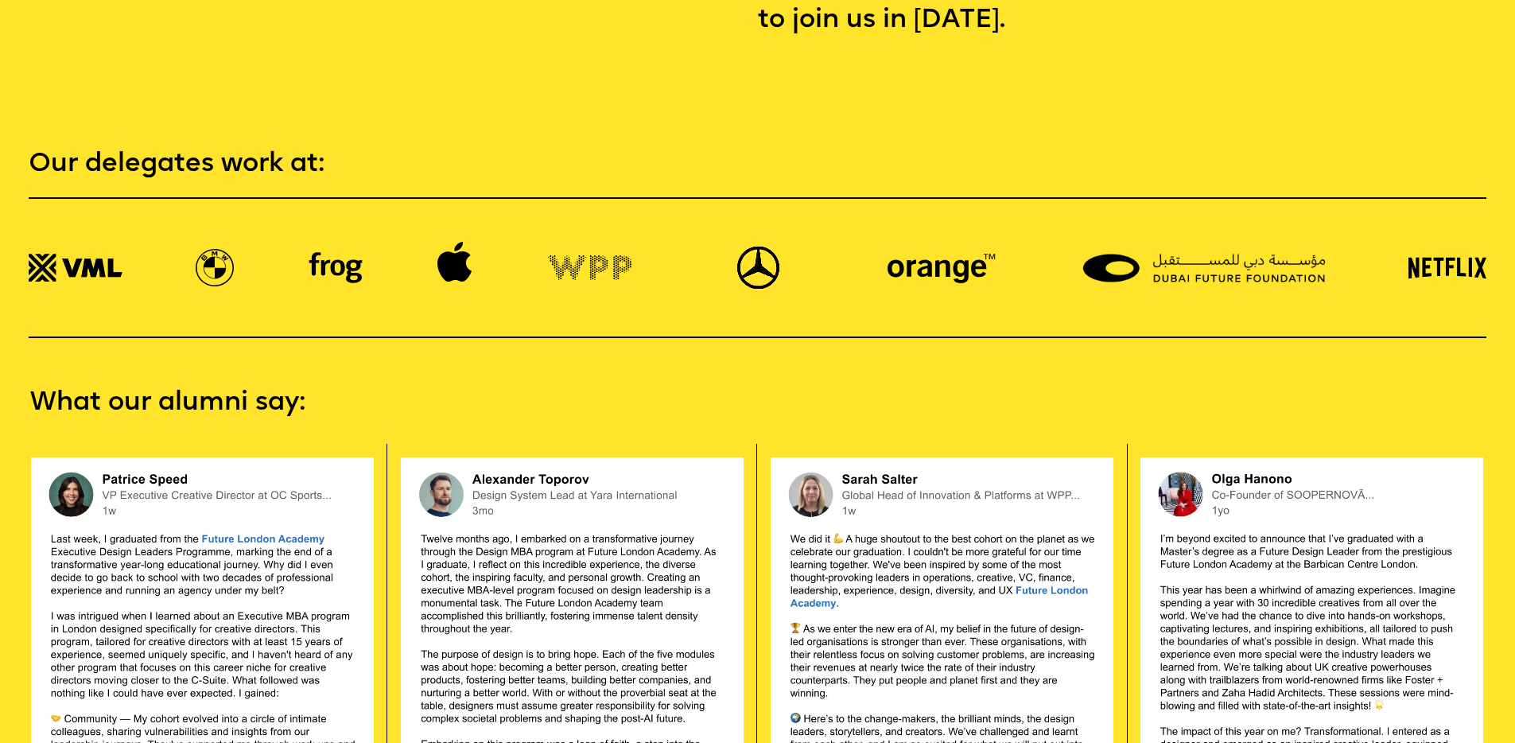
scroll to position [3329, 0]
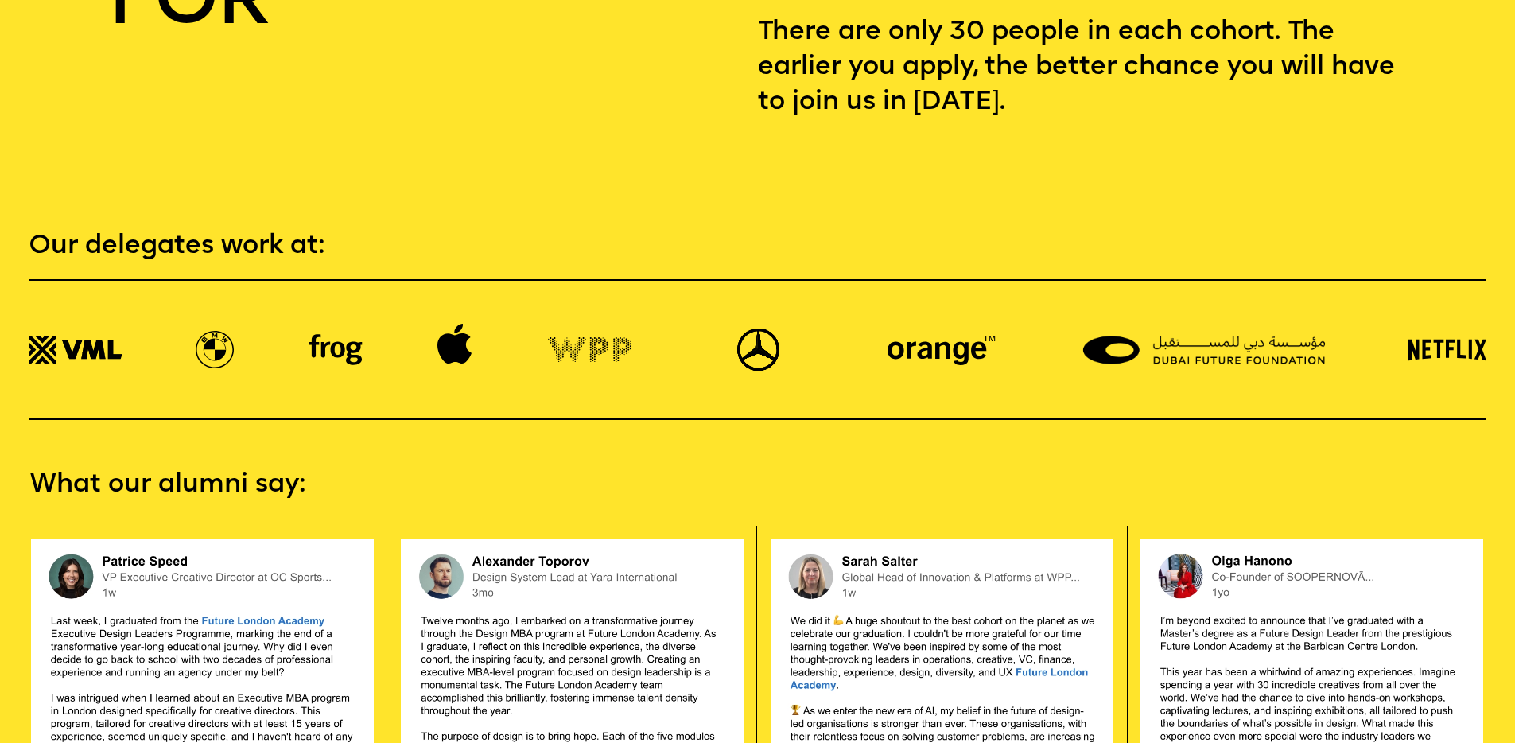
click at [468, 324] on img at bounding box center [454, 344] width 34 height 40
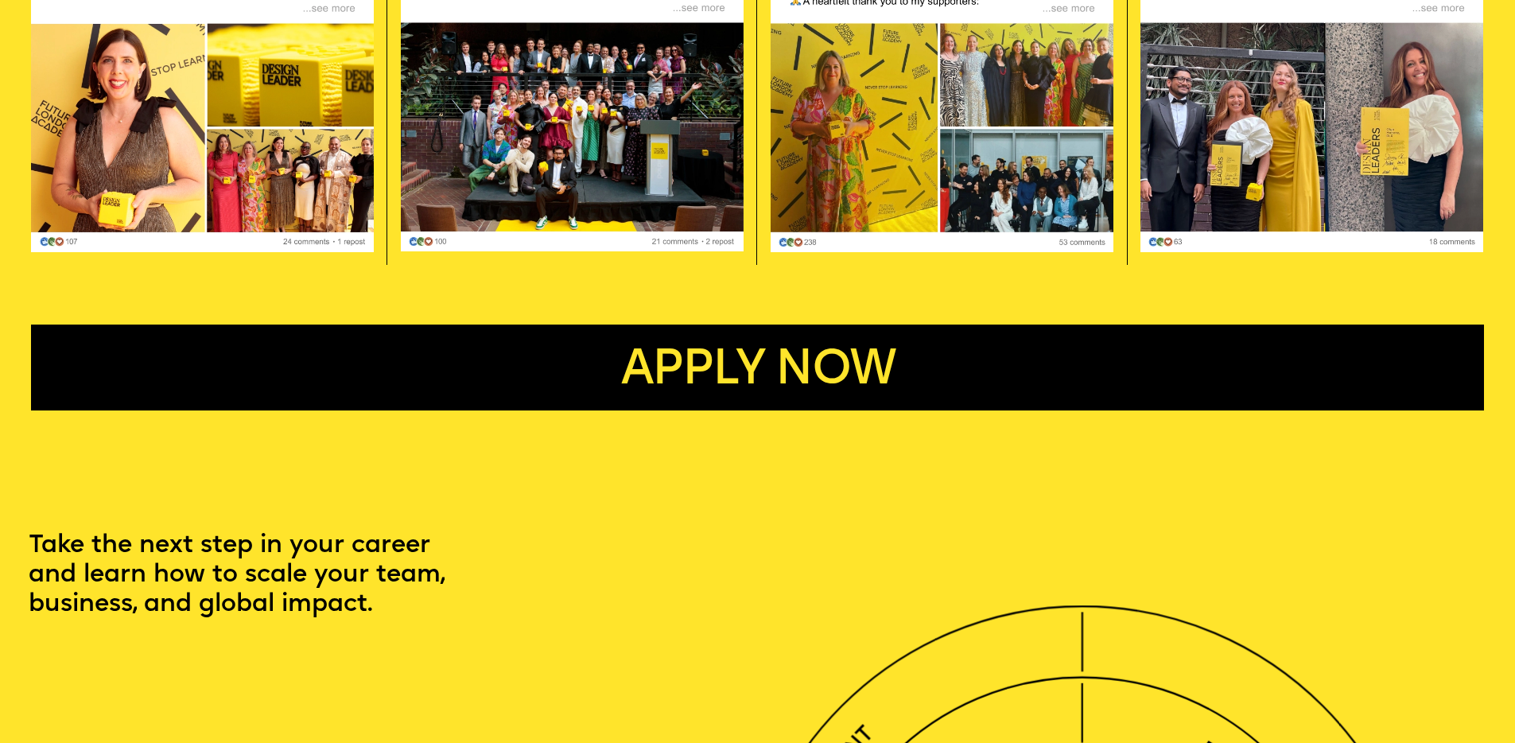
scroll to position [4274, 0]
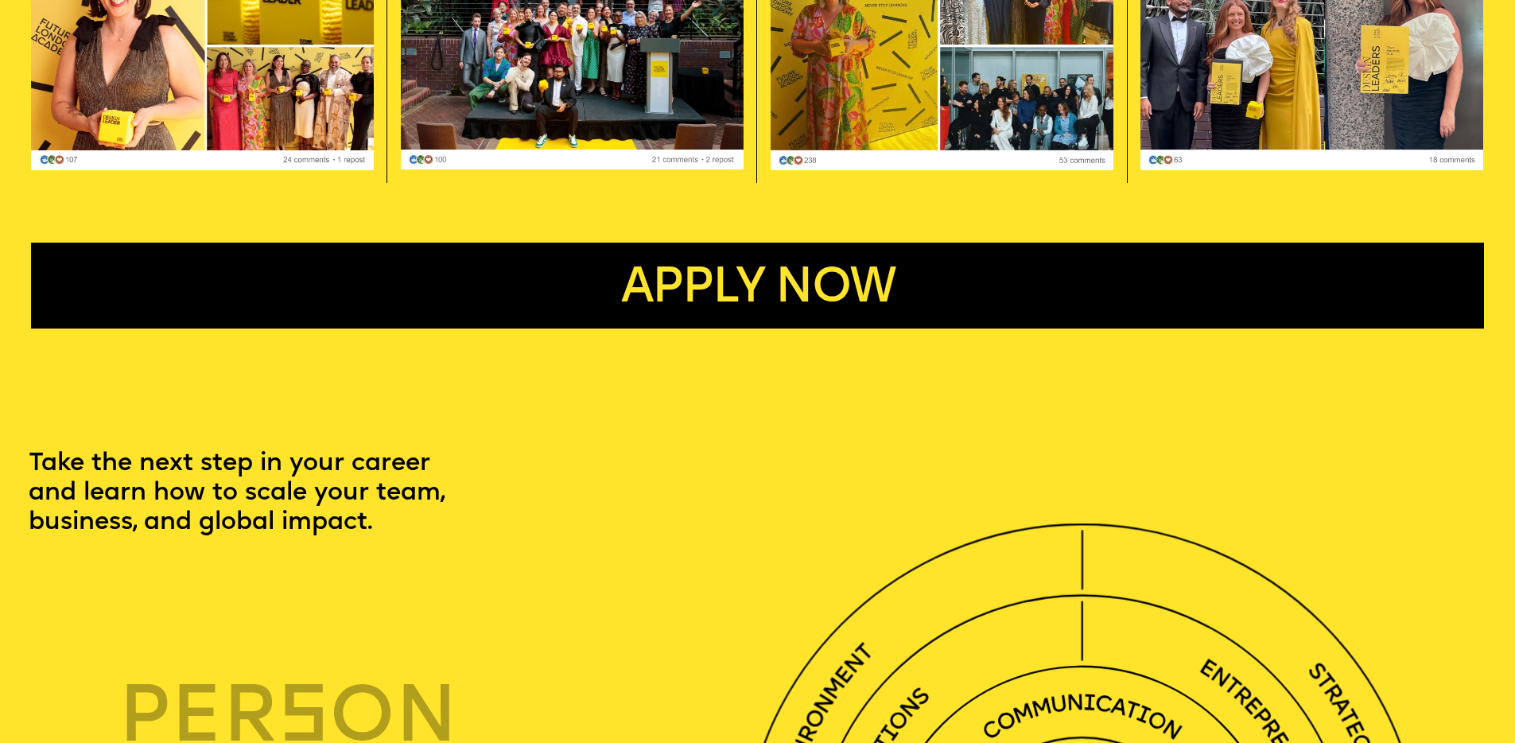
click at [678, 287] on button "Apply now" at bounding box center [757, 286] width 1452 height 86
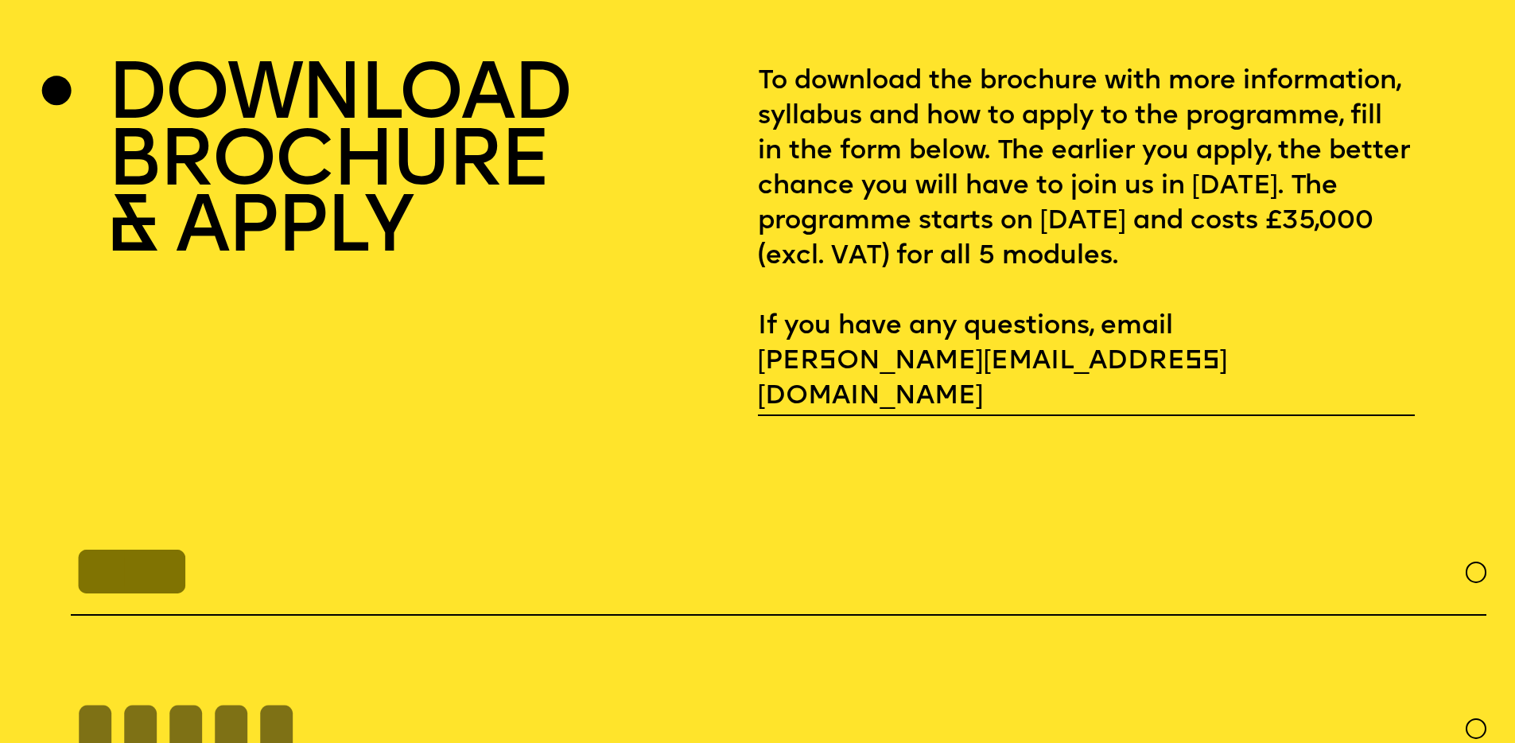
scroll to position [6003, 0]
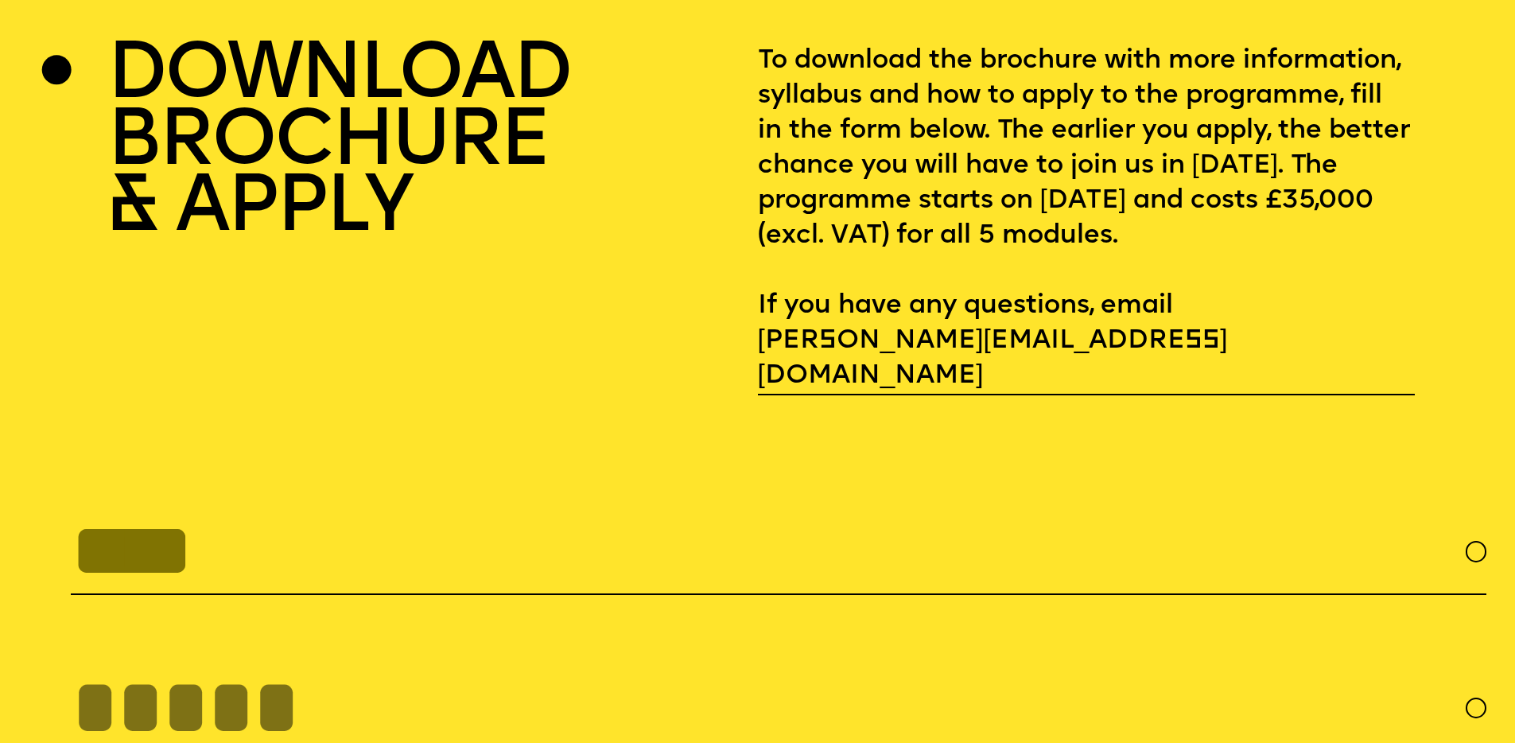
click at [307, 515] on input "text" at bounding box center [778, 550] width 1415 height 87
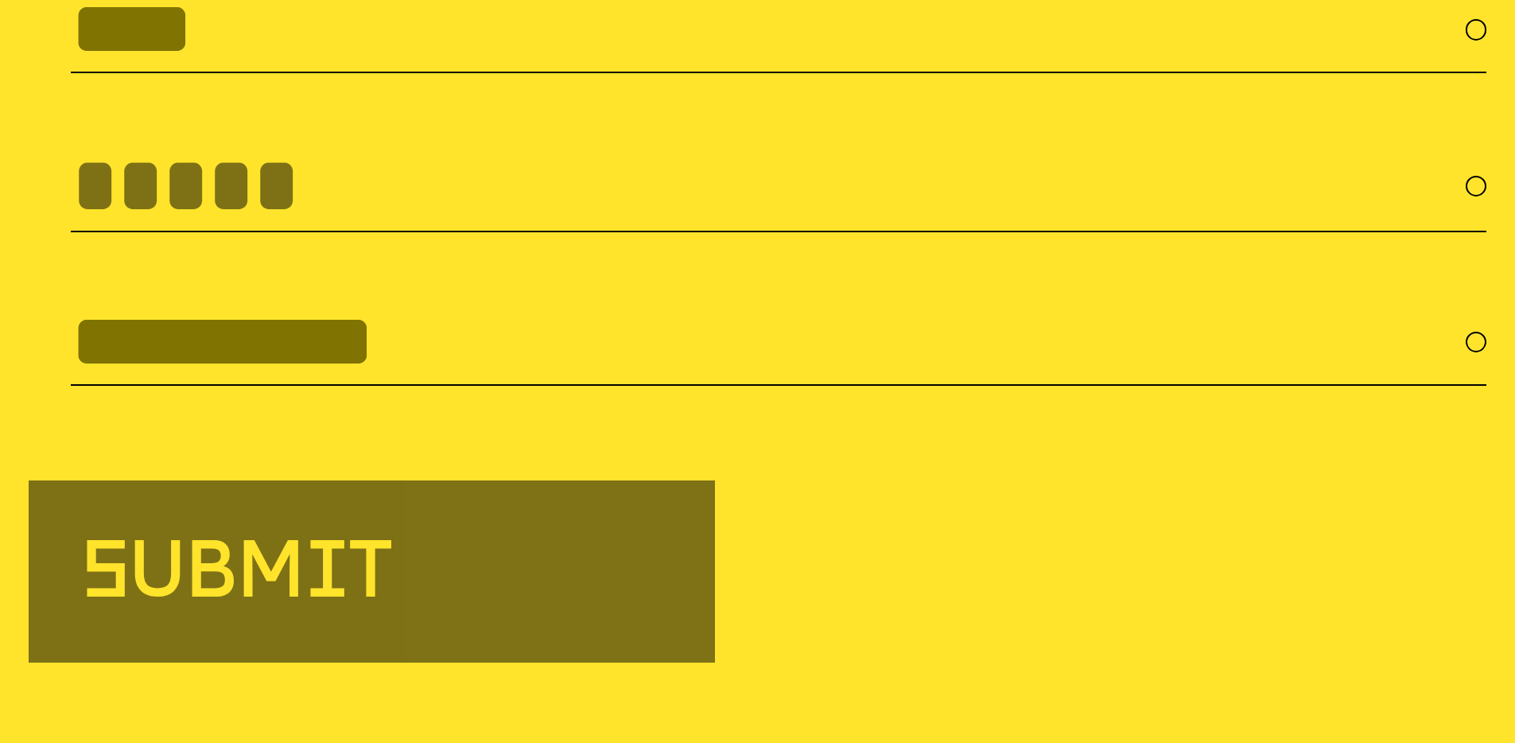
scroll to position [6535, 0]
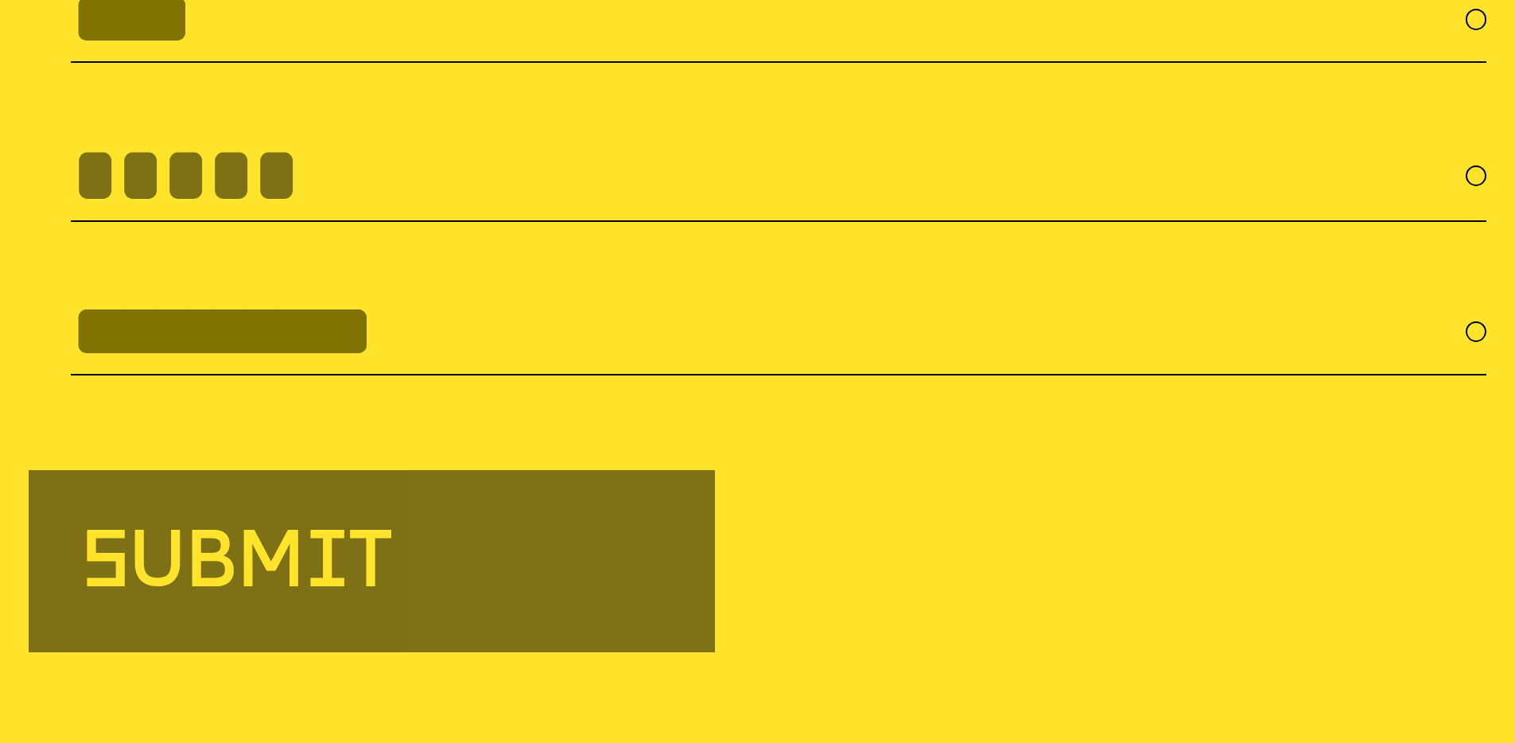
click at [473, 320] on input "text" at bounding box center [778, 331] width 1415 height 87
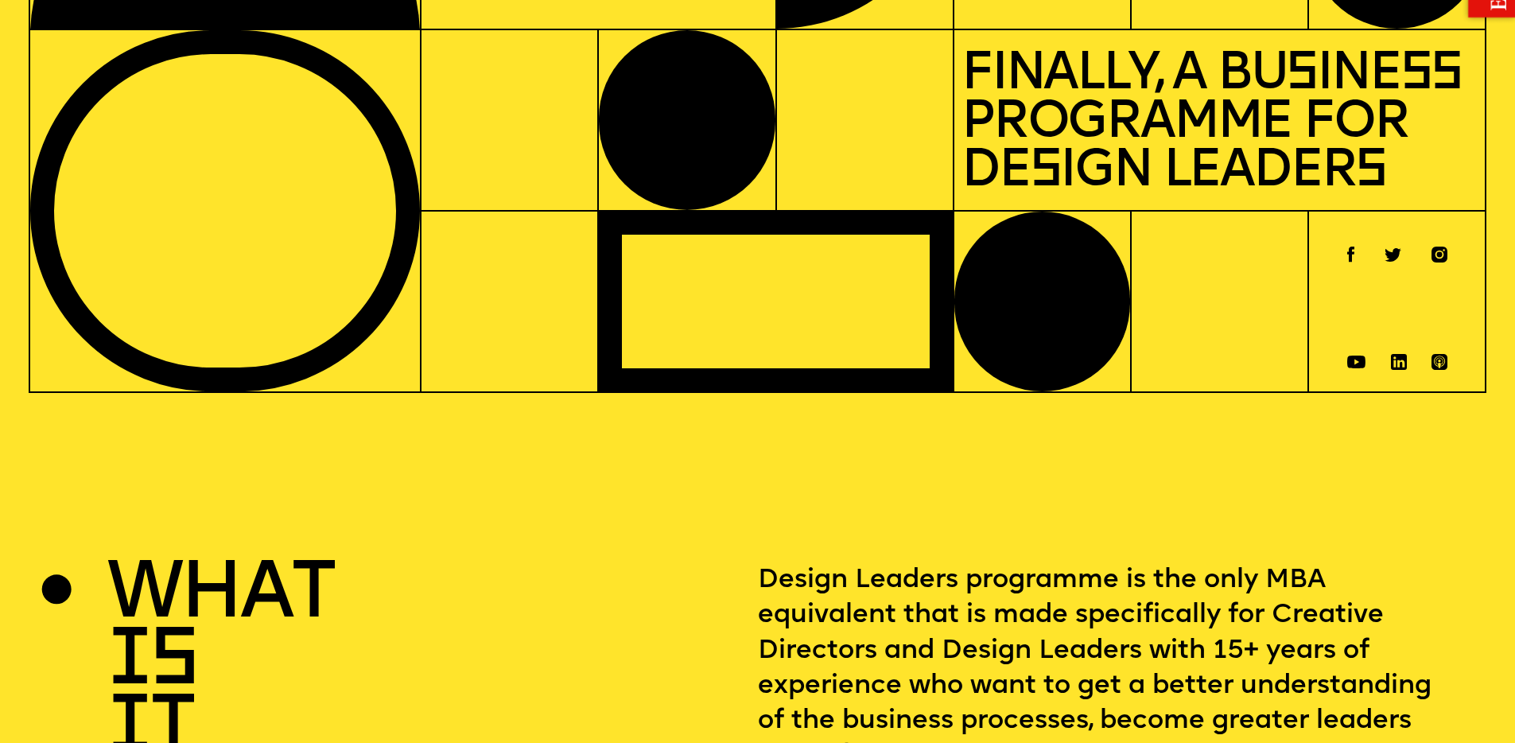
scroll to position [0, 0]
